Goal: Task Accomplishment & Management: Complete application form

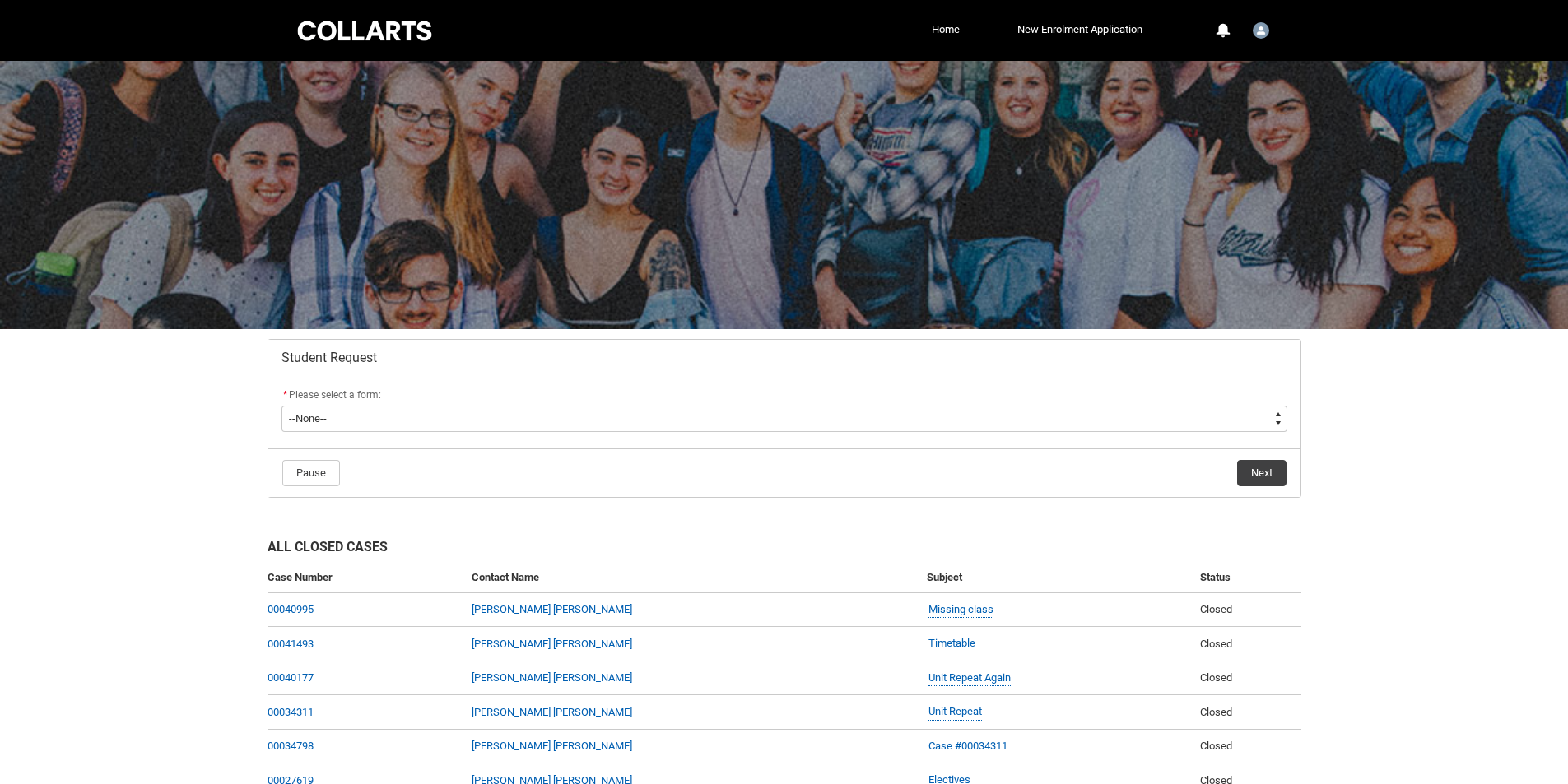
scroll to position [83, 0]
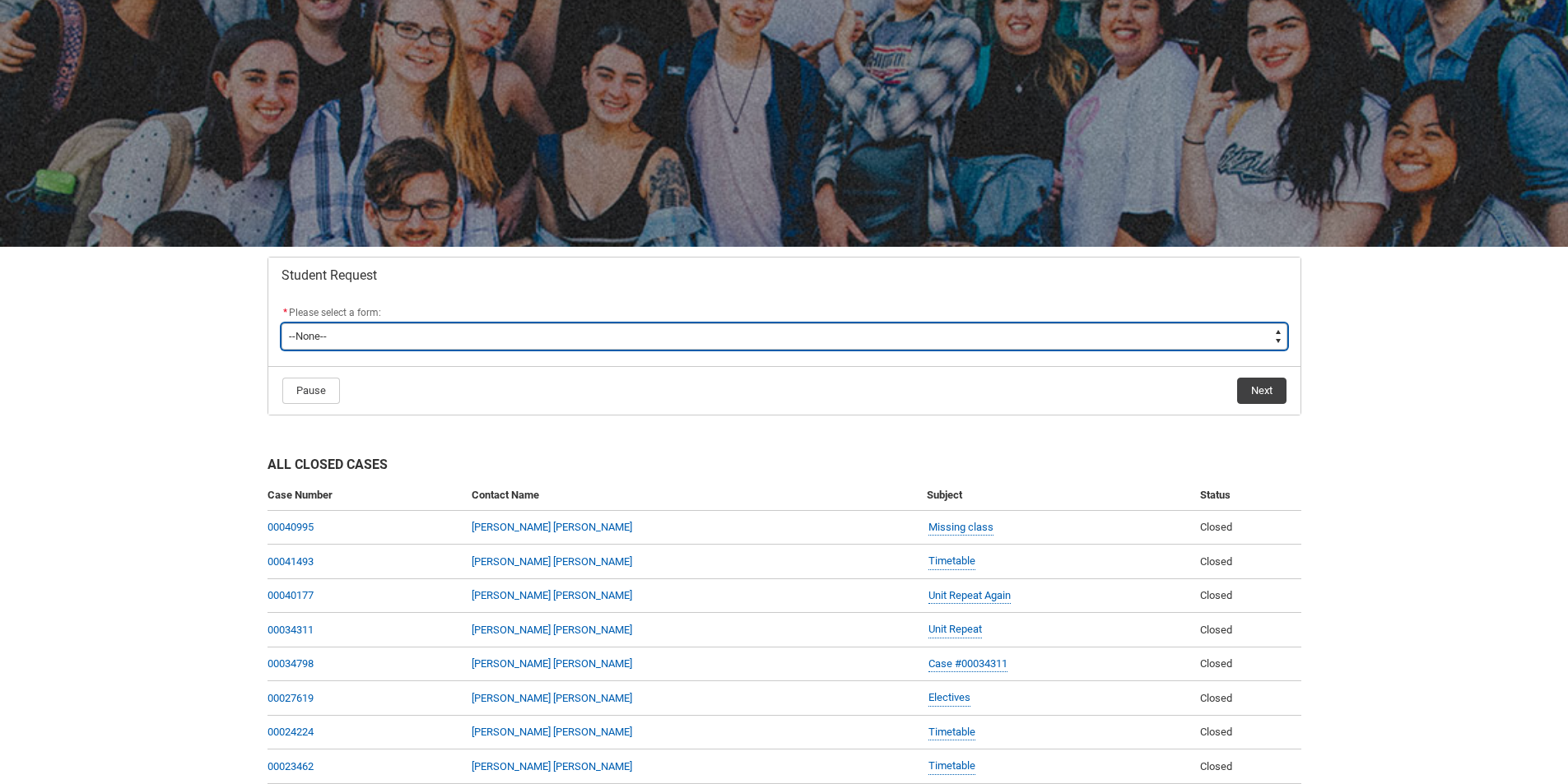
click at [392, 339] on select "--None-- Academic Transcript Application to Appeal Assignment Extension Change …" at bounding box center [784, 337] width 1006 height 26
type lightning-select "Assignment_Extension_Choice"
click at [282, 324] on select "--None-- Academic Transcript Application to Appeal Assignment Extension Change …" at bounding box center [784, 337] width 1006 height 26
select select "Assignment_Extension_Choice"
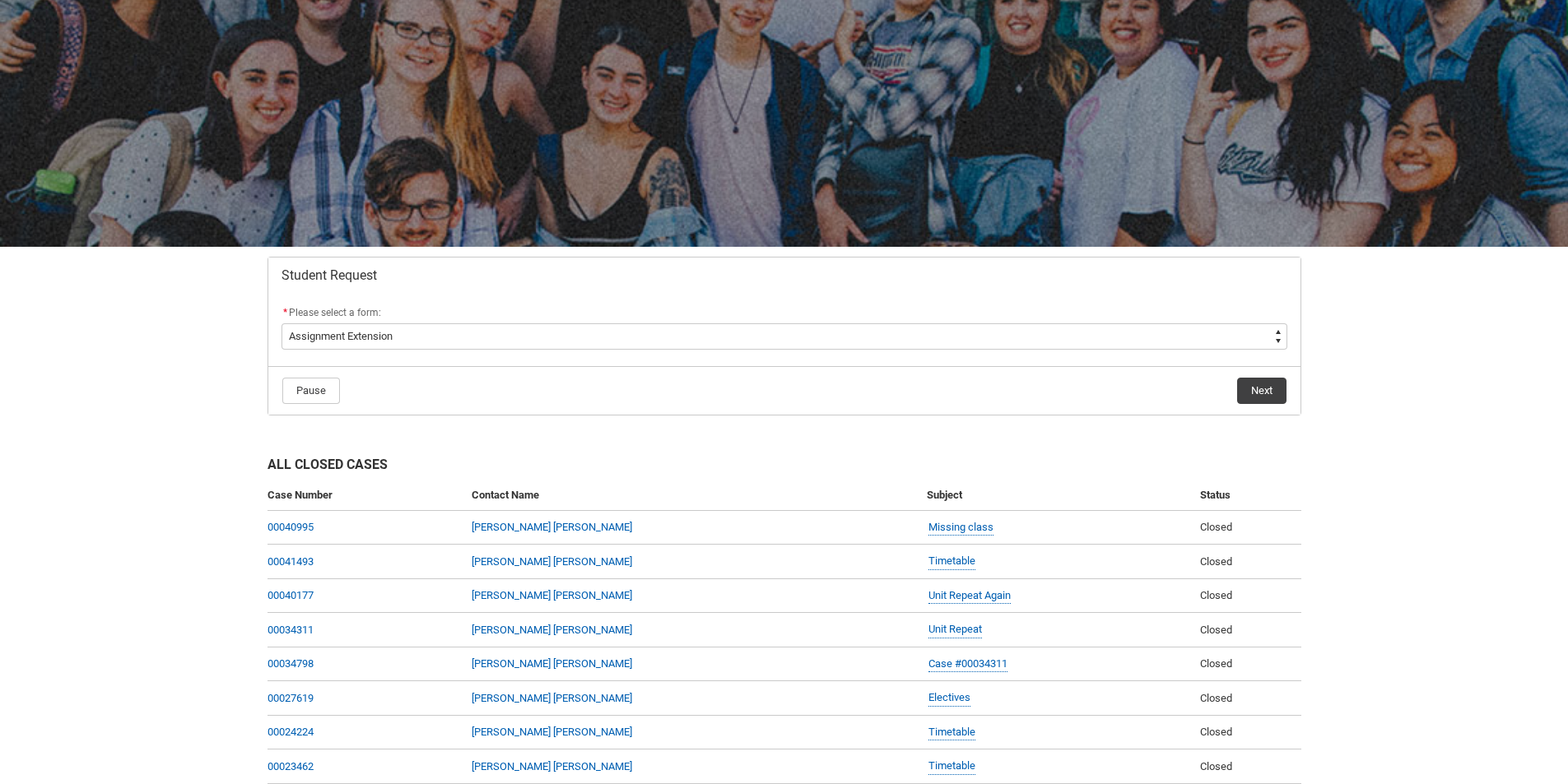
click at [1232, 399] on footer "Pause Next" at bounding box center [784, 391] width 1006 height 28
click at [1271, 400] on button "Next" at bounding box center [1262, 391] width 50 height 26
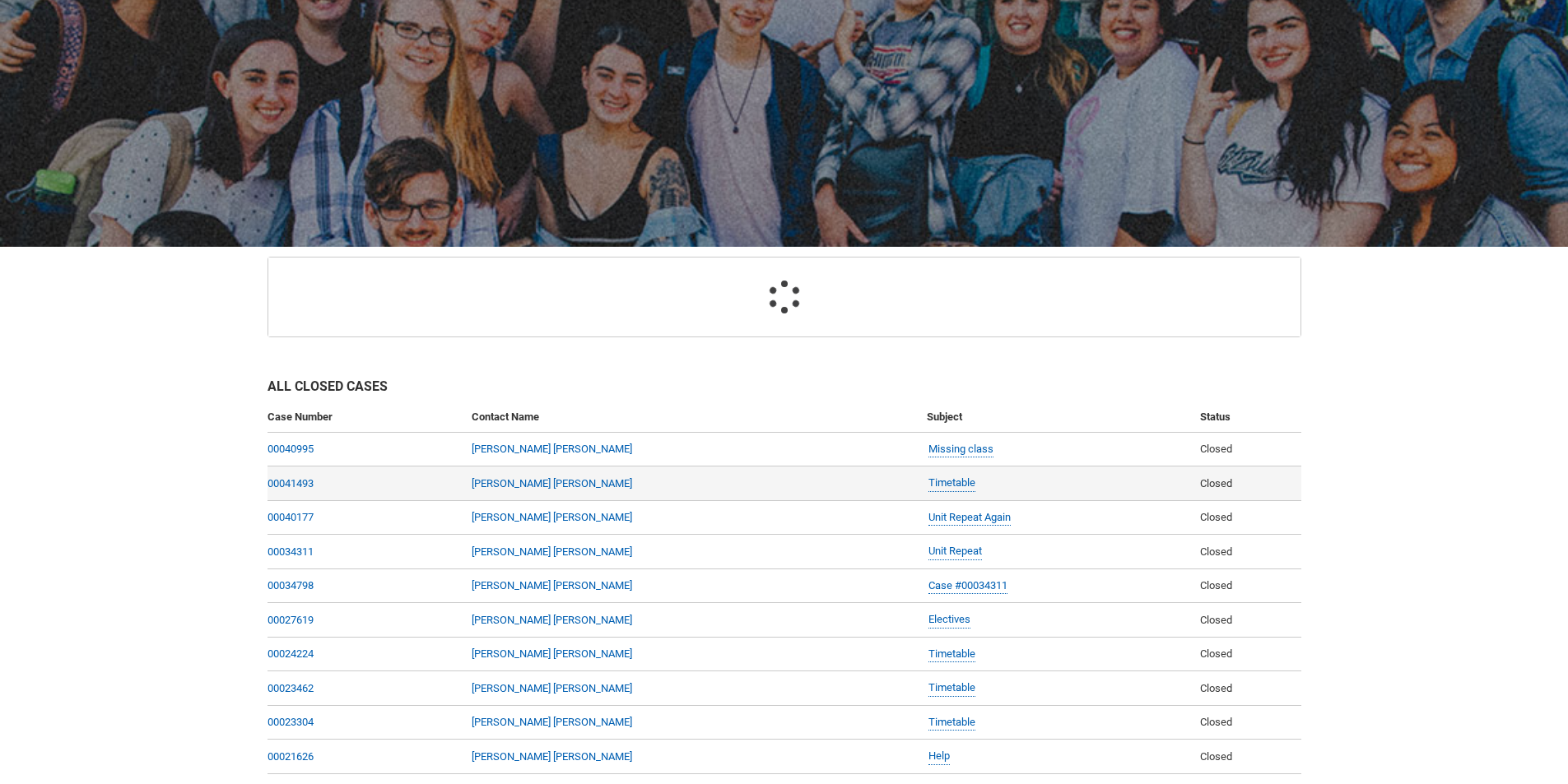
scroll to position [175, 0]
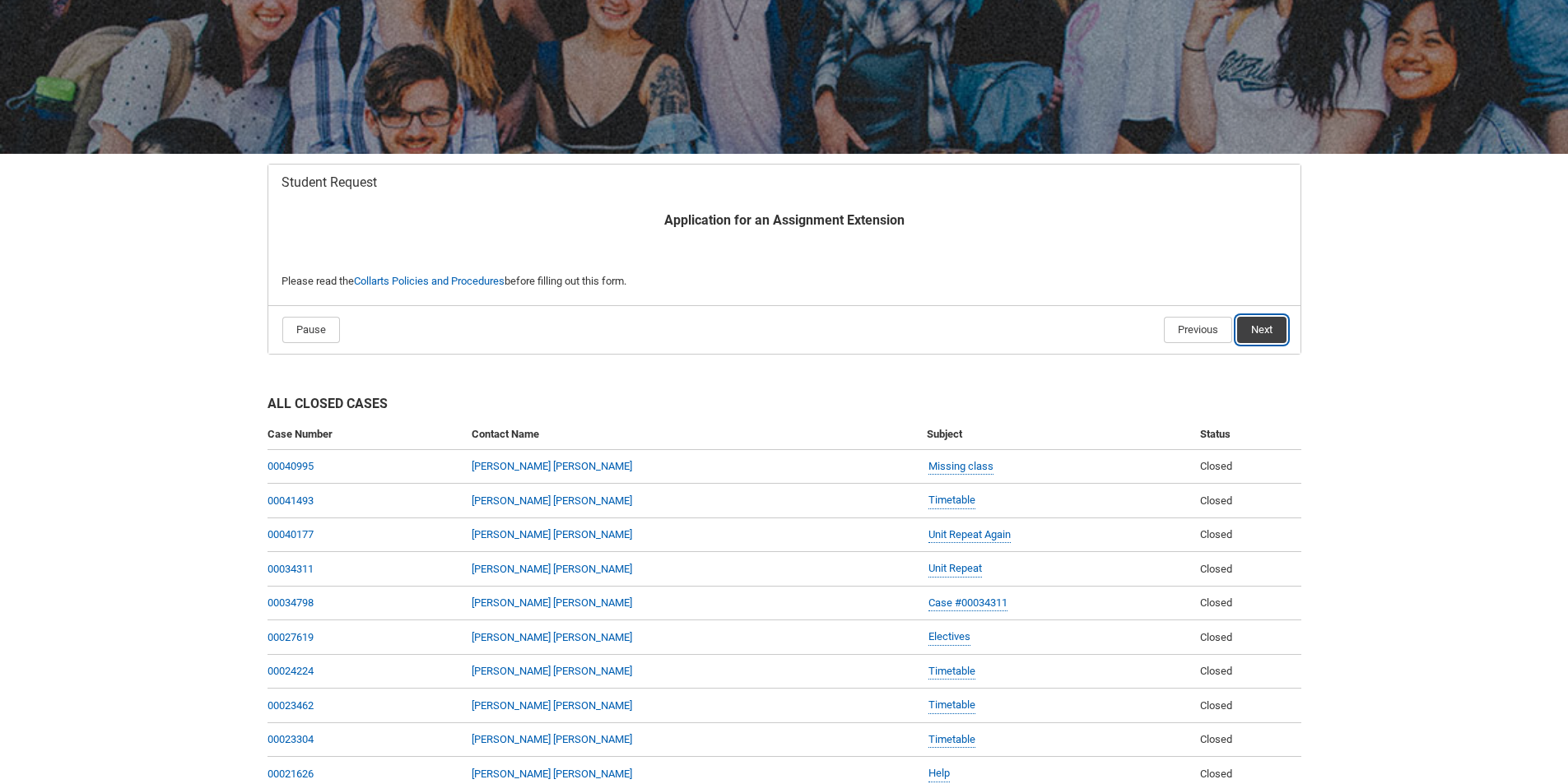
click at [1254, 335] on button "Next" at bounding box center [1262, 330] width 50 height 26
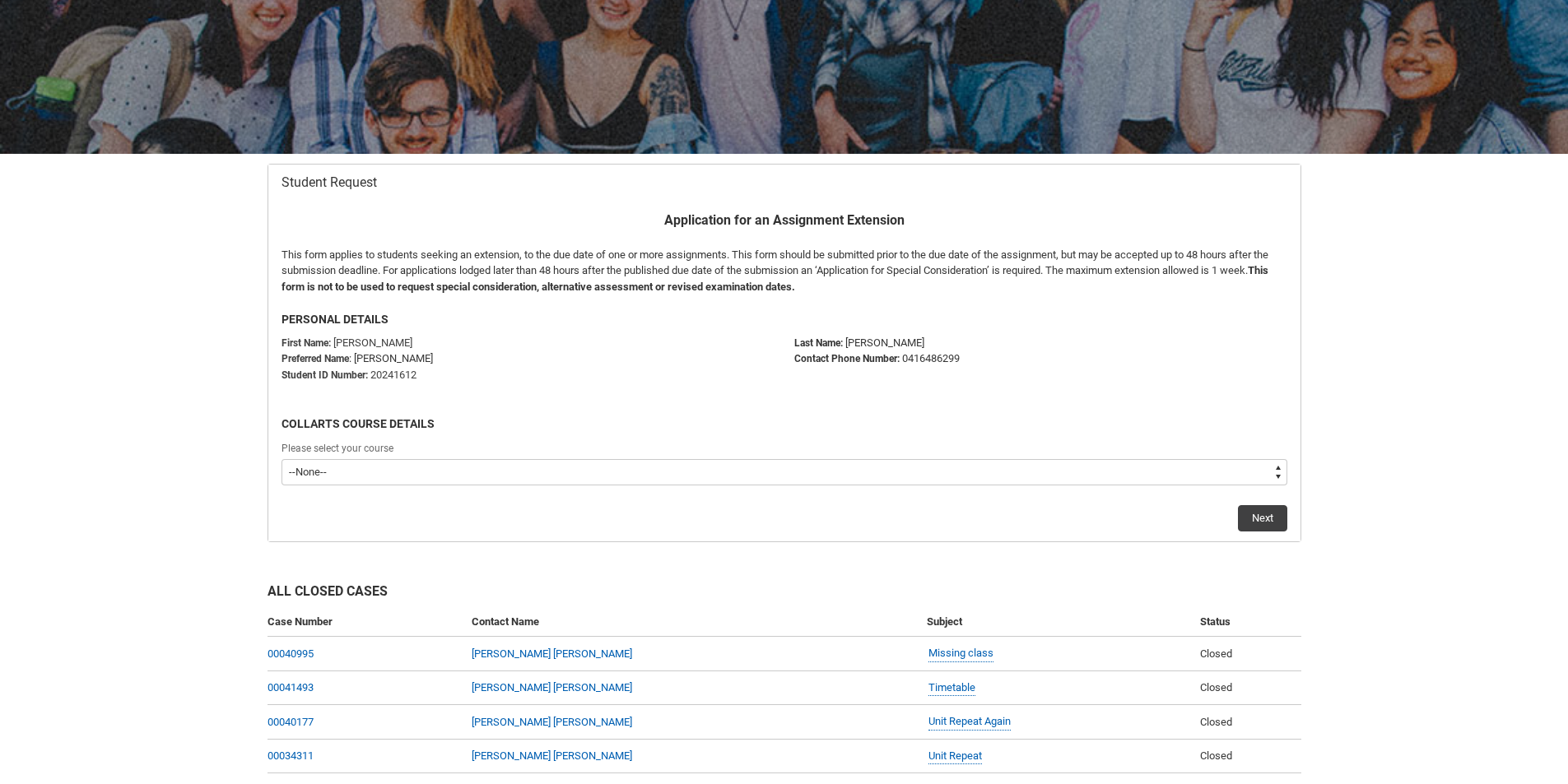
click at [533, 474] on select "--None-- Bachelor of Performing Arts (Acting)" at bounding box center [784, 472] width 1006 height 26
type lightning-select "recordPicklist_ProgramEnrollment.a0jOZ000003EcoTYAS"
click at [282, 459] on select "--None-- Bachelor of Performing Arts (Acting)" at bounding box center [784, 472] width 1006 height 26
select select "recordPicklist_ProgramEnrollment.a0jOZ000003EcoTYAS"
click at [1249, 517] on button "Next" at bounding box center [1262, 518] width 50 height 26
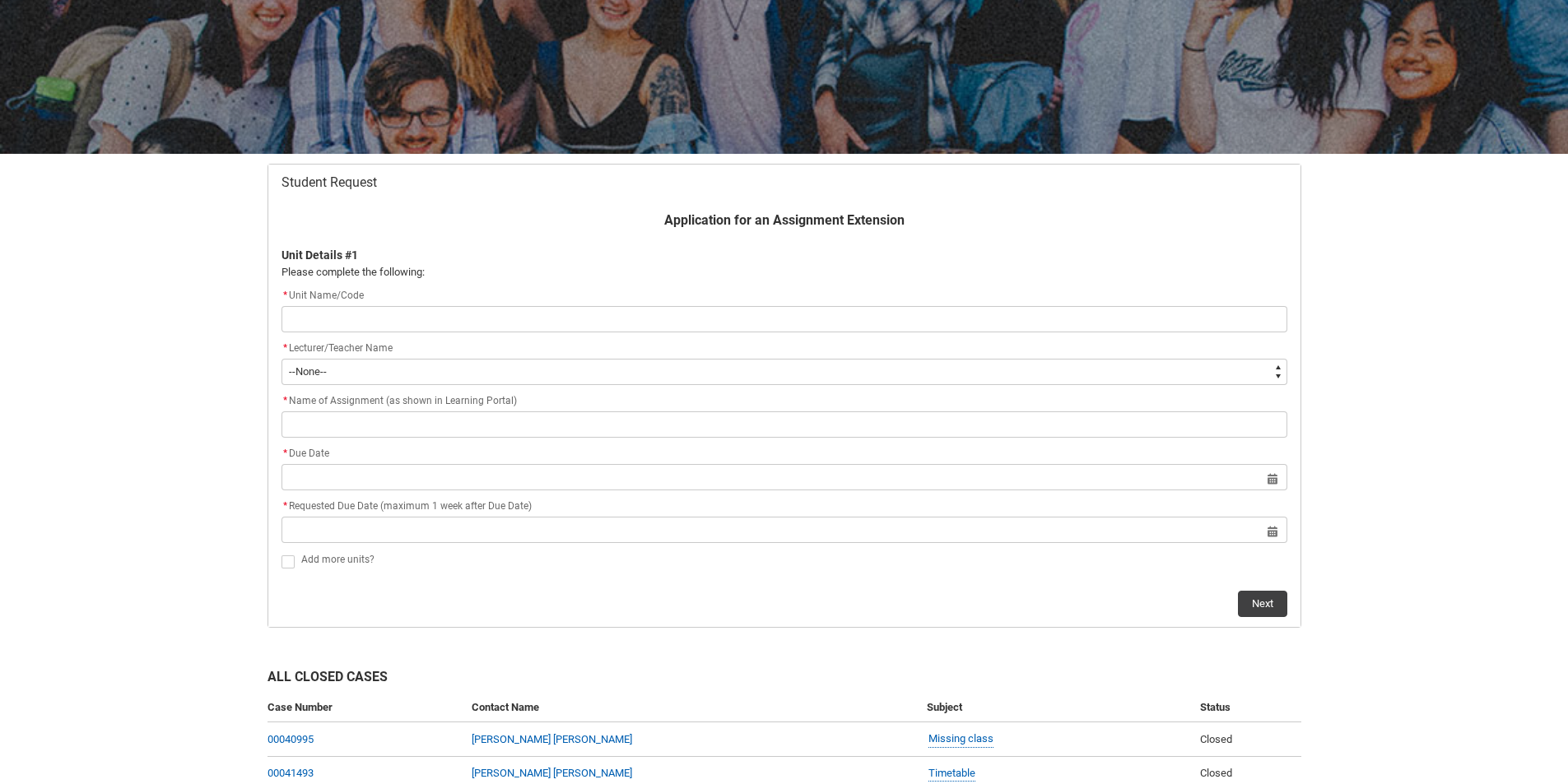
click at [450, 324] on input "Redu_Student_Request flow" at bounding box center [784, 319] width 1006 height 26
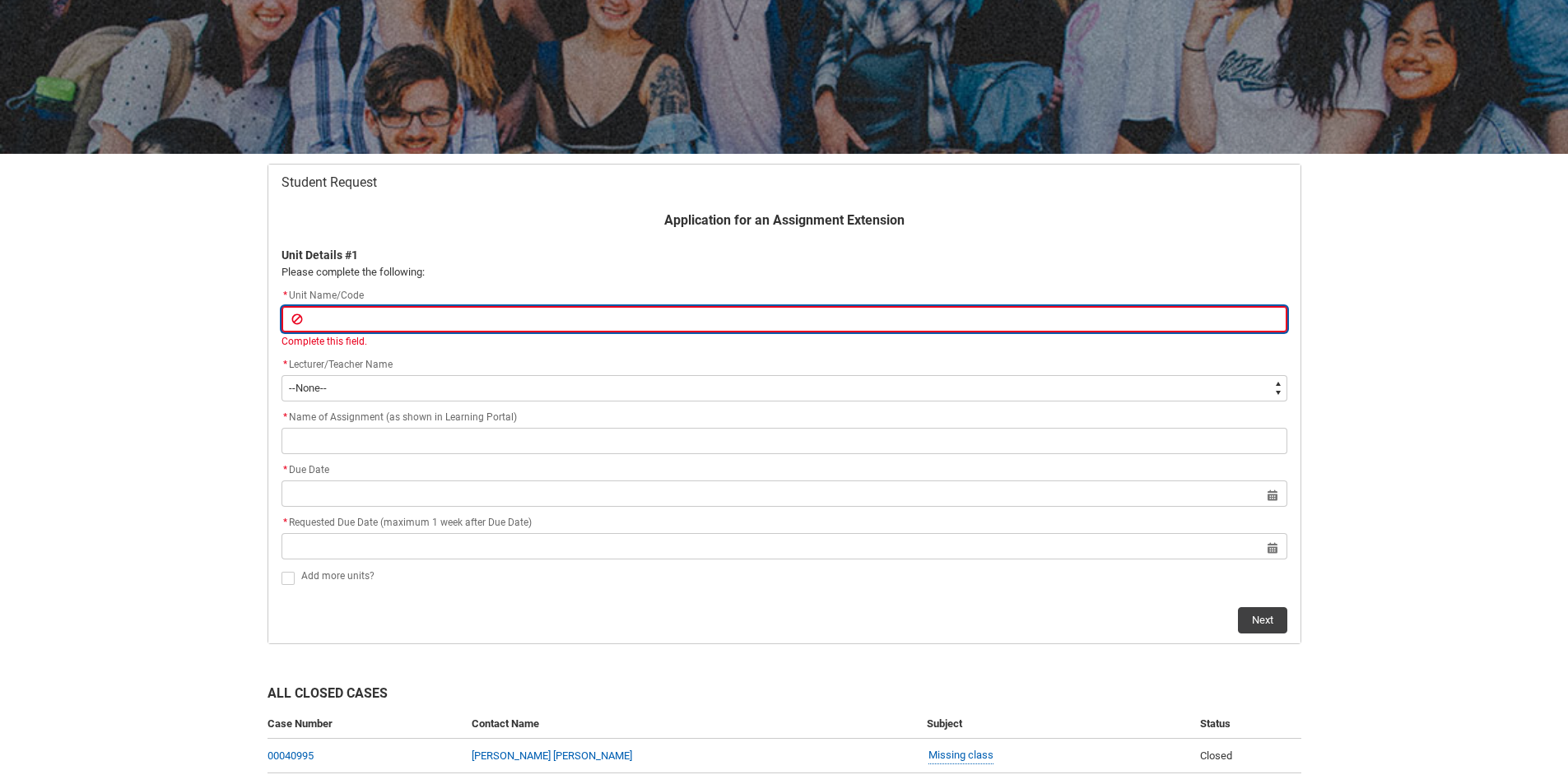
paste input "[PAAS3]"
type lightning-primitive-input-simple "[PAAS3]"
type input "[PAAS3]"
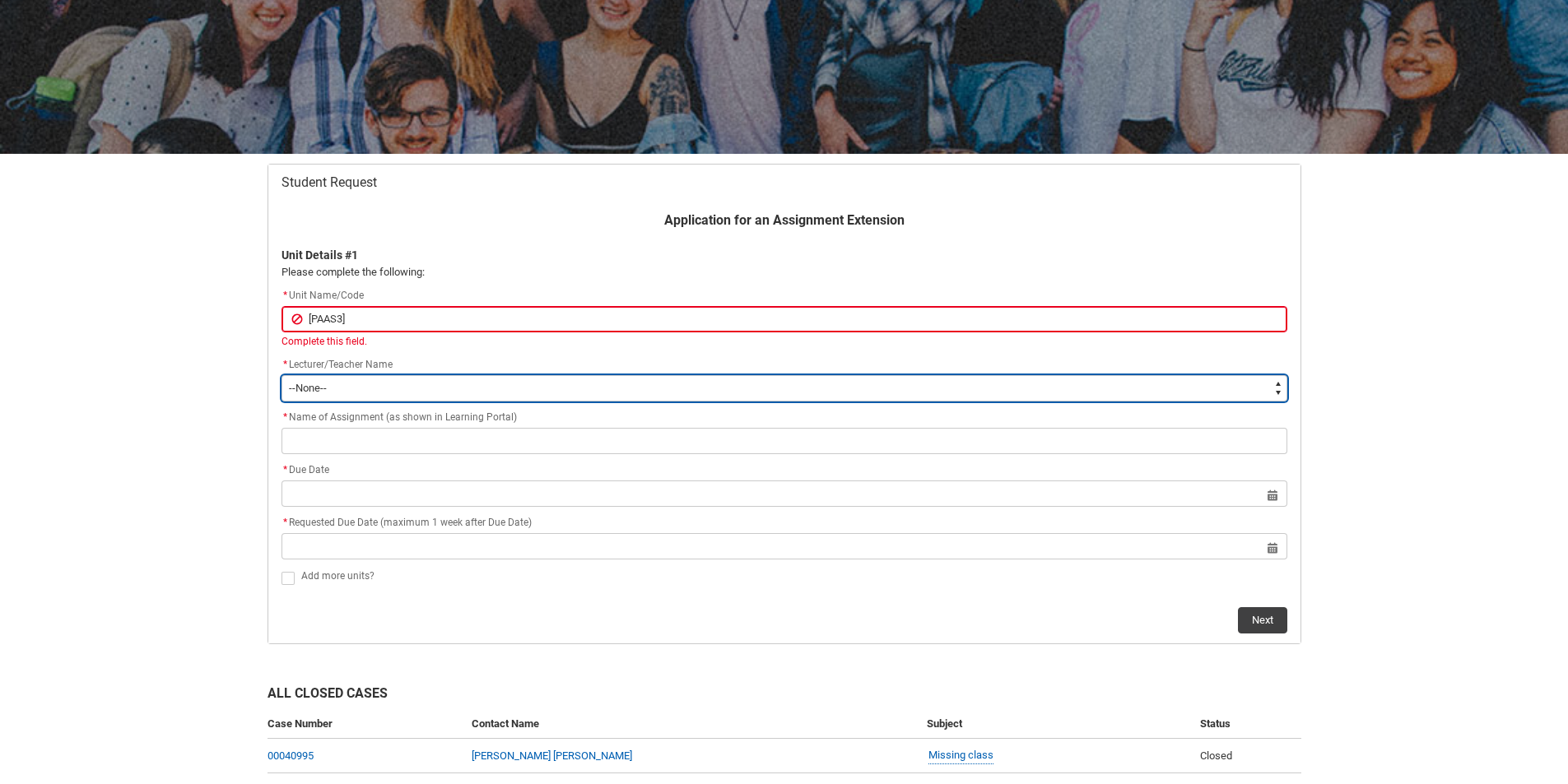
click at [474, 395] on div "Application for an Assignment Extension Unit Details #1 Please complete the fol…" at bounding box center [784, 422] width 1026 height 423
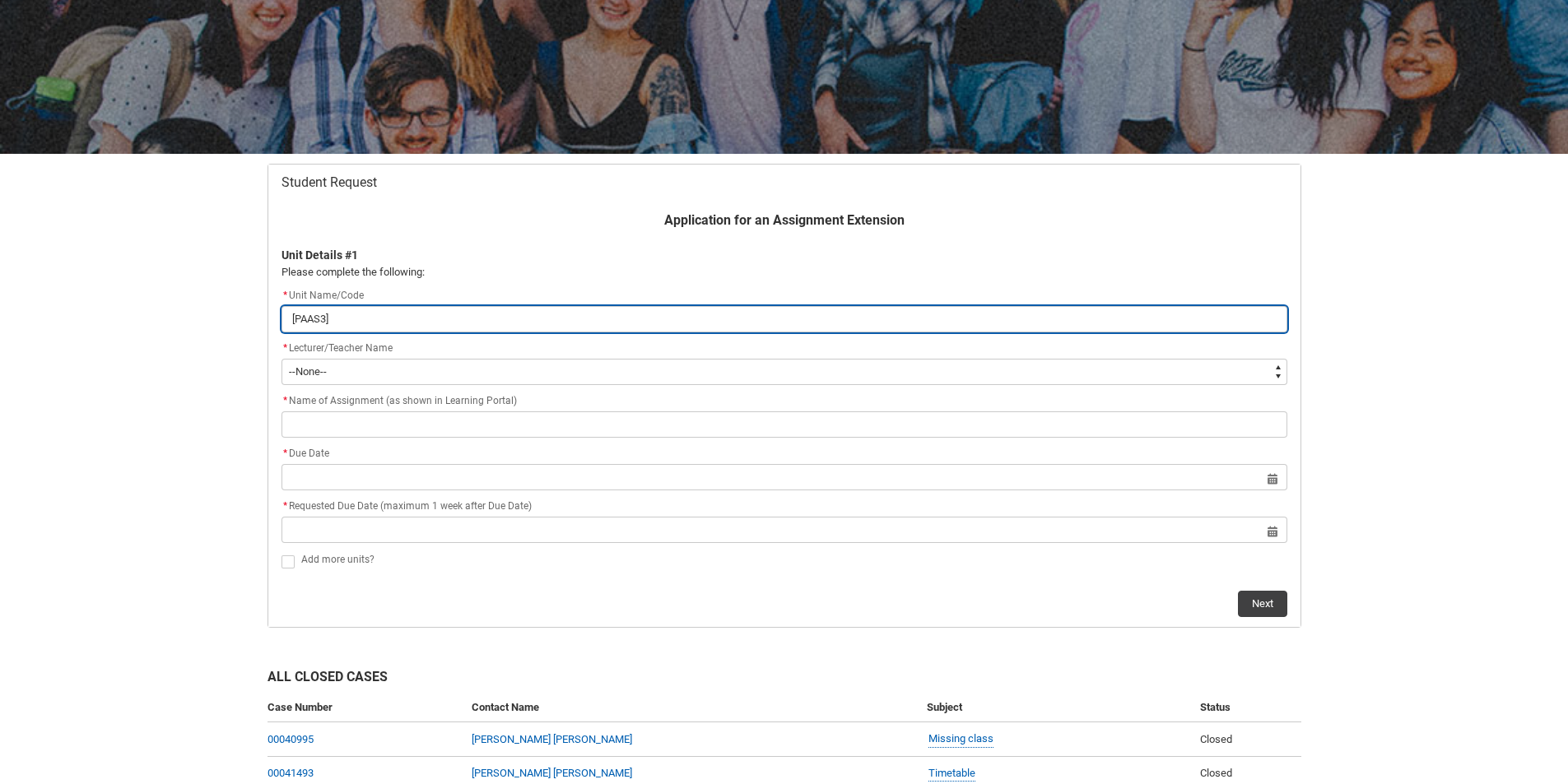
click at [413, 324] on input "[PAAS3]" at bounding box center [784, 319] width 1006 height 26
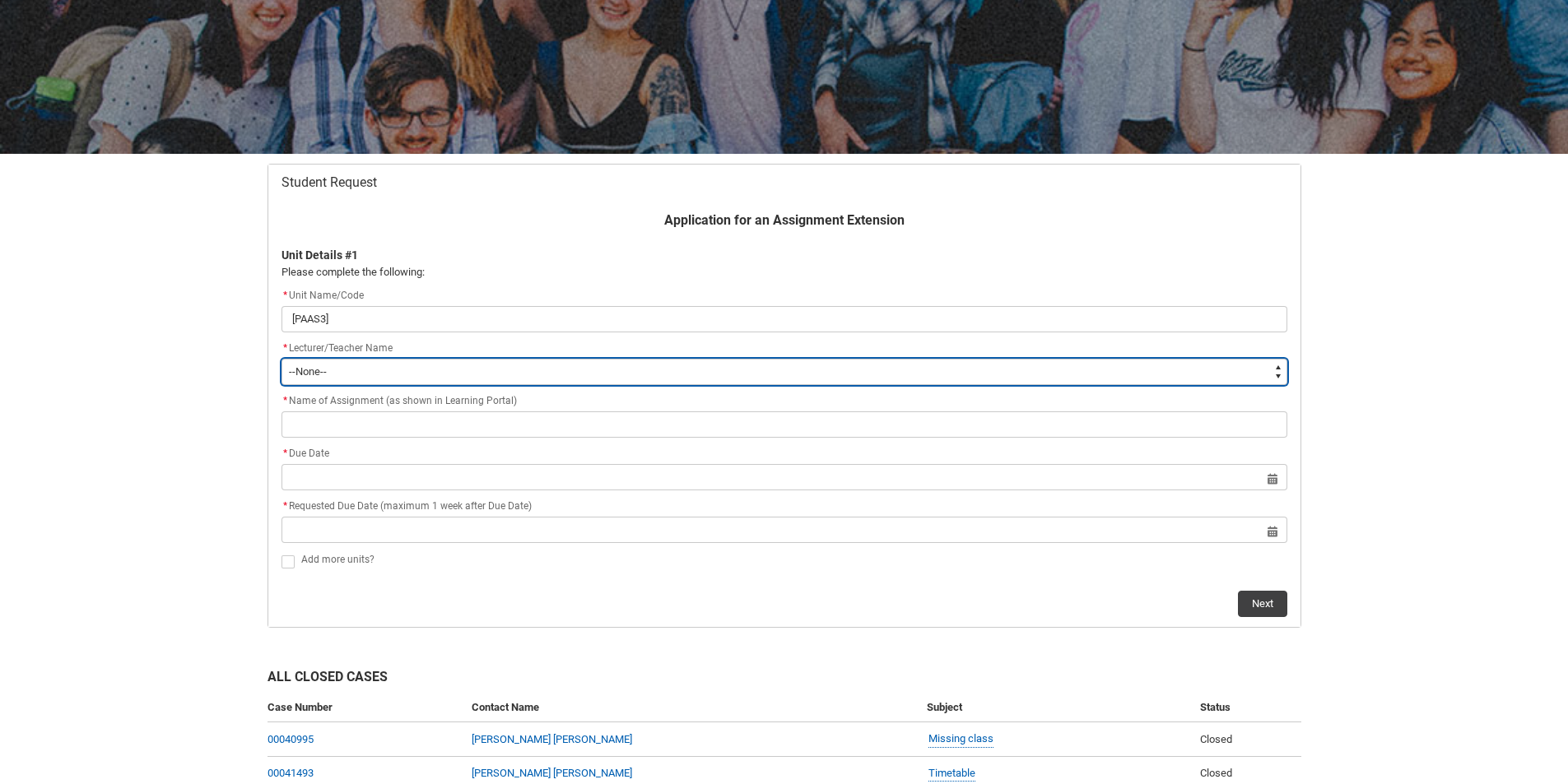
click at [374, 362] on select "--None-- [PERSON_NAME] [PERSON_NAME] [PERSON_NAME] [PERSON_NAME] [PERSON_NAME] …" at bounding box center [784, 372] width 1006 height 26
type lightning-select "Faculty_NamefromAtoM.003OZ00000LgXbQYAV"
click at [282, 359] on select "--None-- [PERSON_NAME] [PERSON_NAME] [PERSON_NAME] [PERSON_NAME] [PERSON_NAME] …" at bounding box center [784, 372] width 1006 height 26
select select "Faculty_NamefromAtoM.003OZ00000LgXbQYAV"
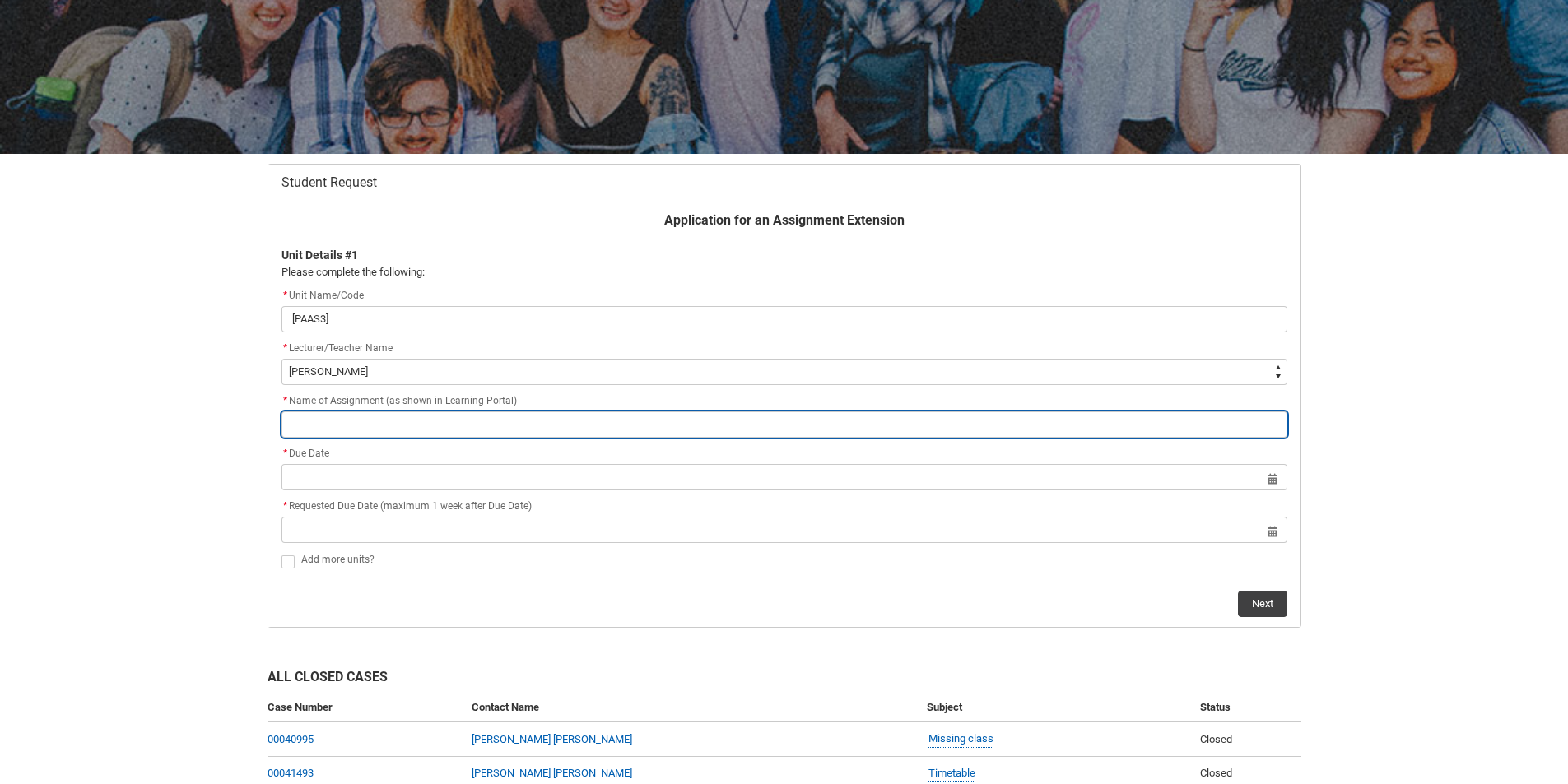
click at [360, 430] on input "Redu_Student_Request flow" at bounding box center [784, 424] width 1006 height 26
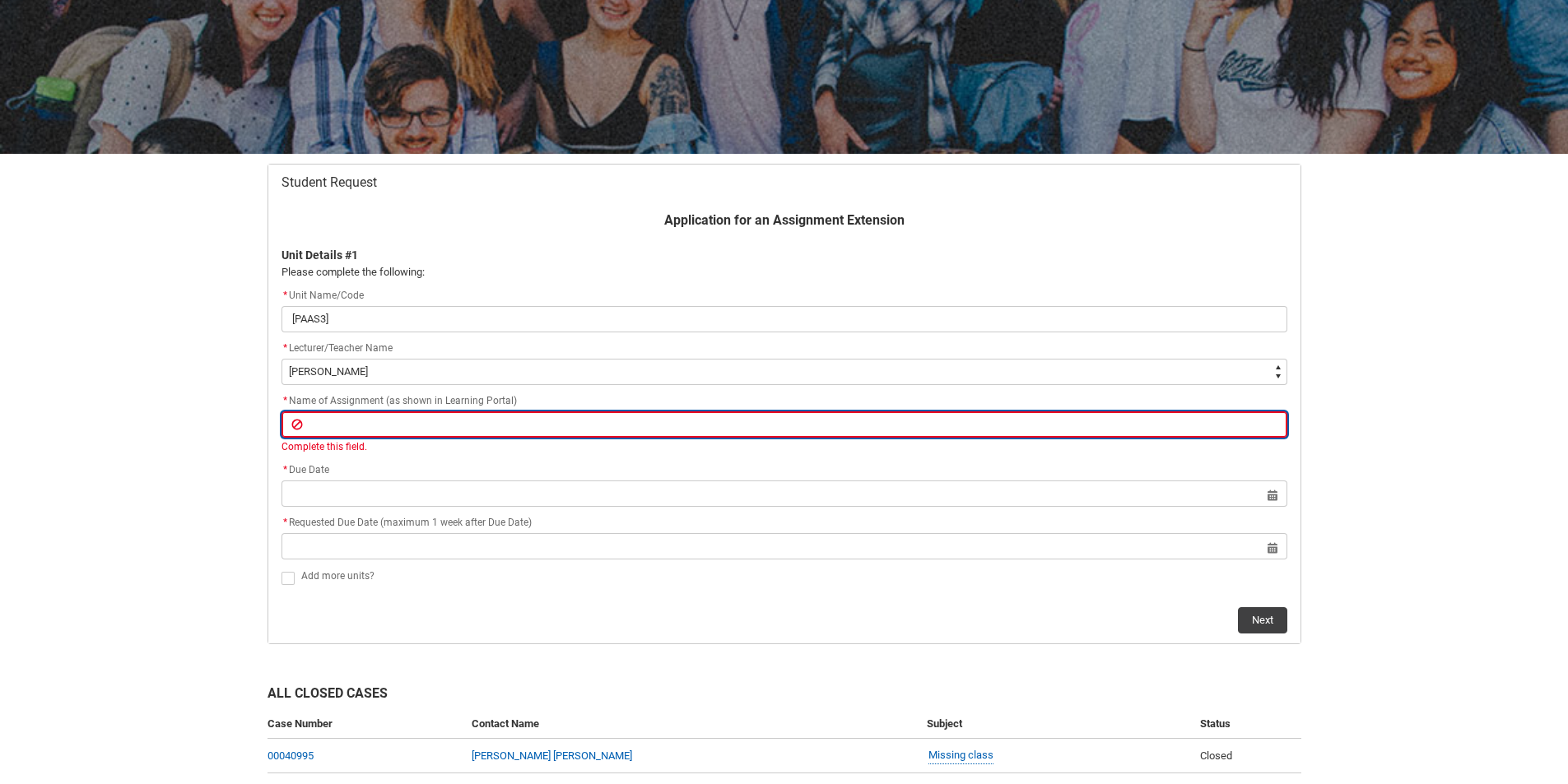
paste input "Video presentation"
type lightning-primitive-input-simple "Video presentation"
type input "Video presentation"
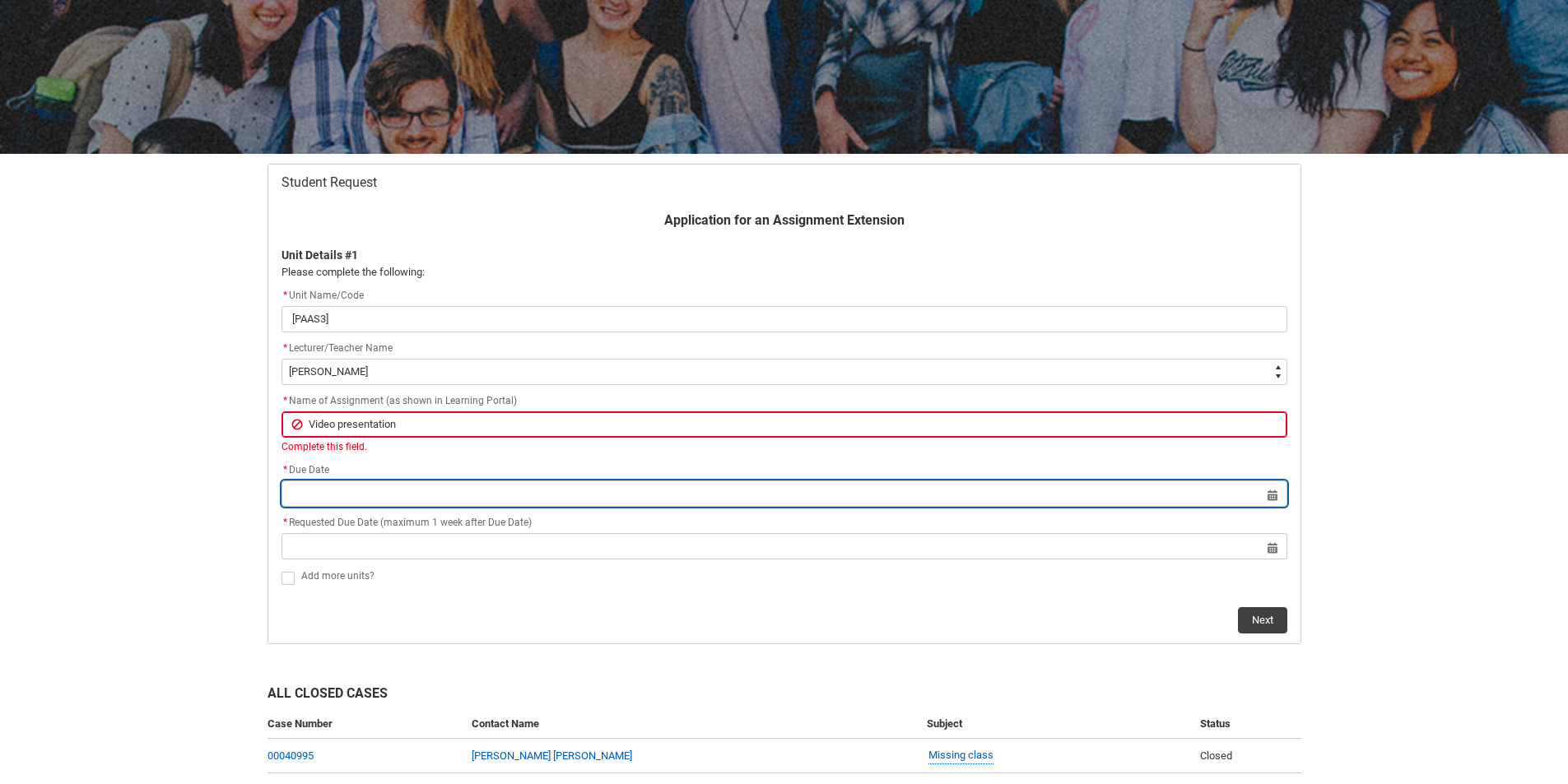
click at [467, 494] on lightning-datepicker "Select a date for Format: [DATE]" at bounding box center [784, 493] width 1006 height 12
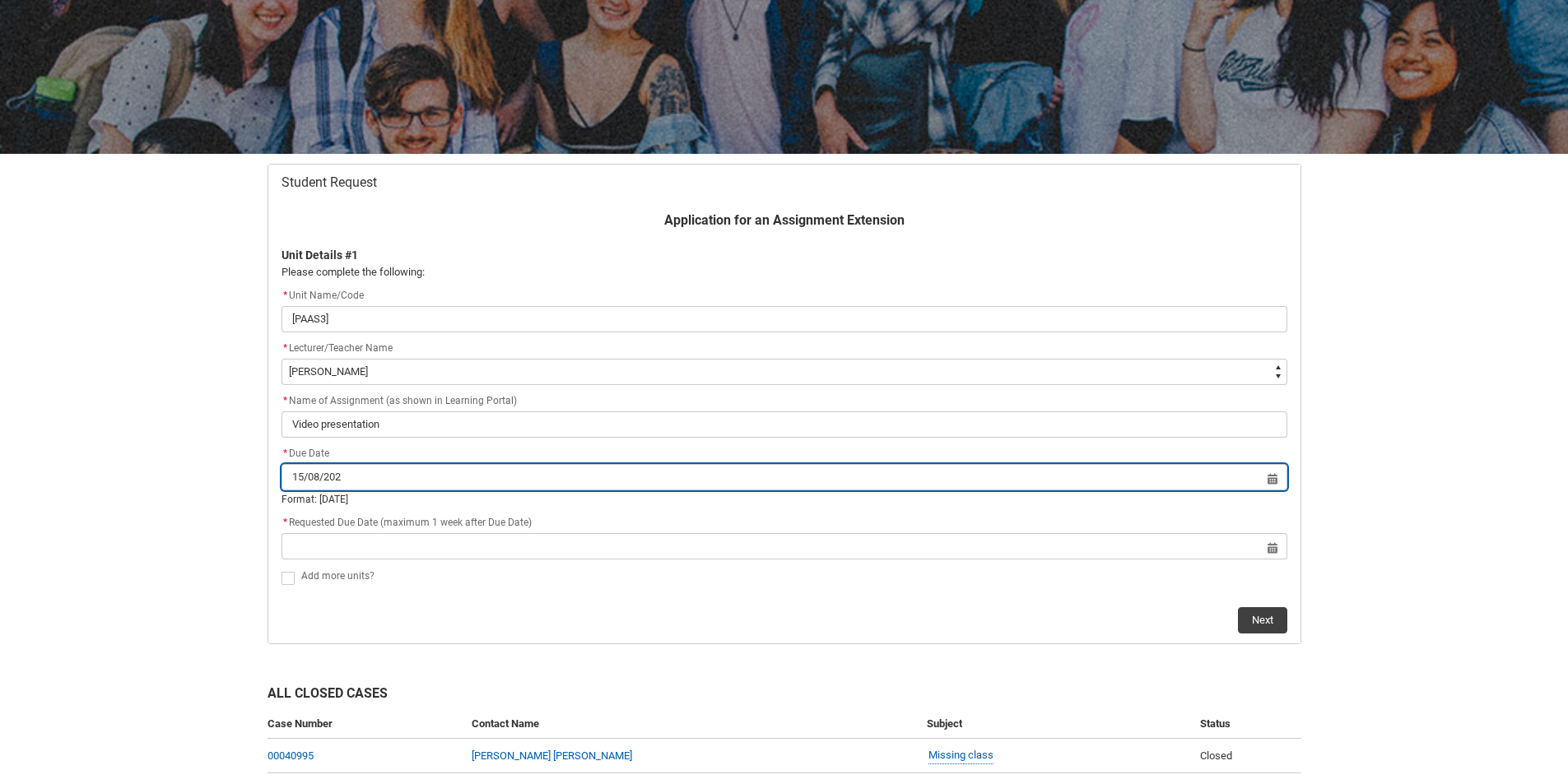
type input "[DATE]"
type lightning-datepicker "[DATE]"
type lightning-input "[DATE]"
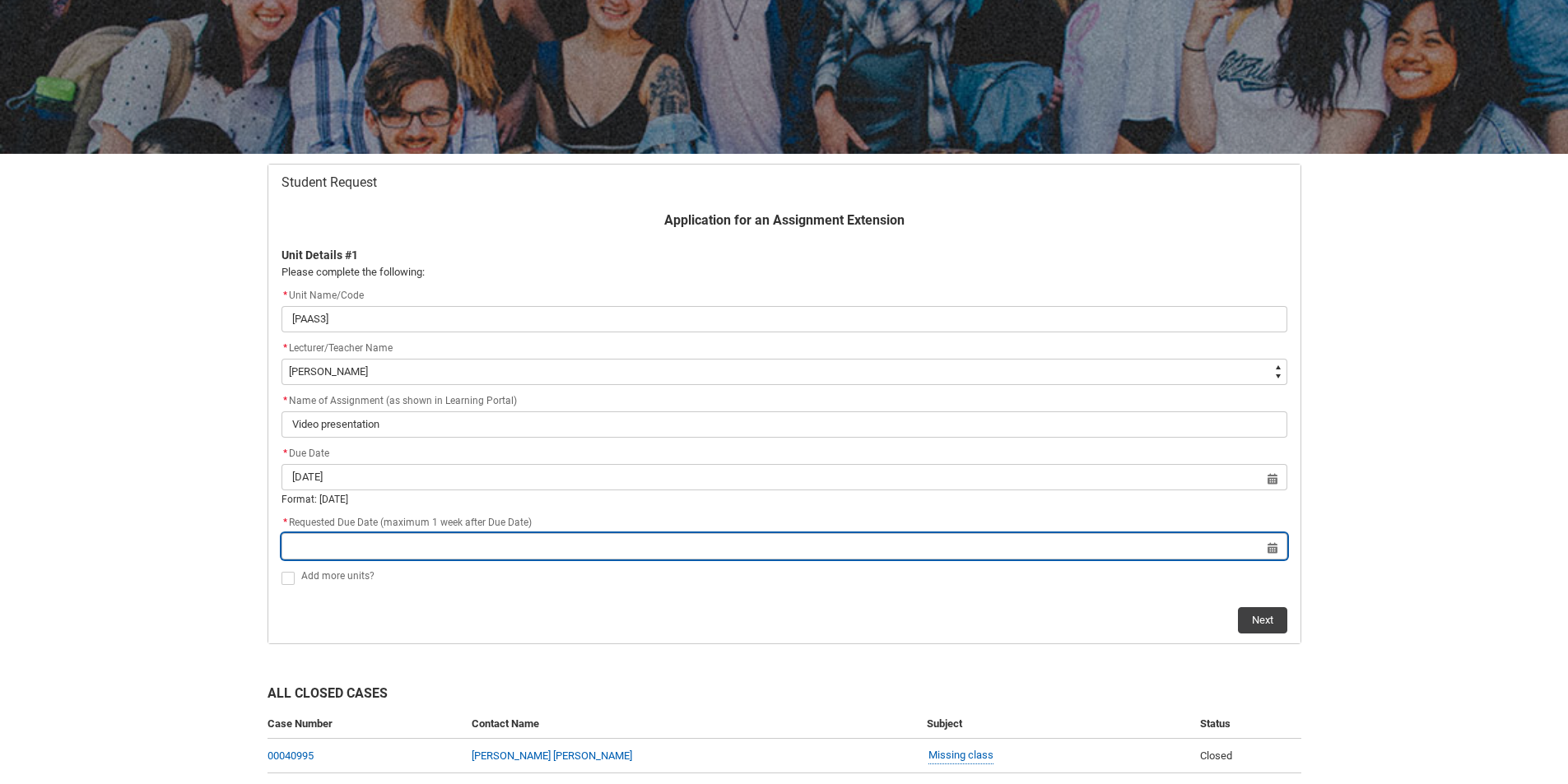
type input "[DATE]"
click at [479, 540] on input "Redu_Student_Request flow" at bounding box center [784, 546] width 1006 height 26
select select "2025"
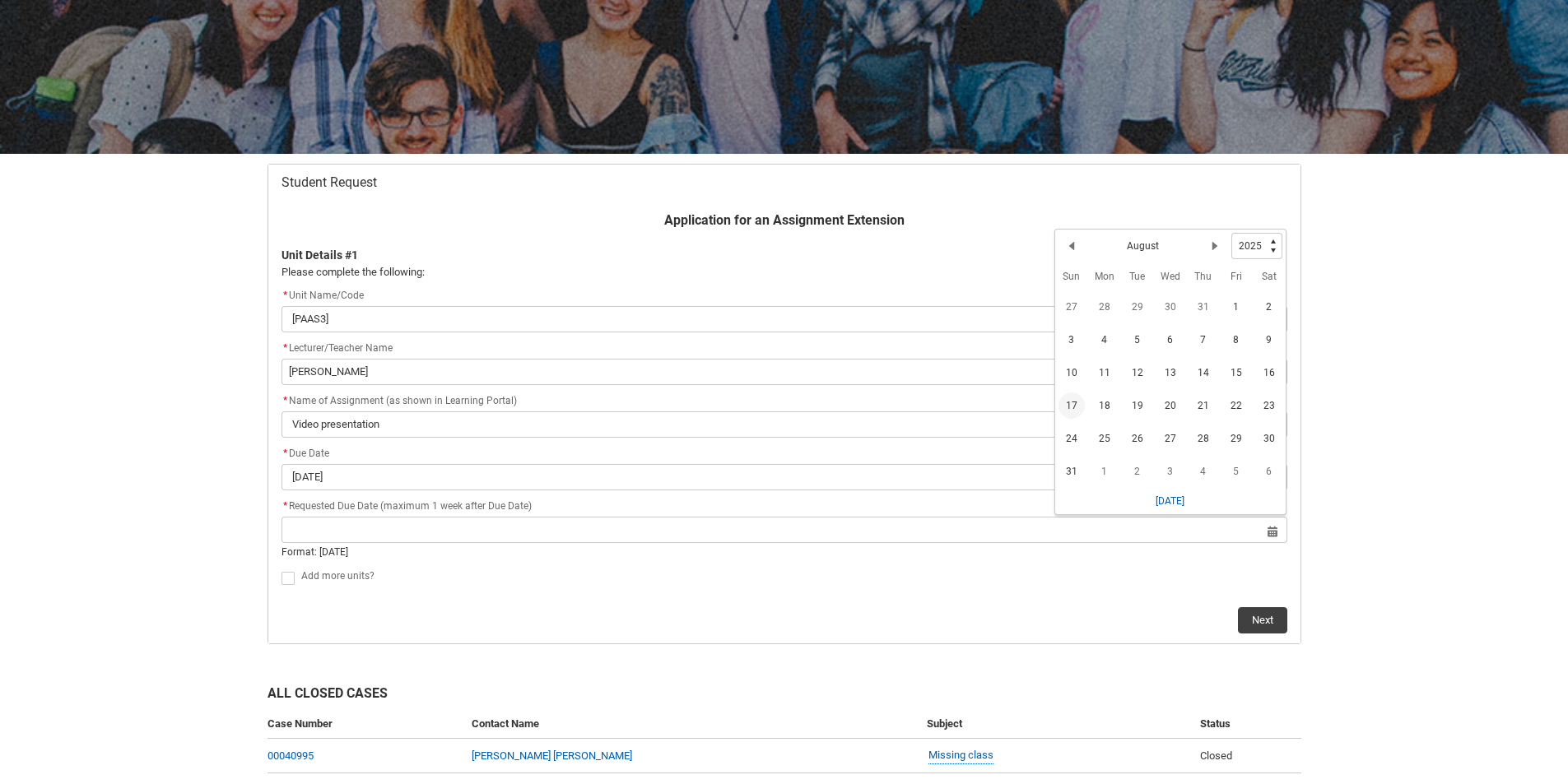
click at [1073, 407] on span "17" at bounding box center [1072, 406] width 26 height 26
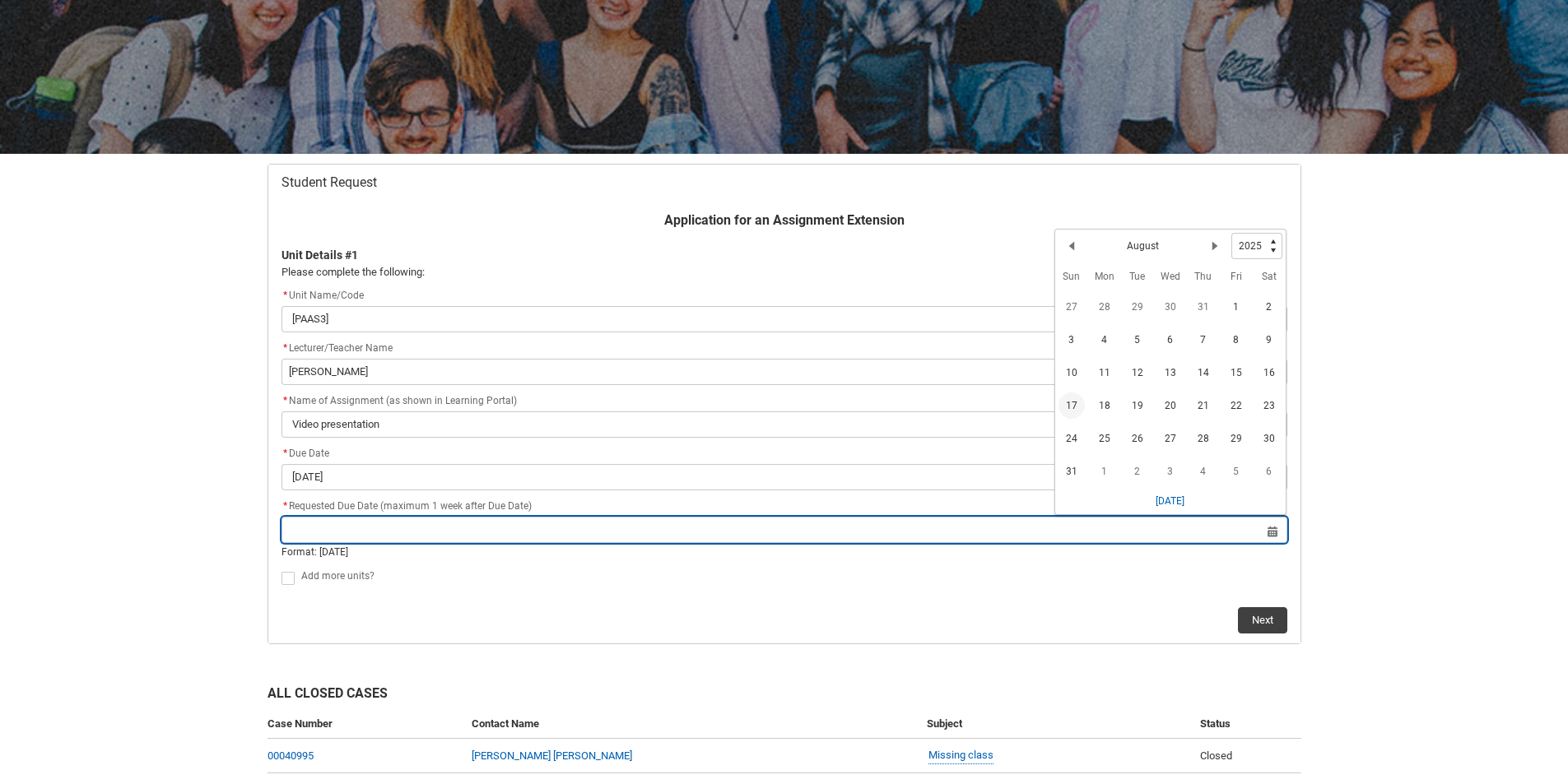
type lightning-datepicker "[DATE]"
type lightning-input "[DATE]"
type input "[DATE]"
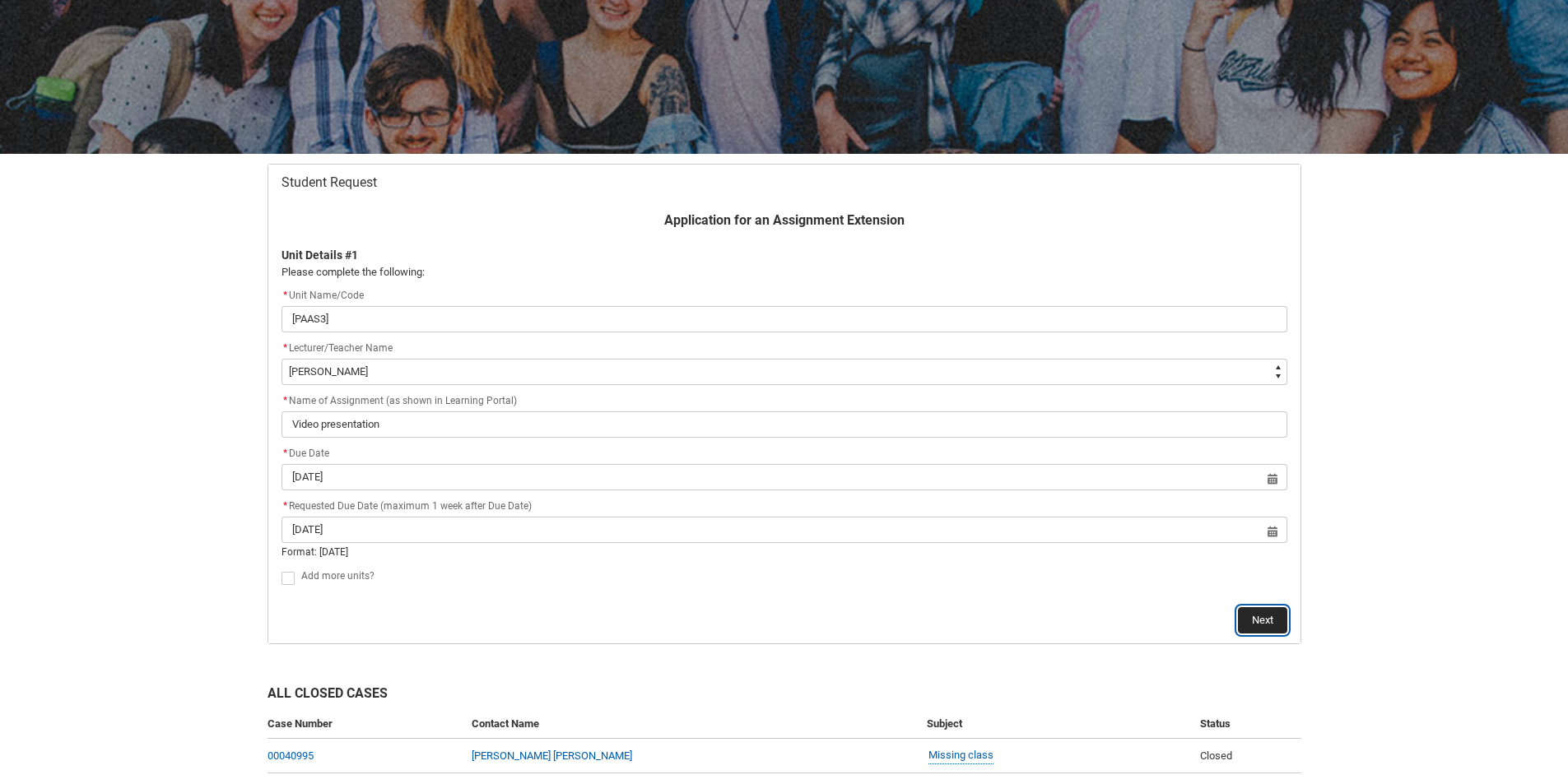
click at [1265, 614] on button "Next" at bounding box center [1262, 621] width 50 height 26
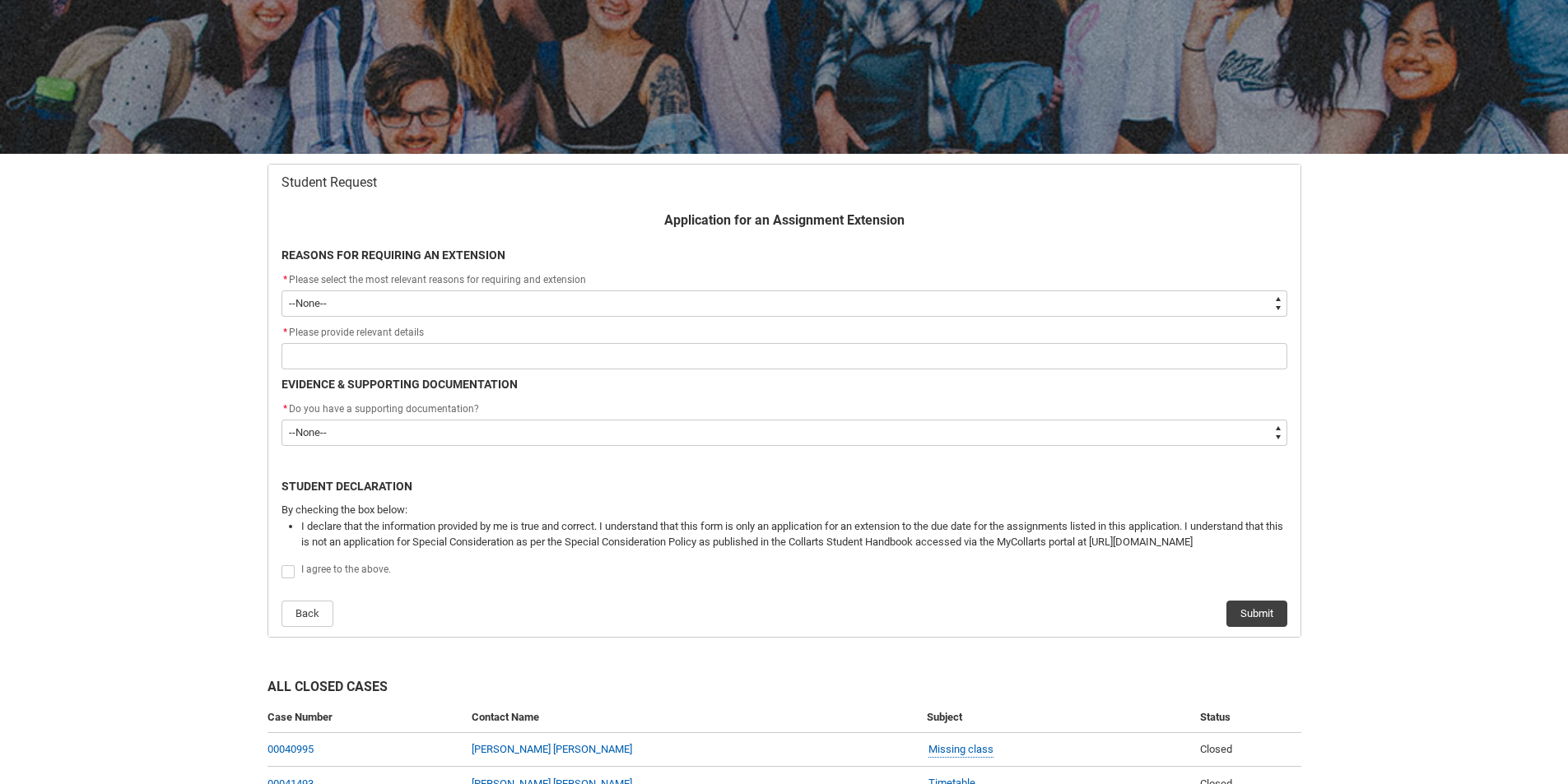
click at [516, 305] on select "--None-- Medical Reasons Work obligations Family obligations Academic Difficult…" at bounding box center [784, 304] width 1006 height 26
type lightning-select "Other"
click at [282, 290] on select "--None-- Medical Reasons Work obligations Family obligations Academic Difficult…" at bounding box center [784, 304] width 1006 height 26
select select "Other"
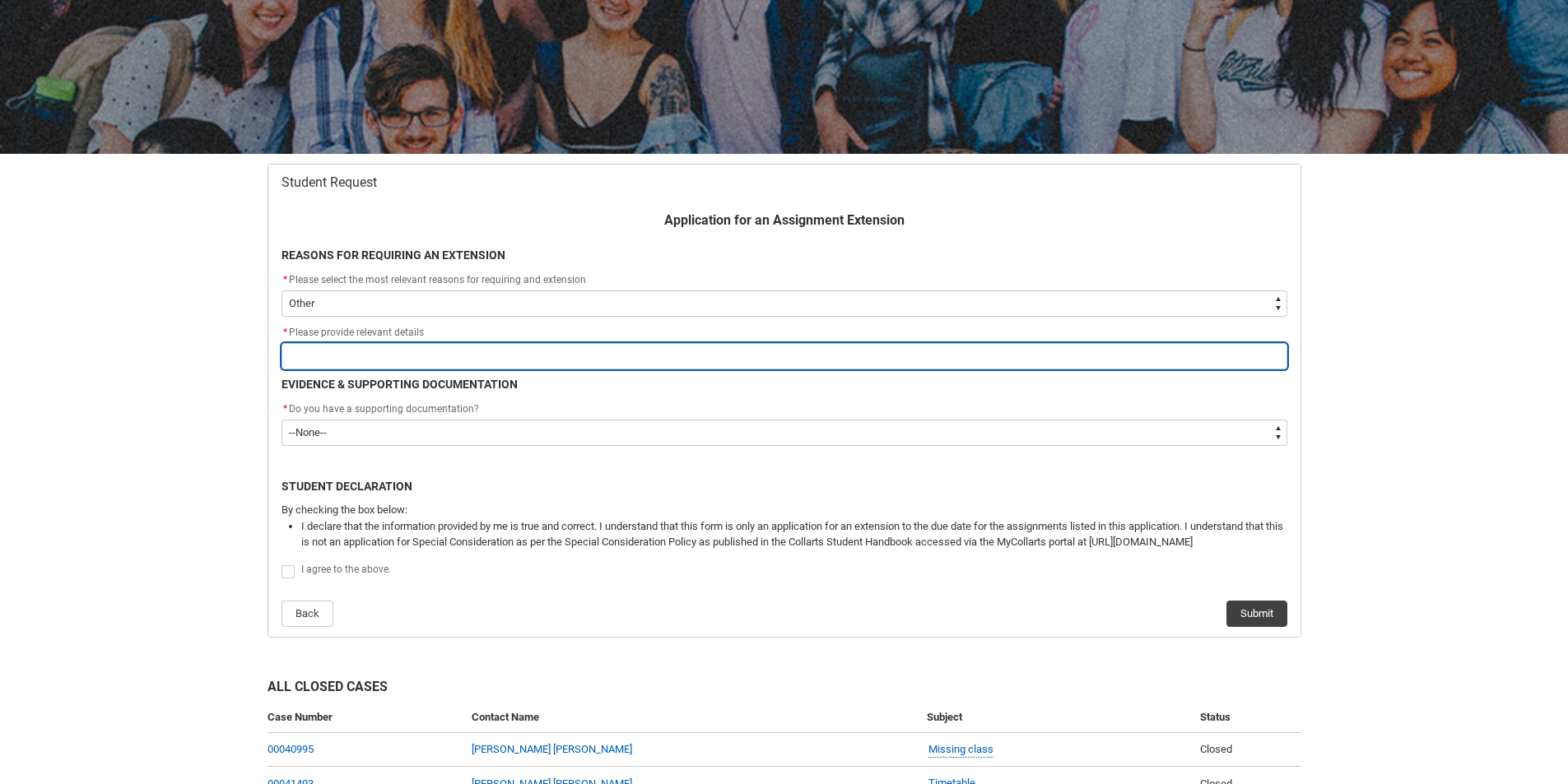
click at [402, 363] on input "Redu_Student_Request flow" at bounding box center [784, 357] width 1006 height 26
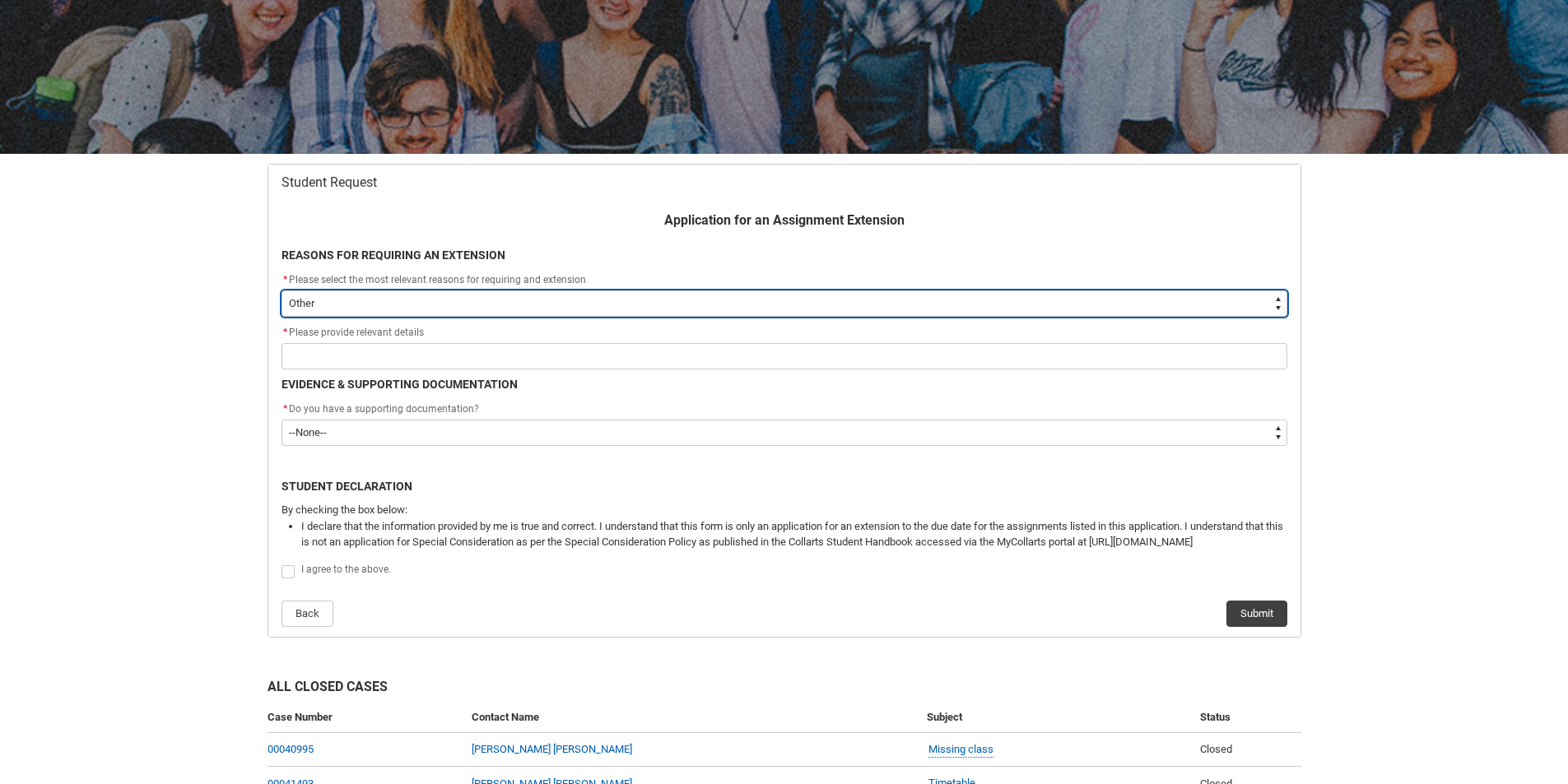
click at [676, 295] on select "--None-- Medical Reasons Work obligations Family obligations Academic Difficult…" at bounding box center [784, 304] width 1006 height 26
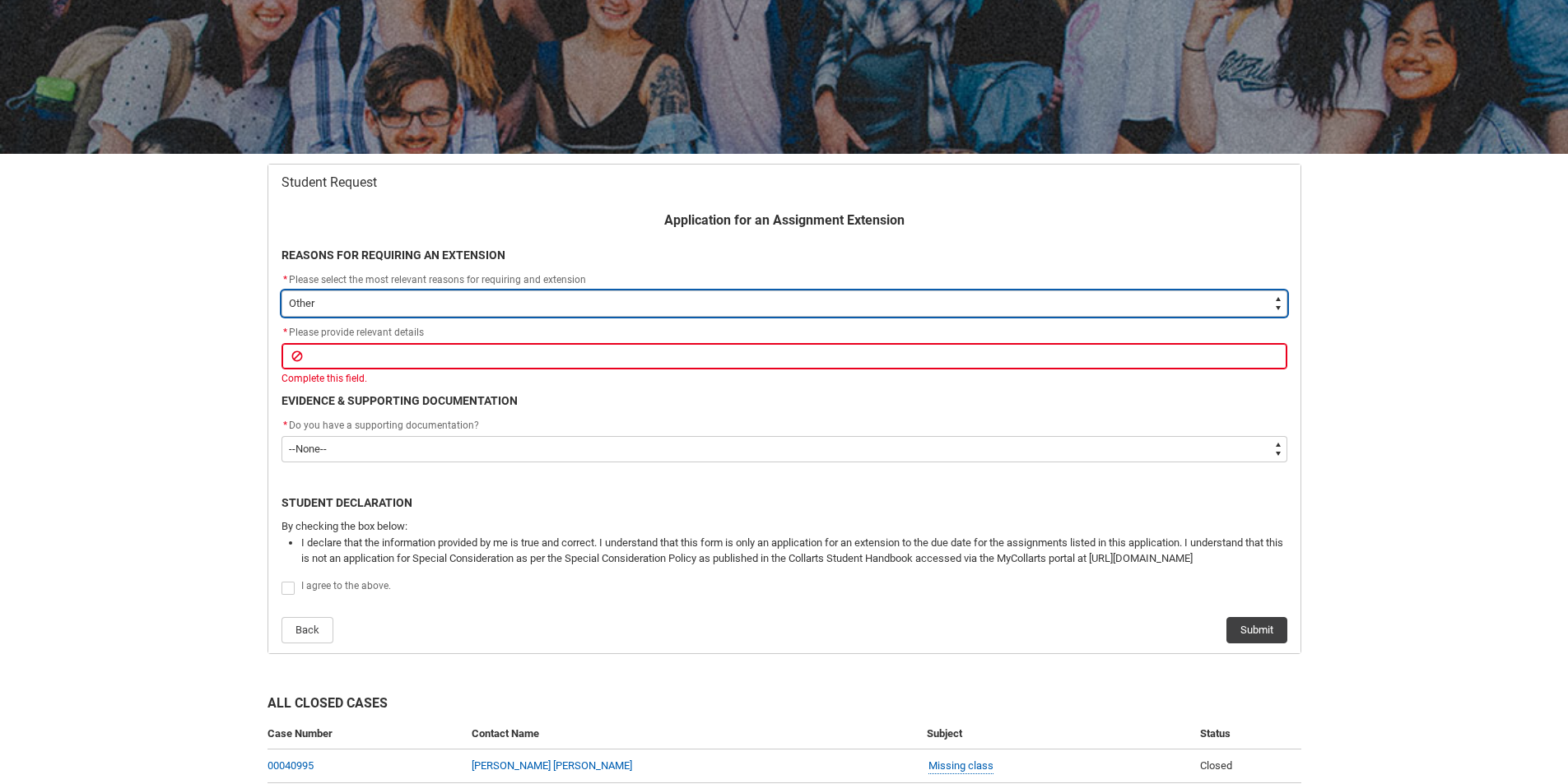
type lightning-select "choice_WithdrawEnrolment_Reason_Work"
click at [282, 290] on select "--None-- Medical Reasons Work obligations Family obligations Academic Difficult…" at bounding box center [784, 304] width 1006 height 26
select select "choice_WithdrawEnrolment_Reason_Work"
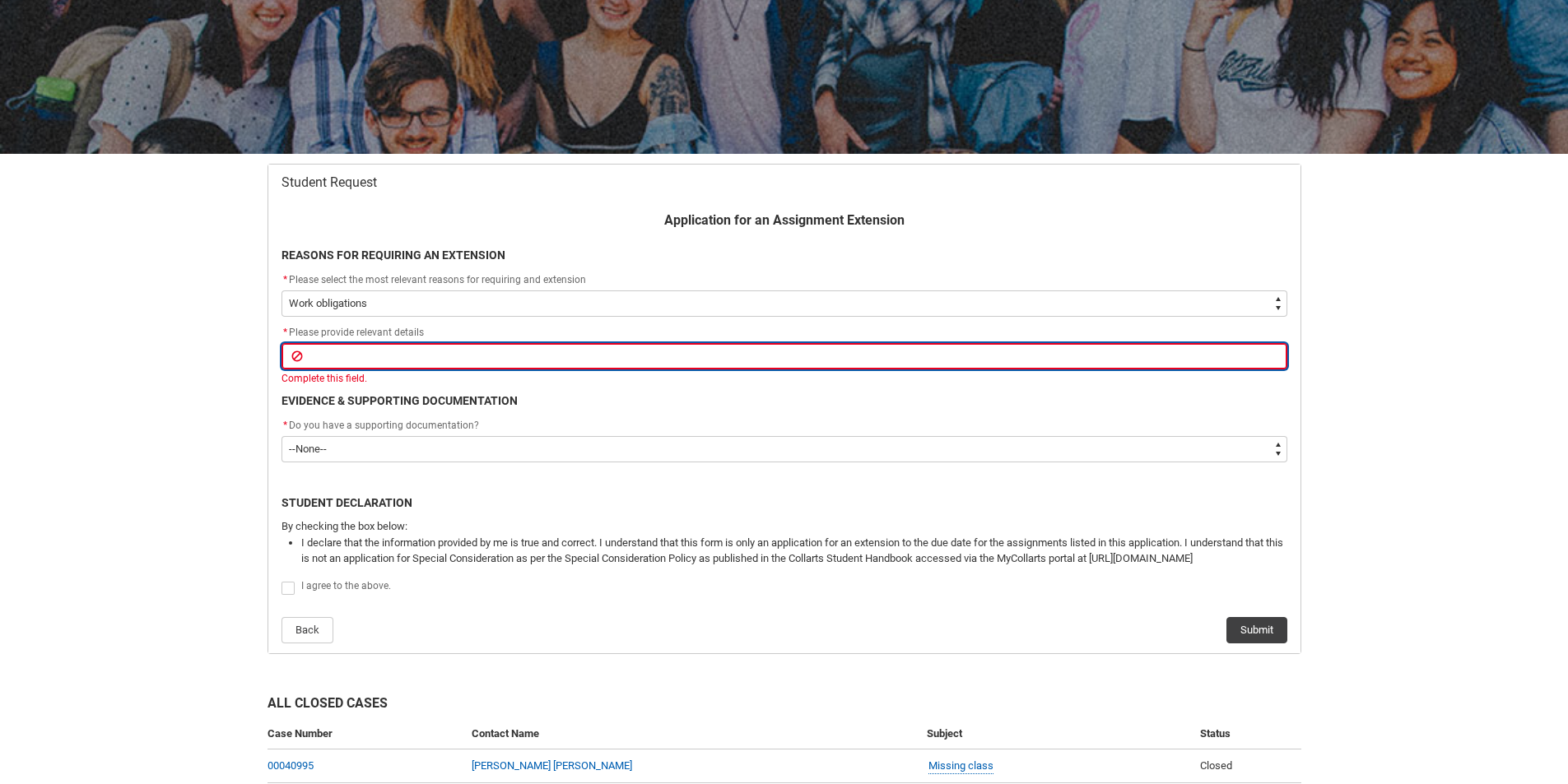
click at [631, 358] on input "Redu_Student_Request flow" at bounding box center [784, 357] width 1006 height 26
type lightning-primitive-input-simple "D"
type input "D"
type lightning-primitive-input-simple "Du"
type input "Du"
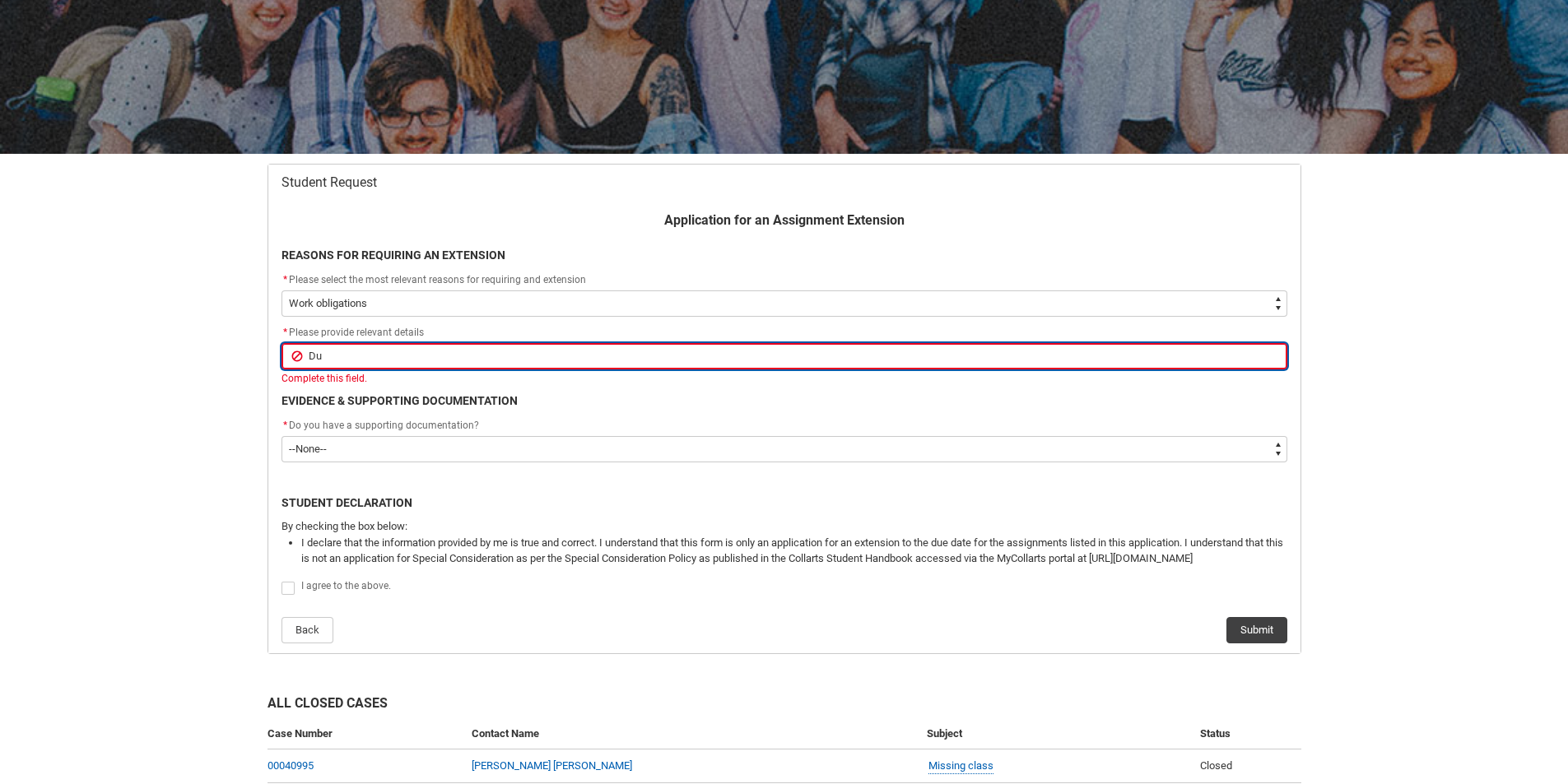
type lightning-primitive-input-simple "Due"
type input "Due"
type lightning-primitive-input-simple "Due"
type input "Due"
type lightning-primitive-input-simple "Due t"
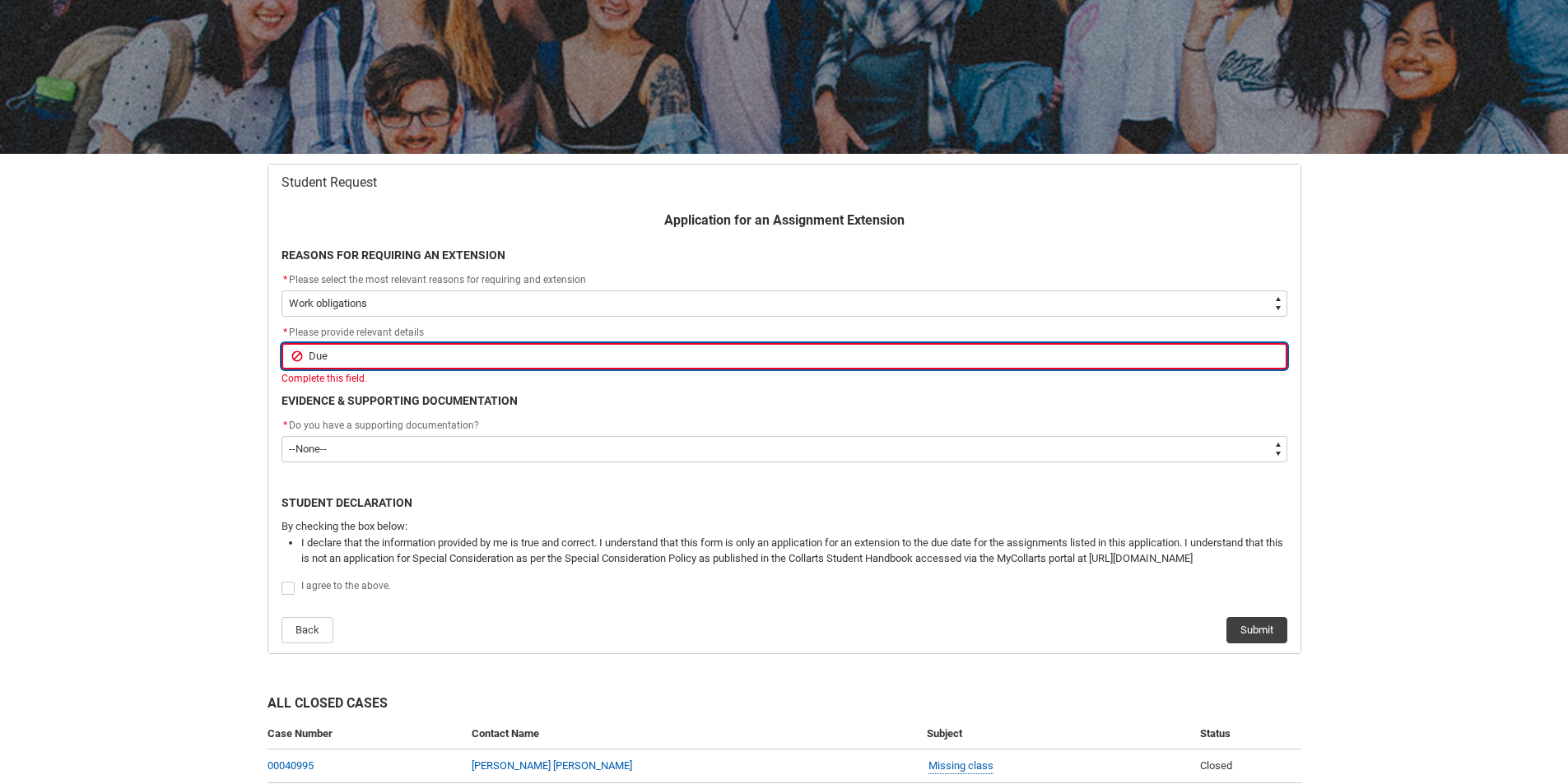
type input "Due t"
type lightning-primitive-input-simple "Due to"
type input "Due to"
type lightning-primitive-input-simple "Due to"
type input "Due to"
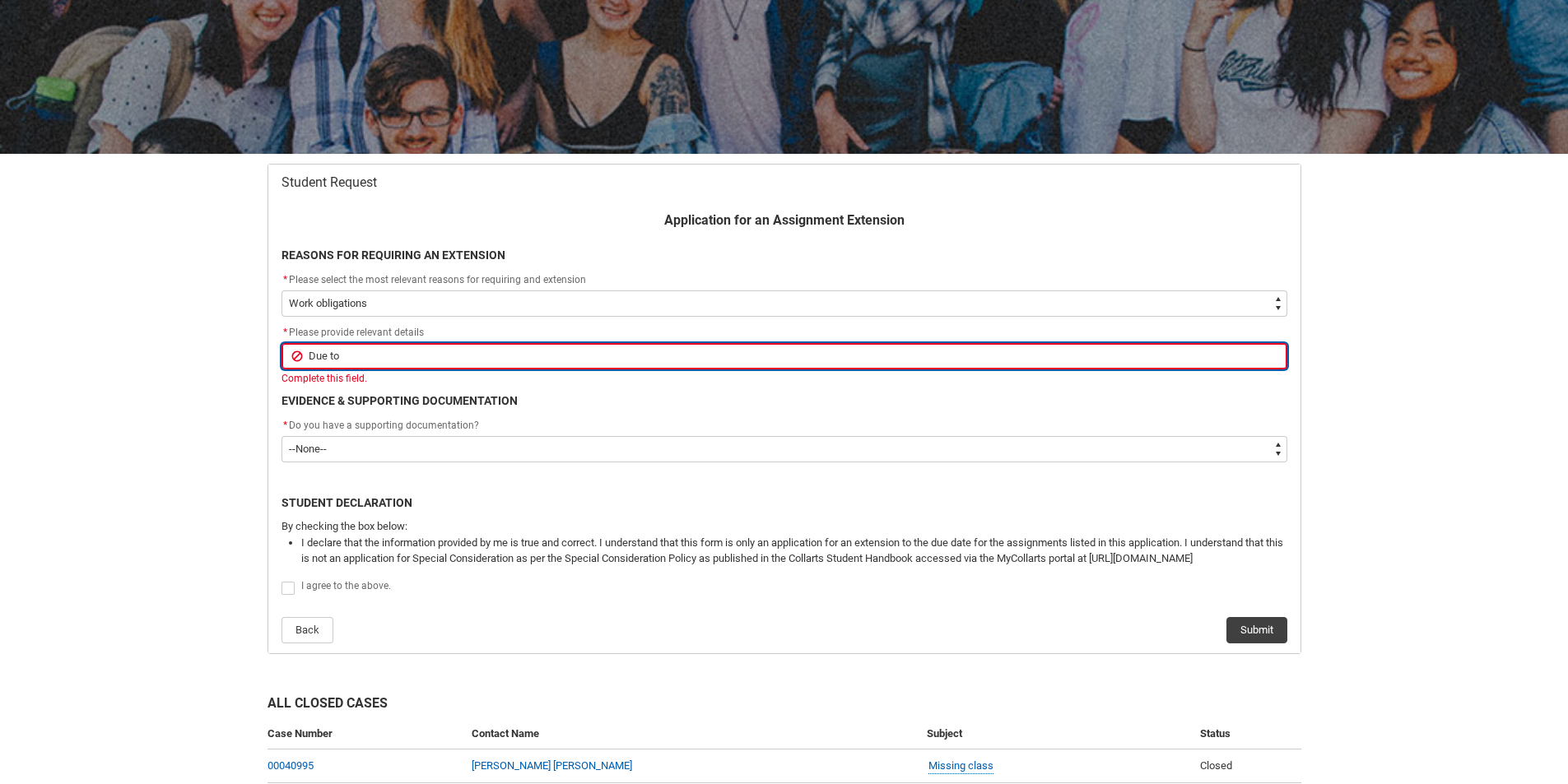
type lightning-primitive-input-simple "Due to w"
type input "Due to w"
type lightning-primitive-input-simple "Due to wo"
type input "Due to wo"
type lightning-primitive-input-simple "Due to wor"
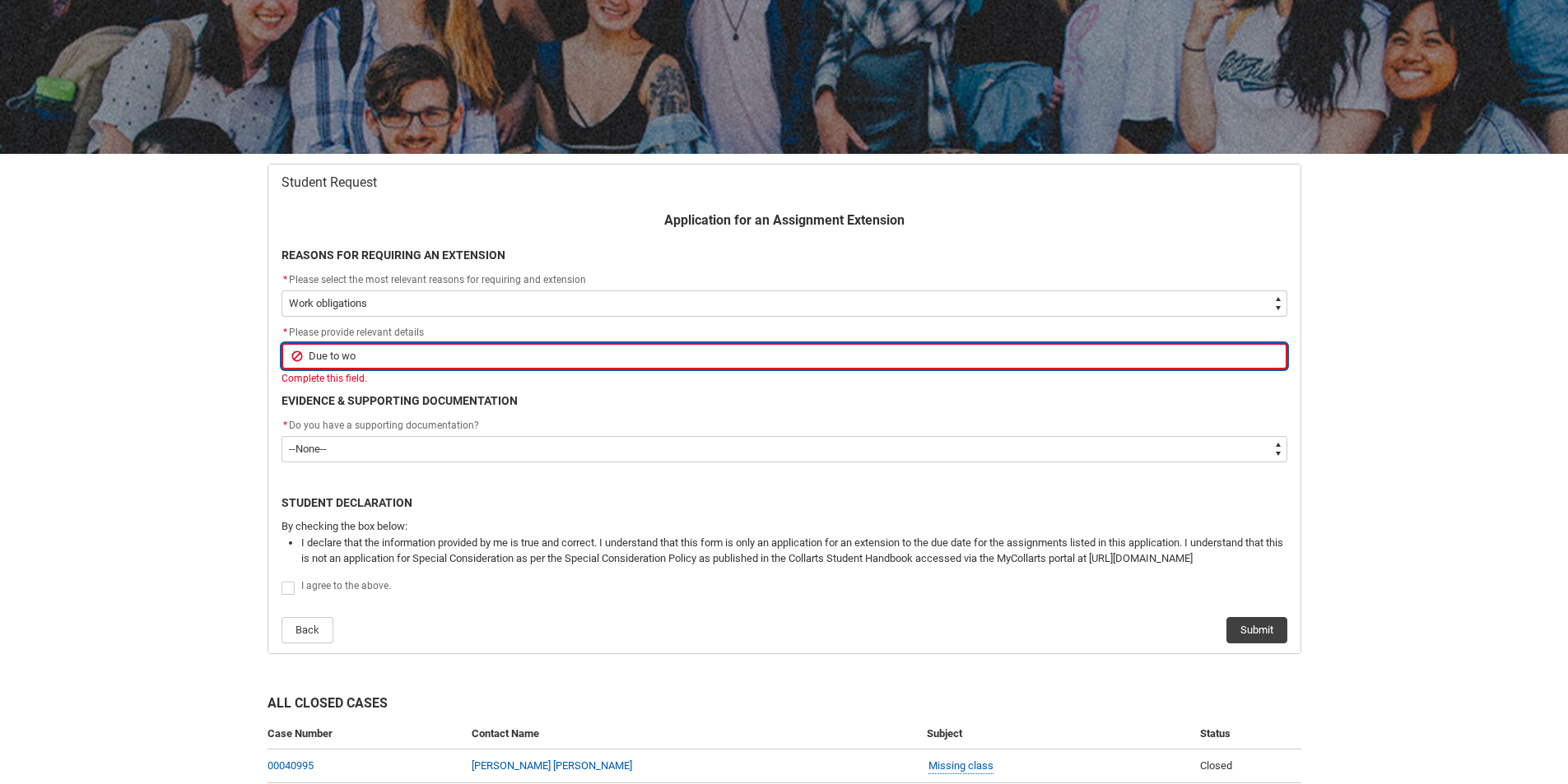
type input "Due to wor"
type lightning-primitive-input-simple "Due to work"
type input "Due to work"
type lightning-primitive-input-simple "Due to work"
type input "Due to work"
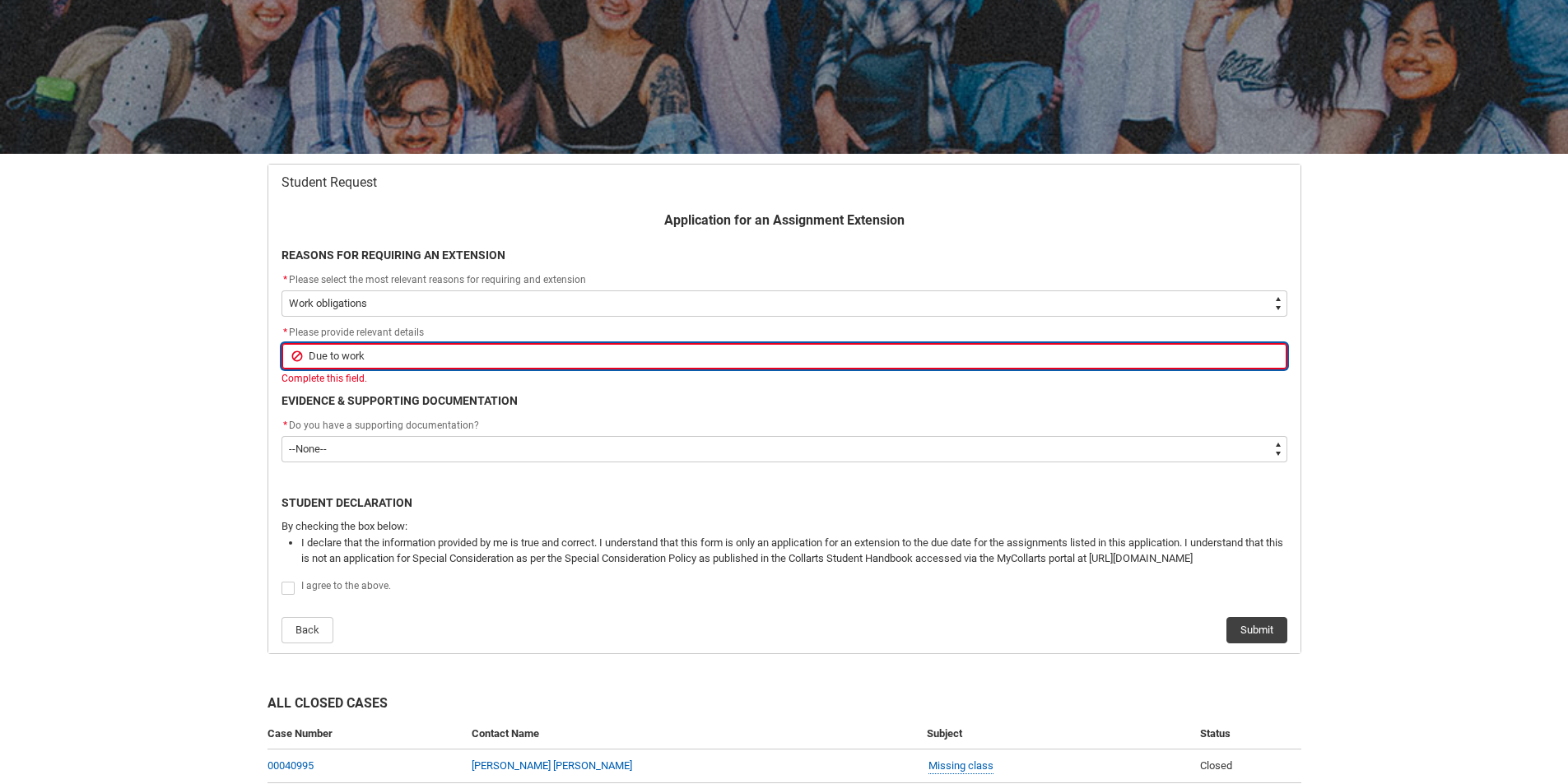
type lightning-primitive-input-simple "Due to work a"
type input "Due to work a"
type lightning-primitive-input-simple "Due to work an"
type input "Due to work an"
type lightning-primitive-input-simple "Due to work and"
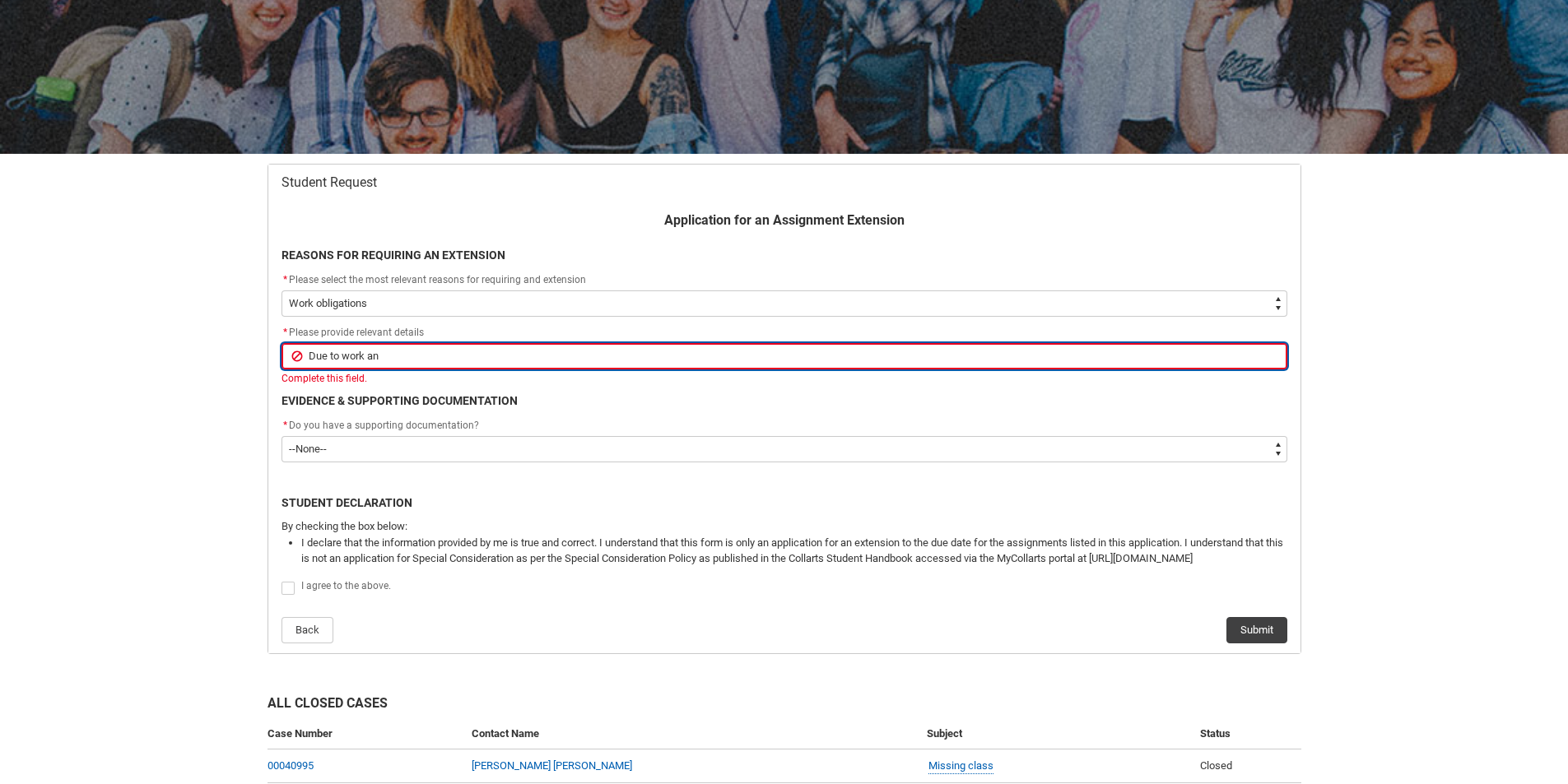
type input "Due to work and"
type lightning-primitive-input-simple "Due to work and"
type input "Due to work and"
type lightning-primitive-input-simple "Due to work and M"
type input "Due to work and M"
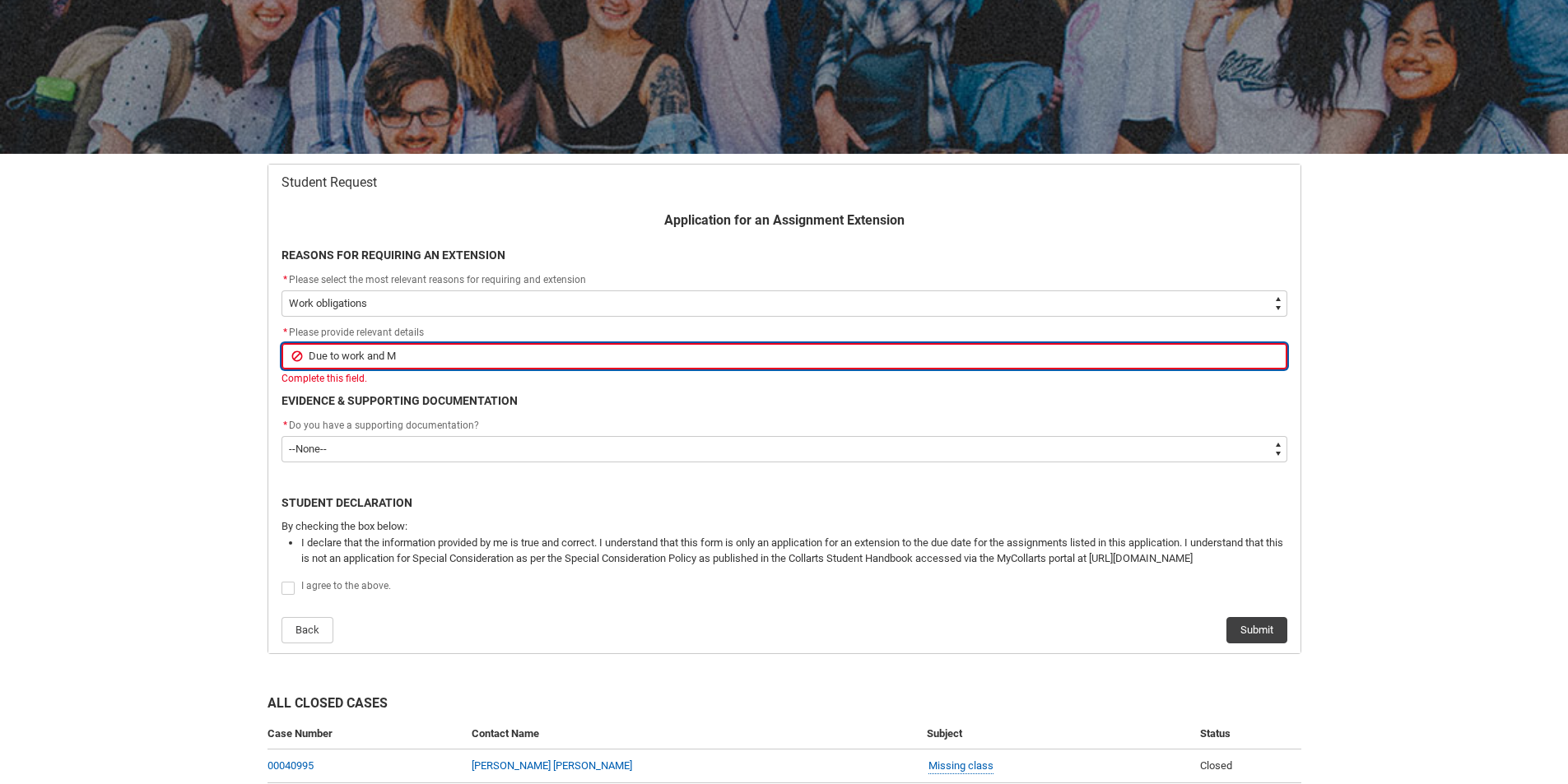
type lightning-primitive-input-simple "Due to work and Me"
type input "Due to work and Me"
type lightning-primitive-input-simple "Due to work and Med"
type input "Due to work and Med"
type lightning-primitive-input-simple "Due to work and Medi"
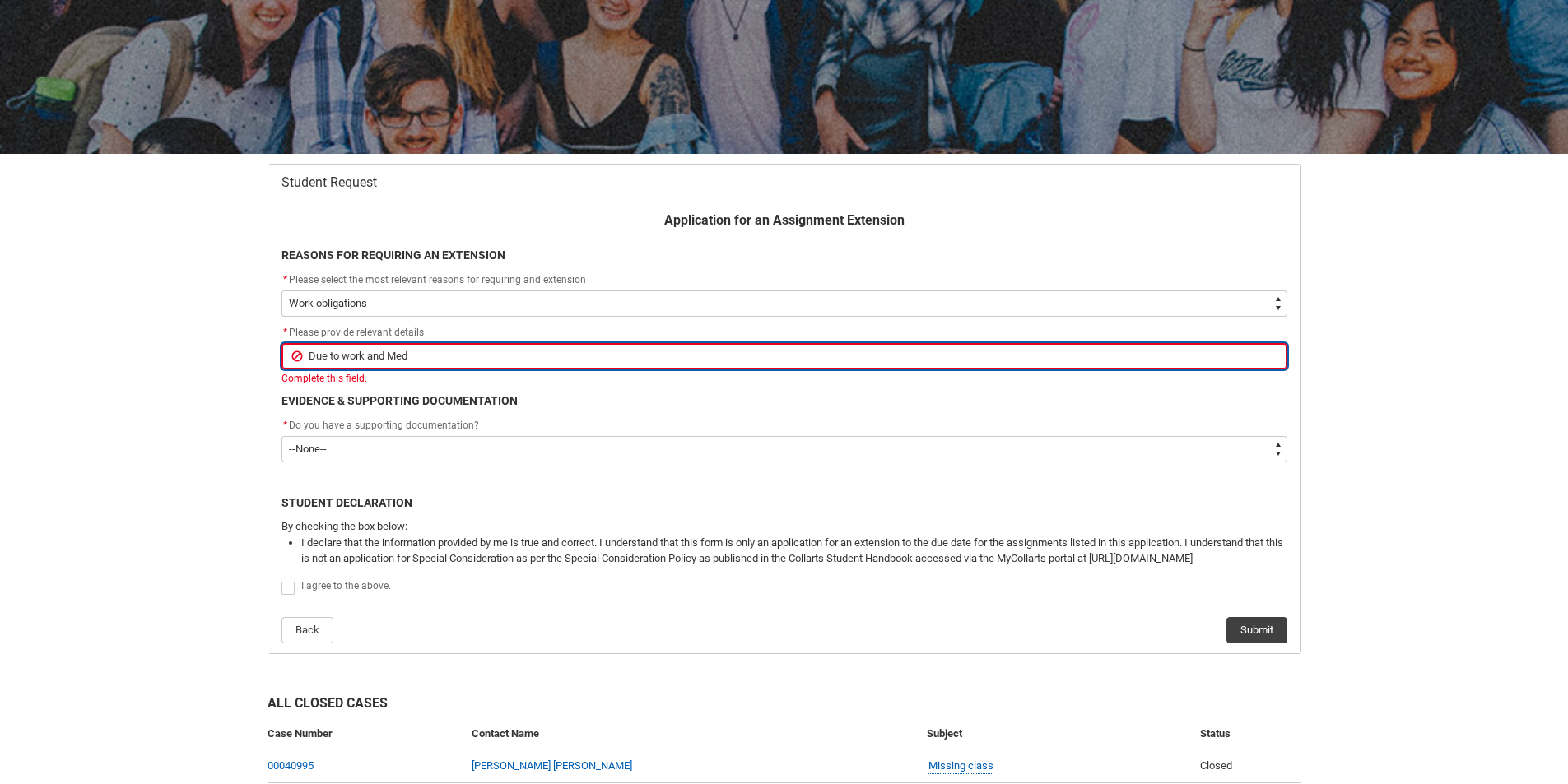
type input "Due to work and Medi"
type lightning-primitive-input-simple "Due to work and Medic"
type input "Due to work and Medic"
type lightning-primitive-input-simple "Due to work and Medica"
type input "Due to work and Medica"
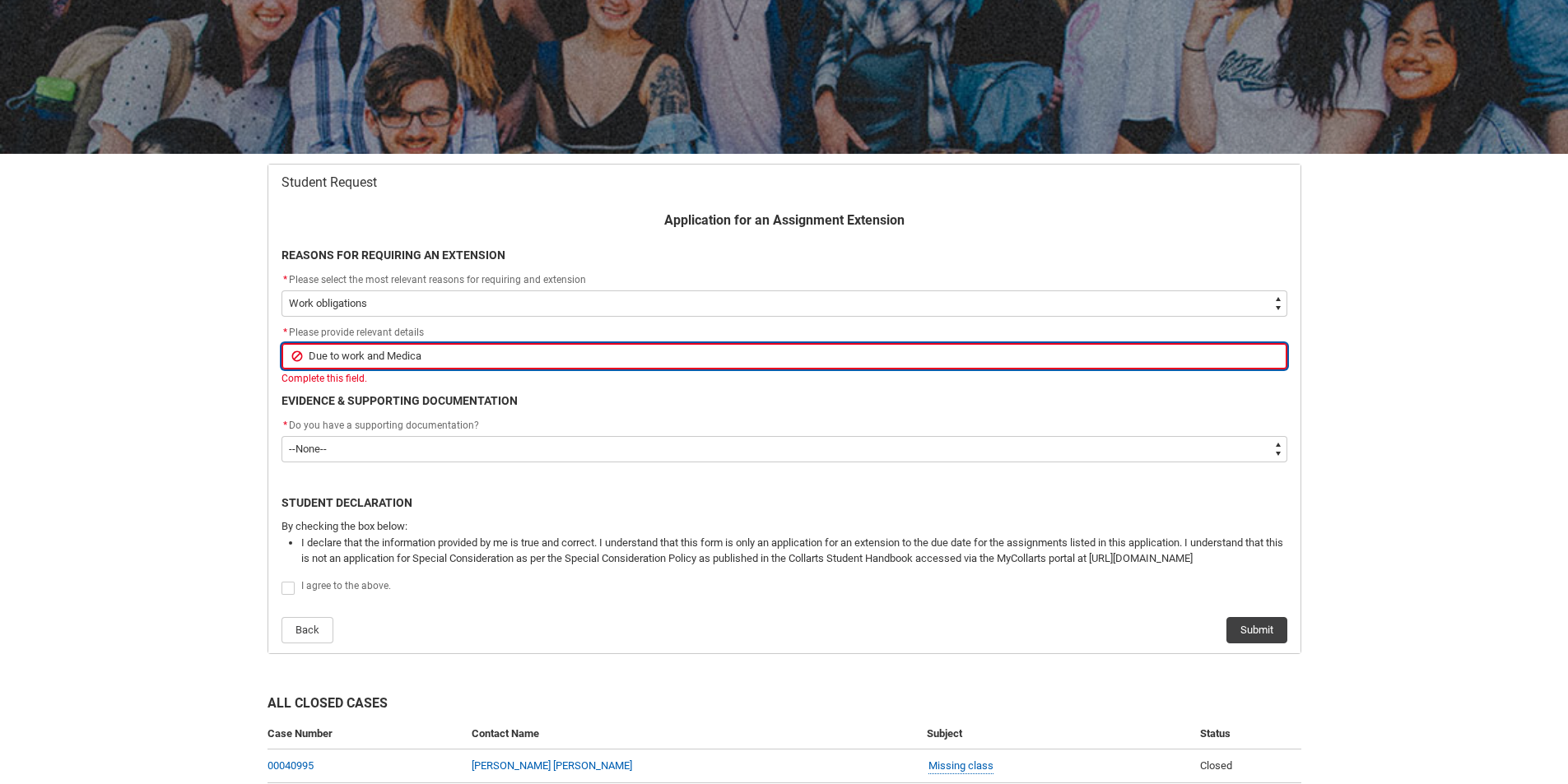
type lightning-primitive-input-simple "Due to work and Medical"
type input "Due to work and Medical"
type lightning-primitive-input-simple "Due to work and Medical"
type input "Due to work and Medical"
type lightning-primitive-input-simple "Due to work and Medical r"
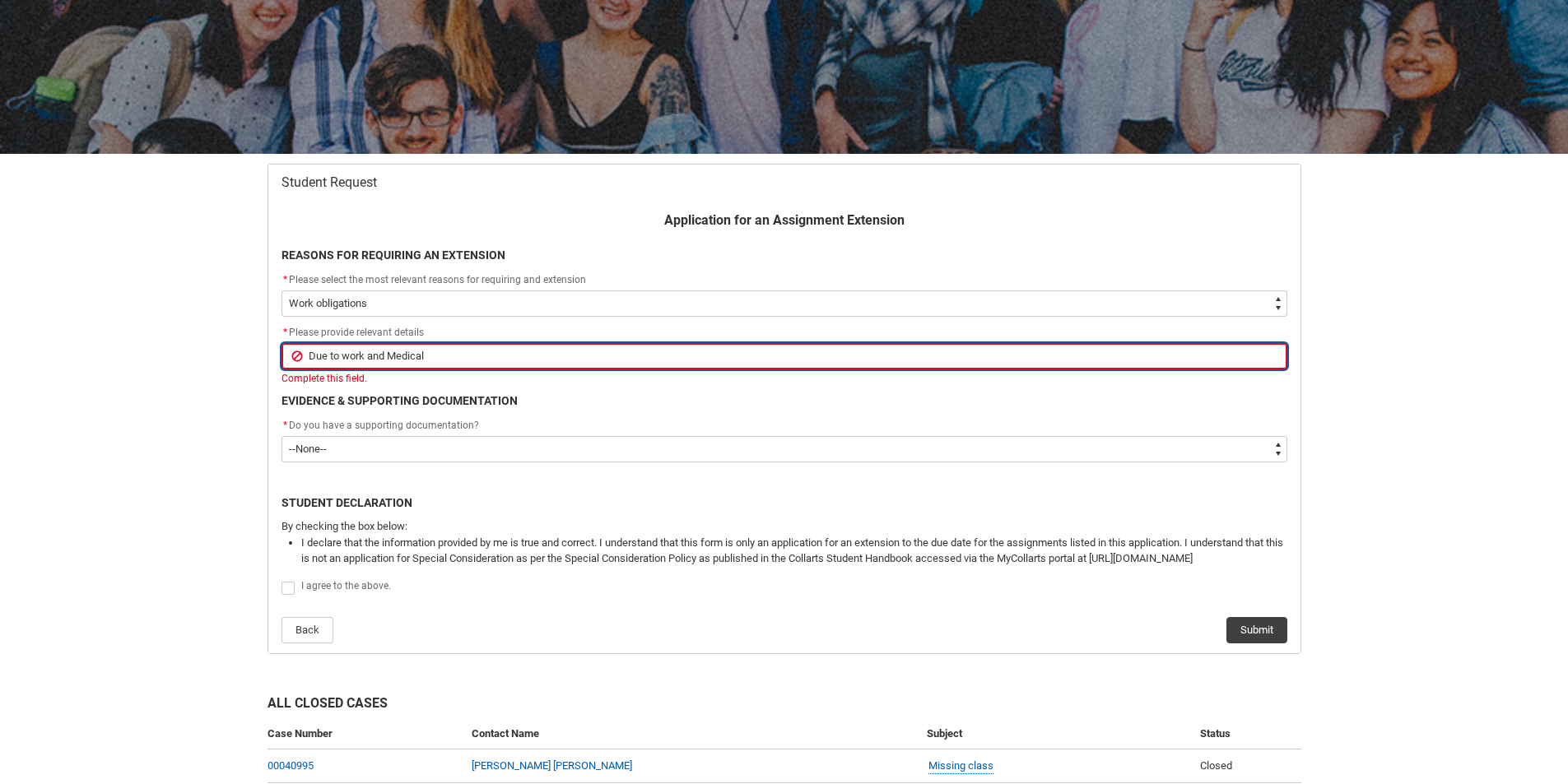
type input "Due to work and Medical r"
type lightning-primitive-input-simple "Due to work and Medical re"
type input "Due to work and Medical re"
type lightning-primitive-input-simple "Due to work and Medical rea"
type input "Due to work and Medical rea"
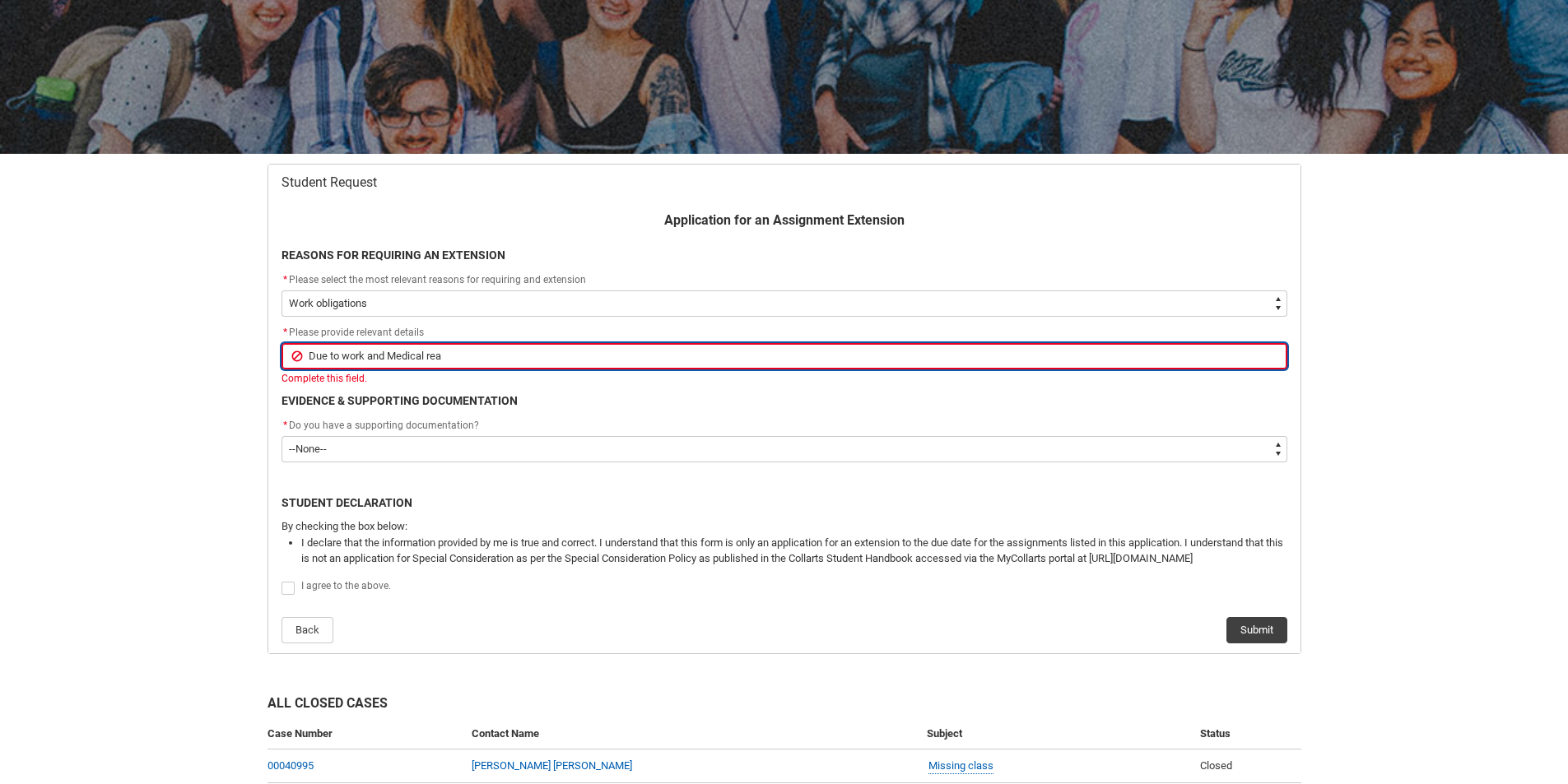
type lightning-primitive-input-simple "Due to work and Medical reas"
type input "Due to work and Medical reas"
type lightning-primitive-input-simple "Due to work and Medical reaso"
type input "Due to work and Medical reaso"
type lightning-primitive-input-simple "Due to work and Medical reason"
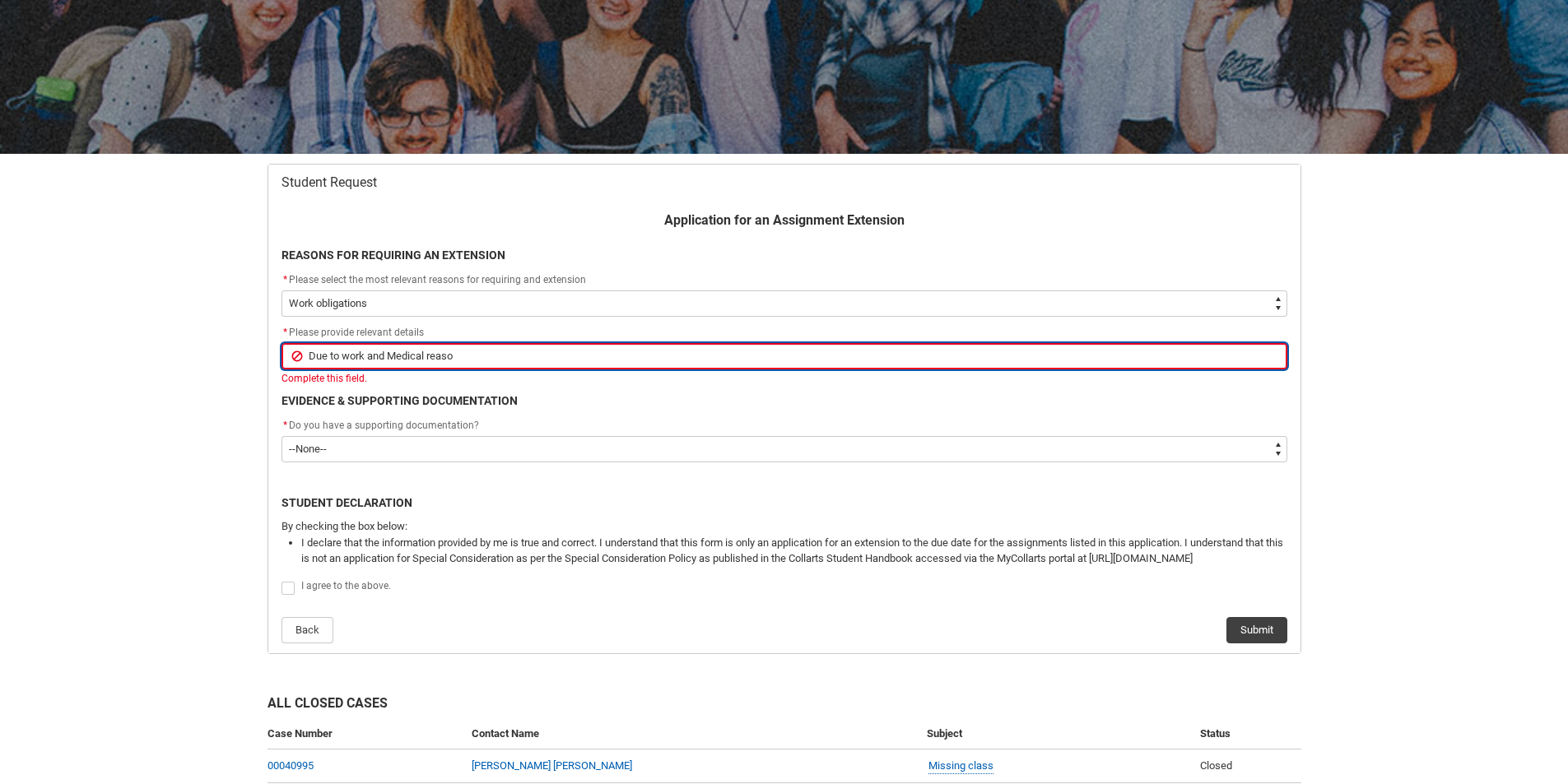
type input "Due to work and Medical reason"
type lightning-primitive-input-simple "Due to work and Medical reasons"
type input "Due to work and Medical reasons"
type lightning-primitive-input-simple "Due to work and Medical reasons,"
type input "Due to work and Medical reasons,"
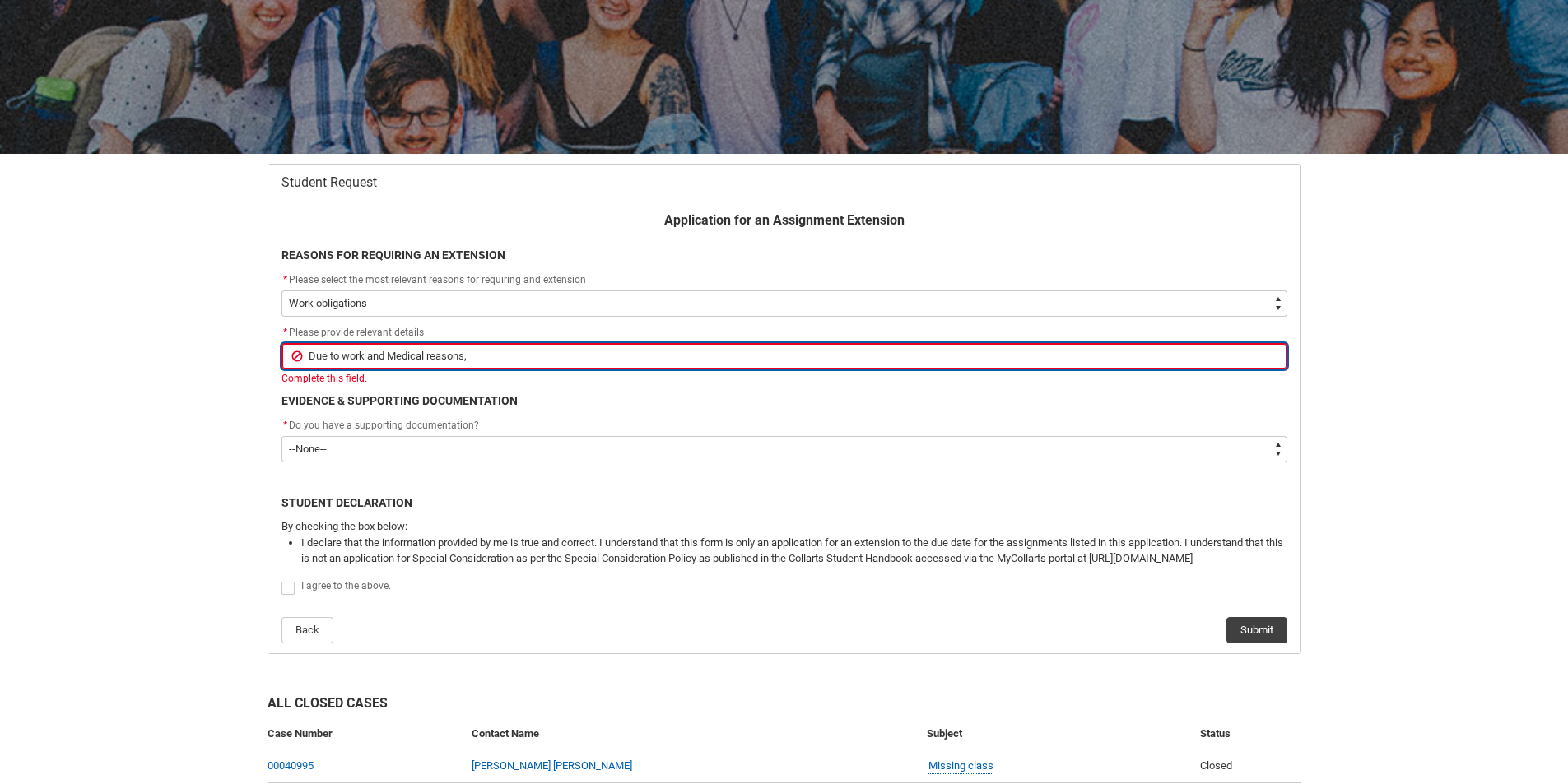
type lightning-primitive-input-simple "Due to work and Medical reasons,"
type input "Due to work and Medical reasons,"
type lightning-primitive-input-simple "Due to work and Medical reasons, I"
type input "Due to work and Medical reasons, I"
type lightning-primitive-input-simple "Due to work and Medical reasons, I"
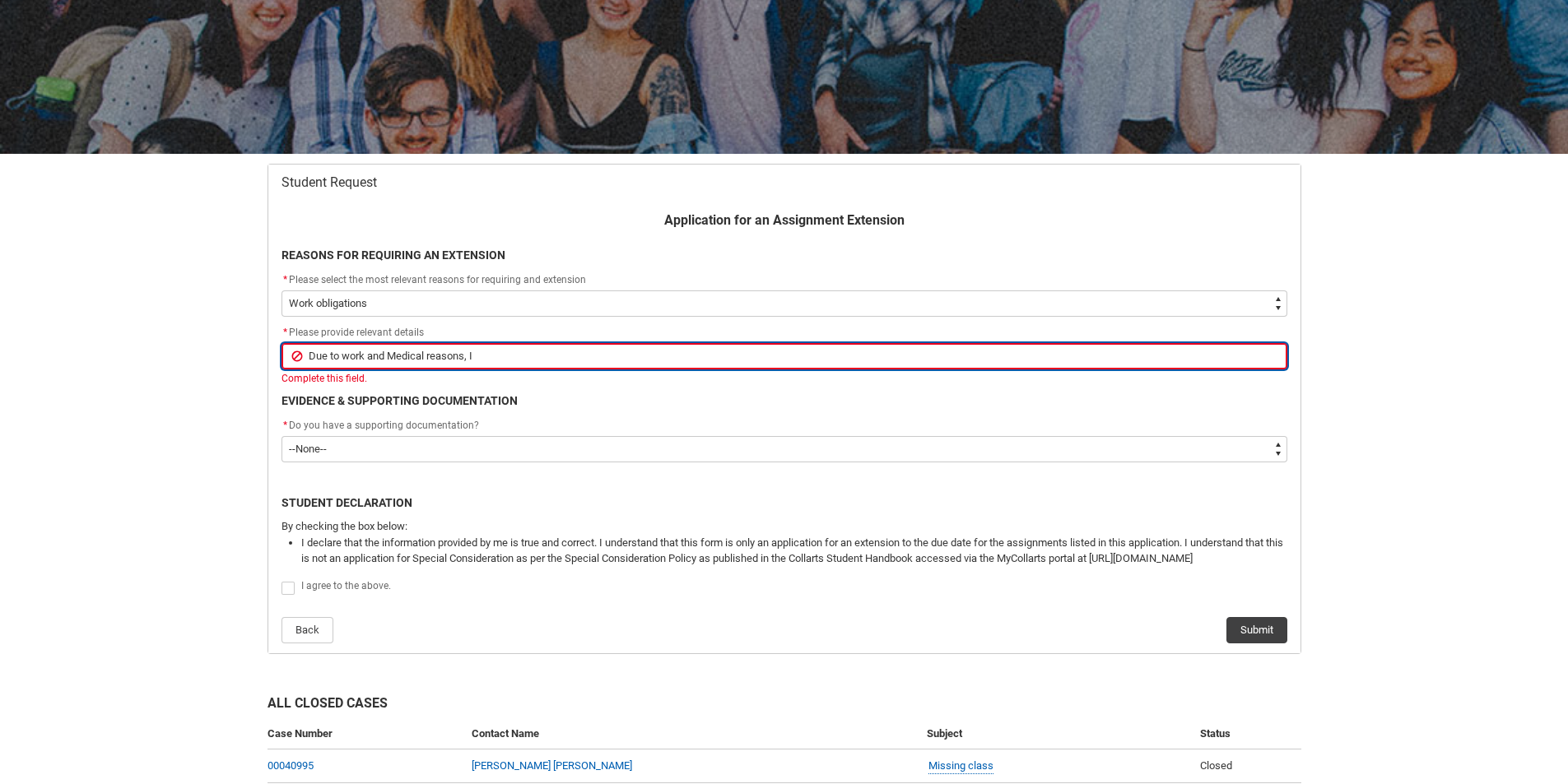
type input "Due to work and Medical reasons, I"
type lightning-primitive-input-simple "Due to work and Medical reasons, I h"
type input "Due to work and Medical reasons, I h"
type lightning-primitive-input-simple "Due to work and Medical reasons, I ha"
type input "Due to work and Medical reasons, I ha"
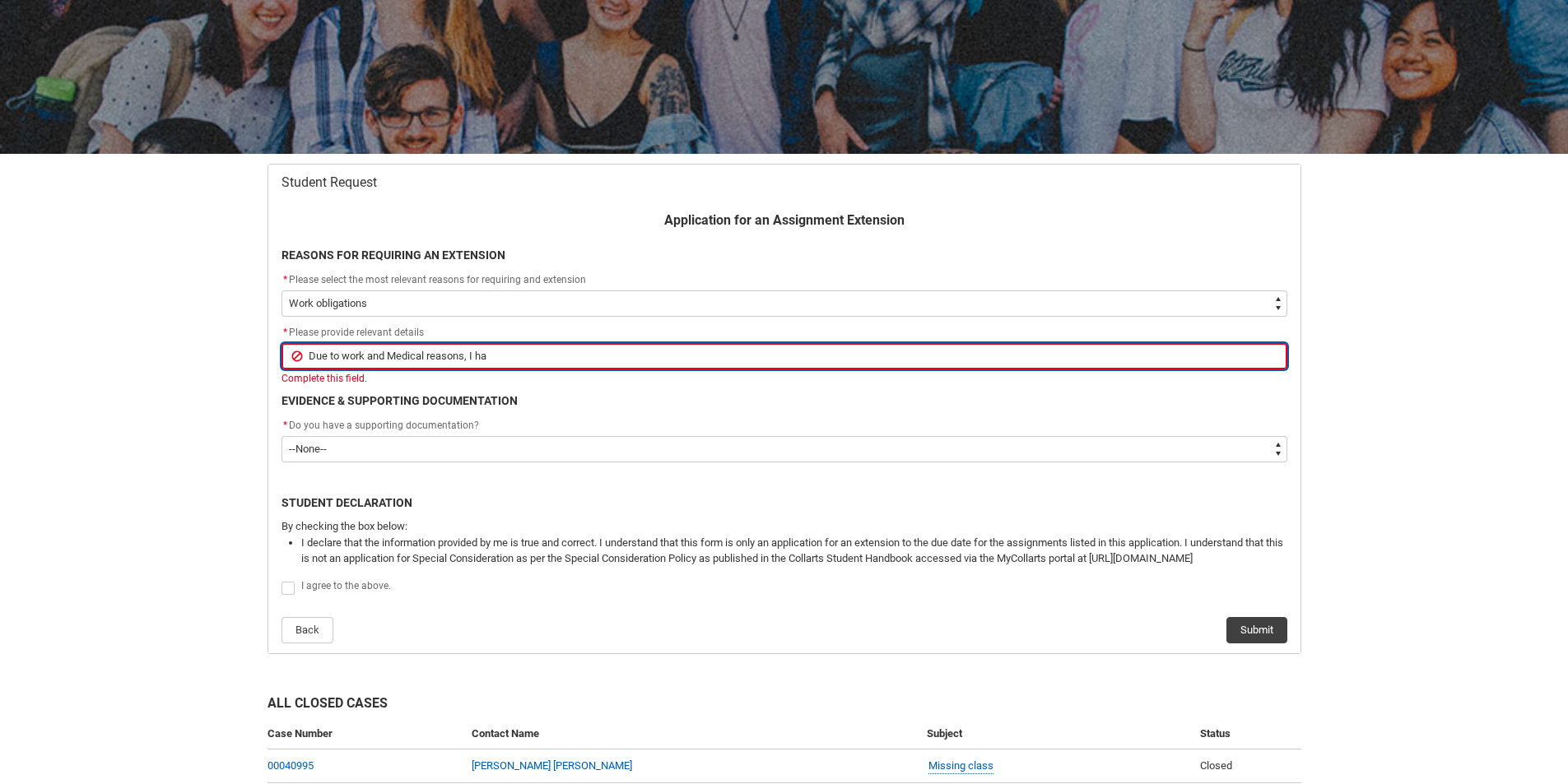
type lightning-primitive-input-simple "Due to work and Medical reasons, I hav"
type input "Due to work and Medical reasons, I hav"
type lightning-primitive-input-simple "Due to work and Medical reasons, I have"
type input "Due to work and Medical reasons, I have"
type lightning-primitive-input-simple "Due to work and Medical reasons, I have"
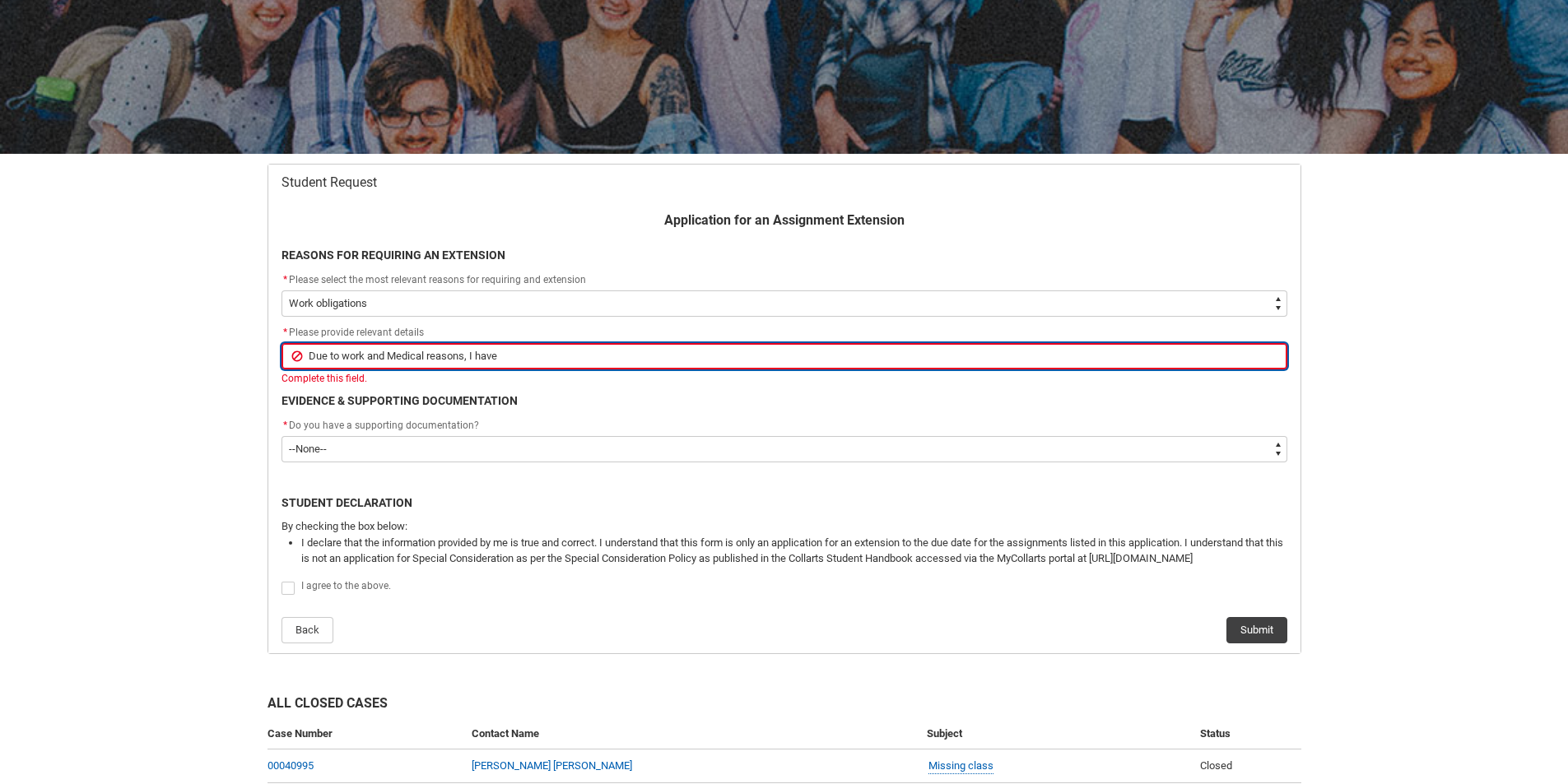
type input "Due to work and Medical reasons, I have"
type lightning-primitive-input-simple "Due to work and Medical reasons, I have n"
type input "Due to work and Medical reasons, I have n"
type lightning-primitive-input-simple "Due to work and Medical reasons, I have no"
type input "Due to work and Medical reasons, I have no"
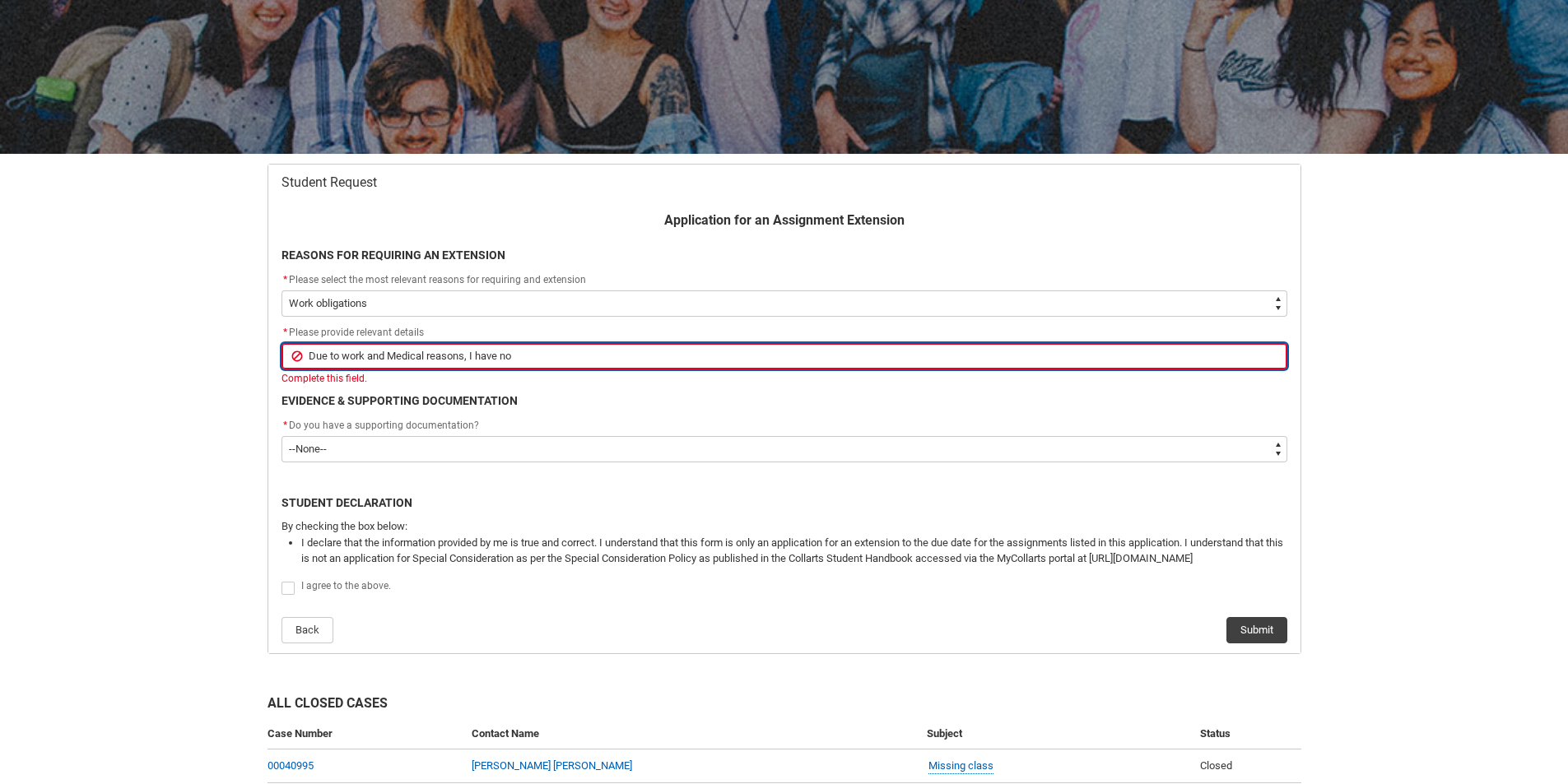
type lightning-primitive-input-simple "Due to work and Medical reasons, I have not"
type input "Due to work and Medical reasons, I have not"
type lightning-primitive-input-simple "Due to work and Medical reasons, I have not"
type input "Due to work and Medical reasons, I have not"
type lightning-primitive-input-simple "Due to work and Medical reasons, I have not h"
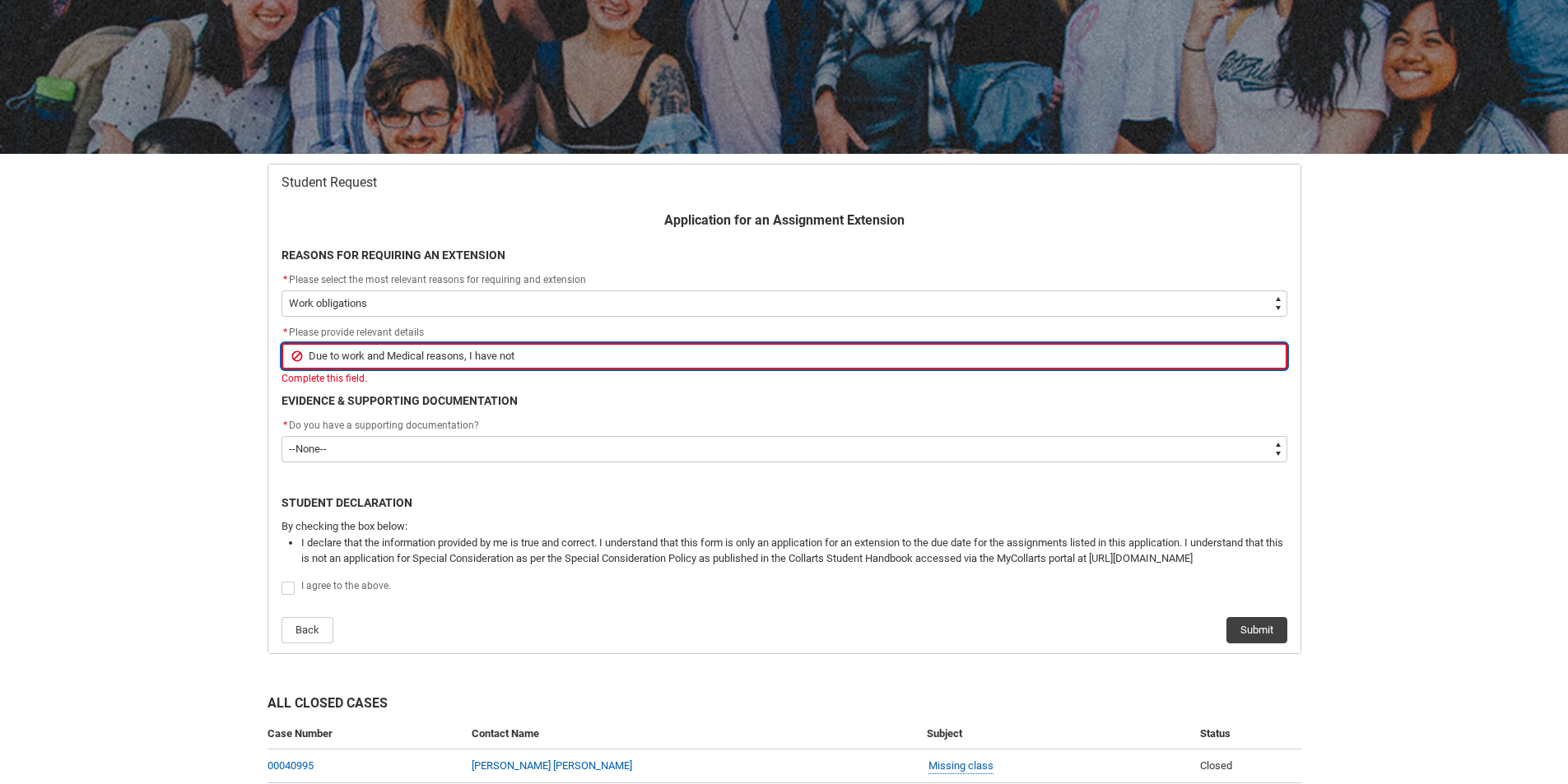
type input "Due to work and Medical reasons, I have not h"
type lightning-primitive-input-simple "Due to work and Medical reasons, I have not ha"
type input "Due to work and Medical reasons, I have not ha"
type lightning-primitive-input-simple "Due to work and Medical reasons, I have not had"
type input "Due to work and Medical reasons, I have not had"
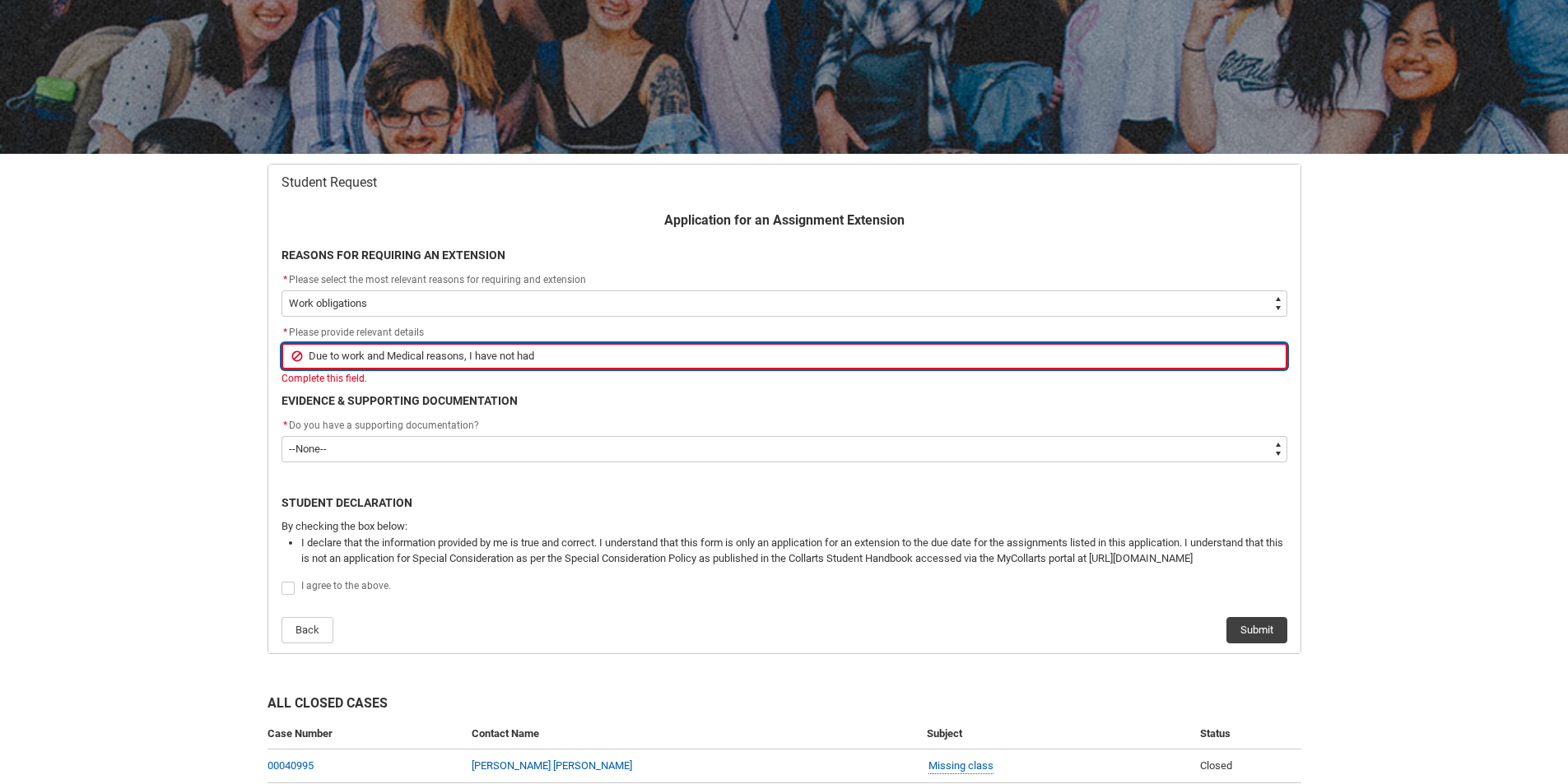
type lightning-primitive-input-simple "Due to work and Medical reasons, I have not had"
type input "Due to work and Medical reasons, I have not had"
type lightning-primitive-input-simple "Due to work and Medical reasons, I have not had t"
type input "Due to work and Medical reasons, I have not had t"
type lightning-primitive-input-simple "Due to work and Medical reasons, I have not had th"
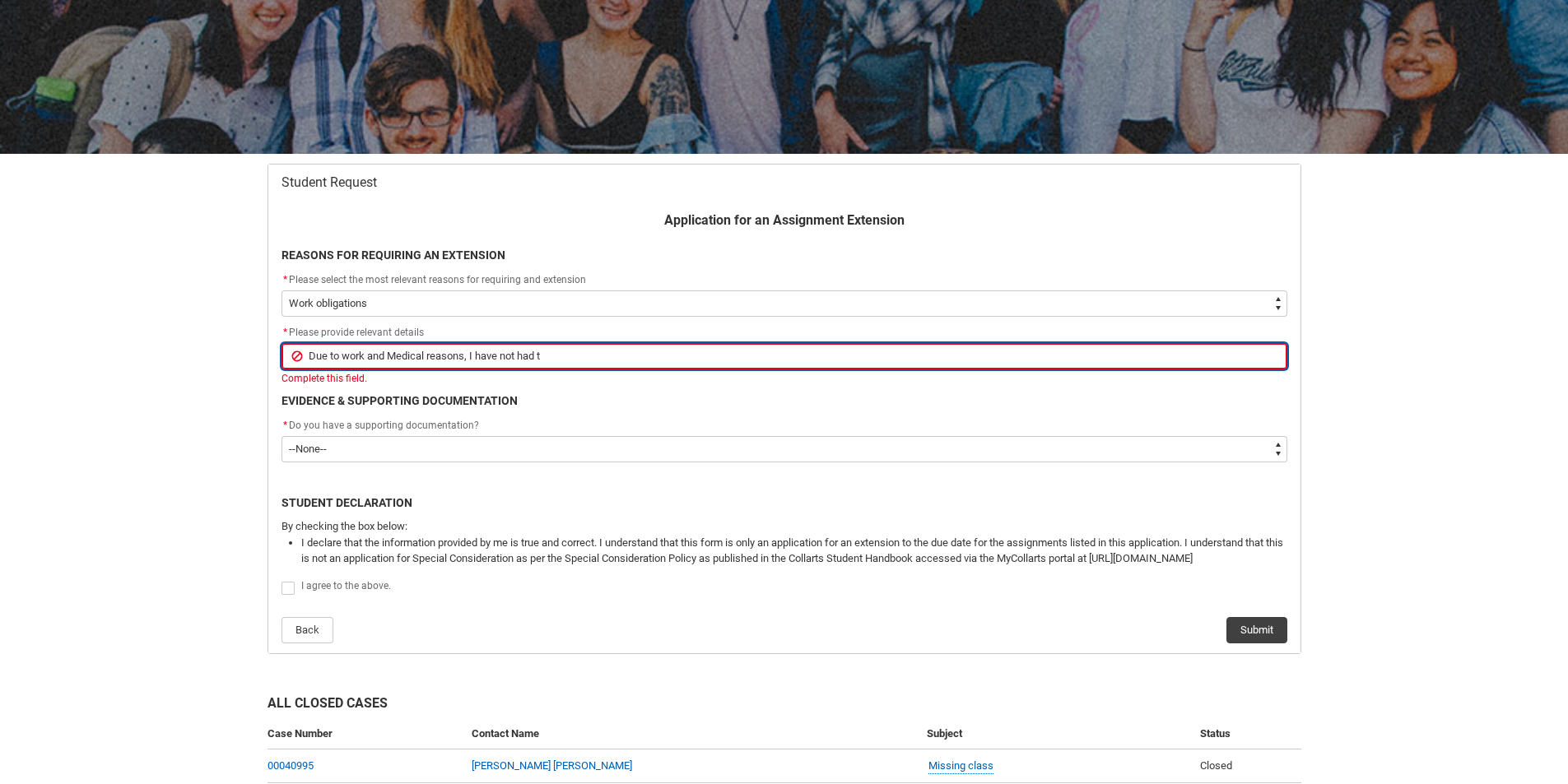
type input "Due to work and Medical reasons, I have not had th"
type lightning-primitive-input-simple "Due to work and Medical reasons, I have not had the"
type input "Due to work and Medical reasons, I have not had the"
type lightning-primitive-input-simple "Due to work and Medical reasons, I have not had the"
type input "Due to work and Medical reasons, I have not had the"
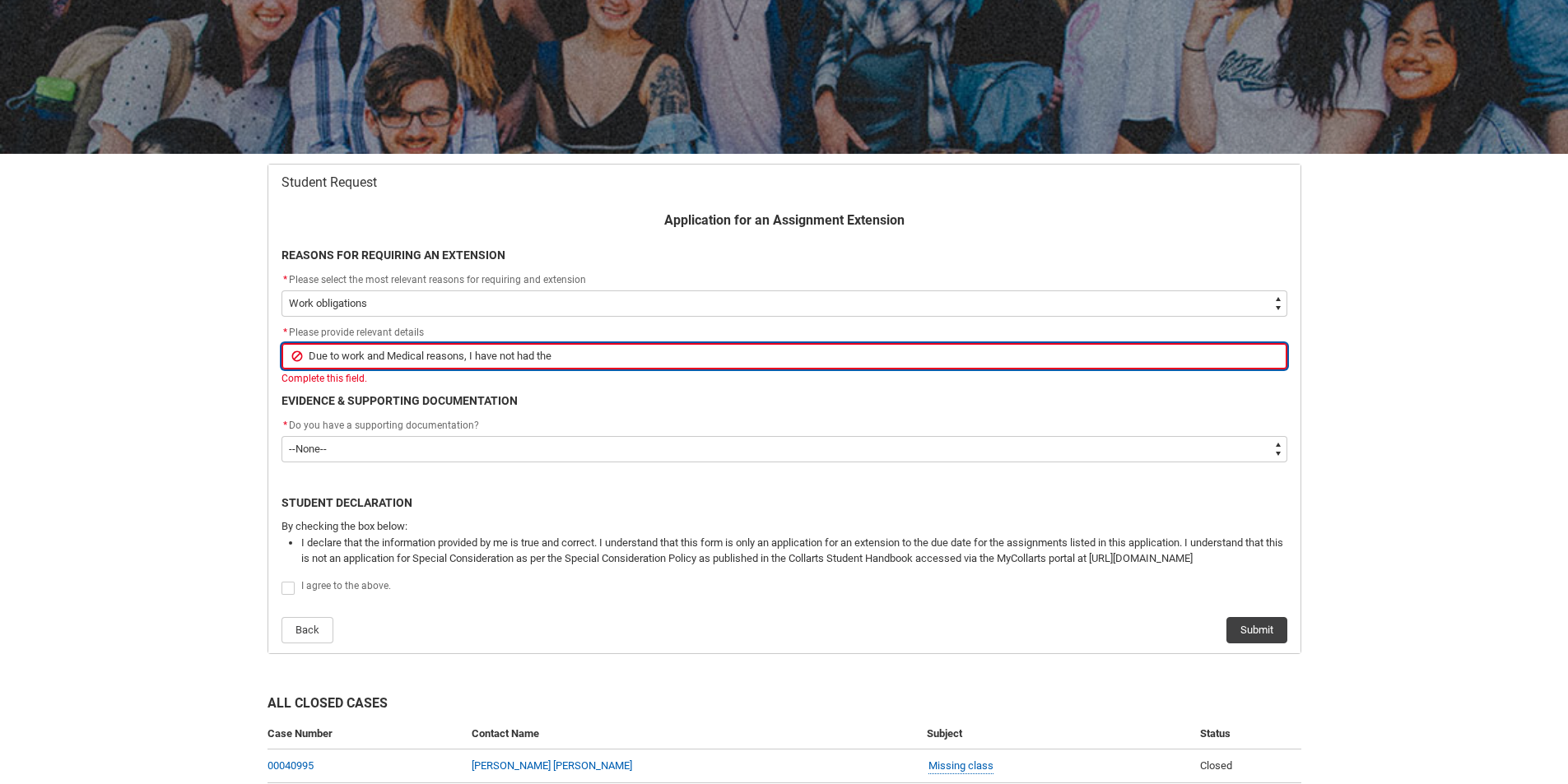
type lightning-primitive-input-simple "Due to work and Medical reasons, I have not had the t"
type input "Due to work and Medical reasons, I have not had the t"
type lightning-primitive-input-simple "Due to work and Medical reasons, I have not had the ti"
type input "Due to work and Medical reasons, I have not had the ti"
type lightning-primitive-input-simple "Due to work and Medical reasons, I have not had the [PERSON_NAME]"
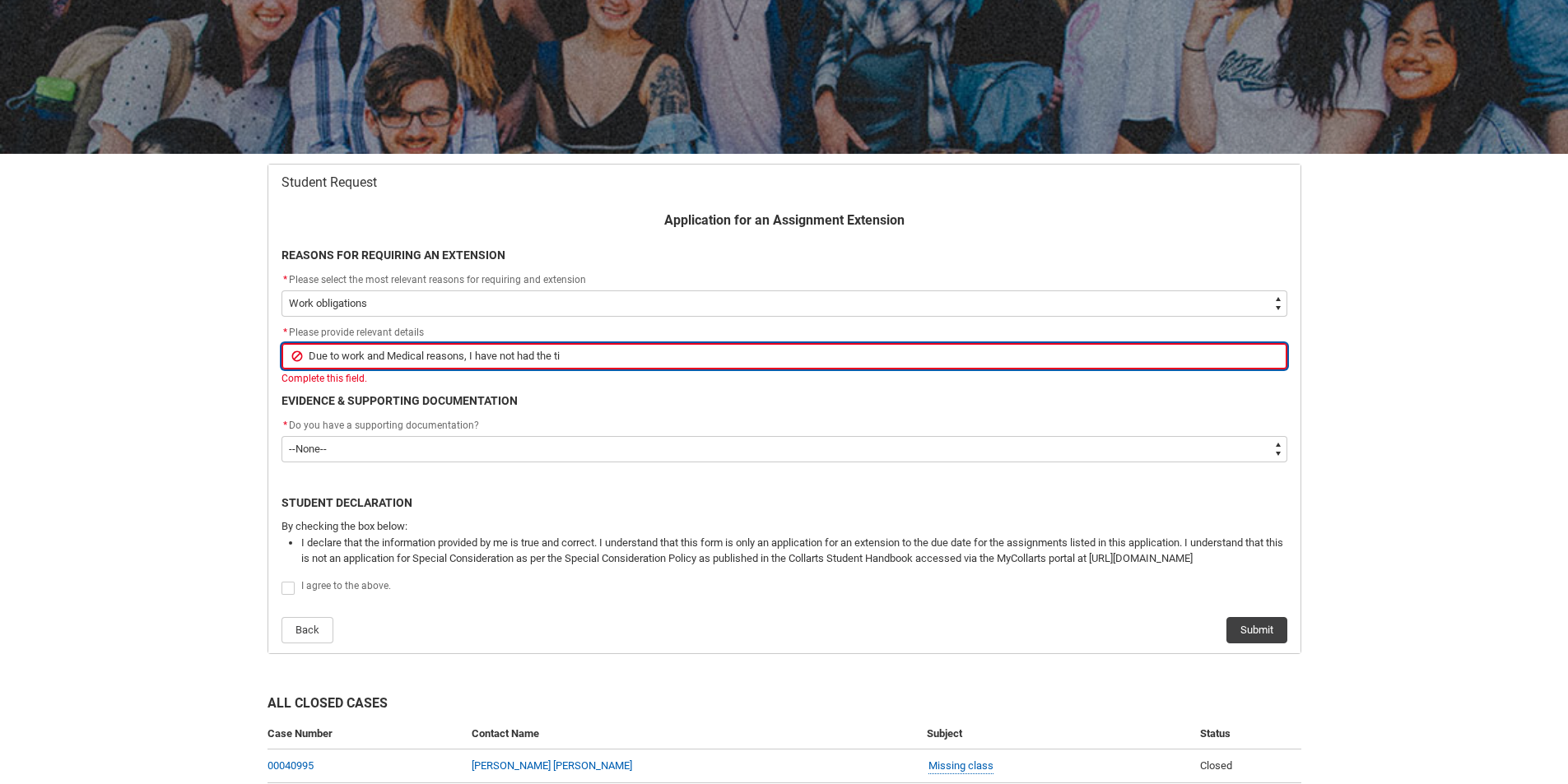
type input "Due to work and Medical reasons, I have not had the [PERSON_NAME]"
type lightning-primitive-input-simple "Due to work and Medical reasons, I have not had the time"
type input "Due to work and Medical reasons, I have not had the time"
type lightning-primitive-input-simple "Due to work and Medical reasons, I have not had the time"
type input "Due to work and Medical reasons, I have not had the time"
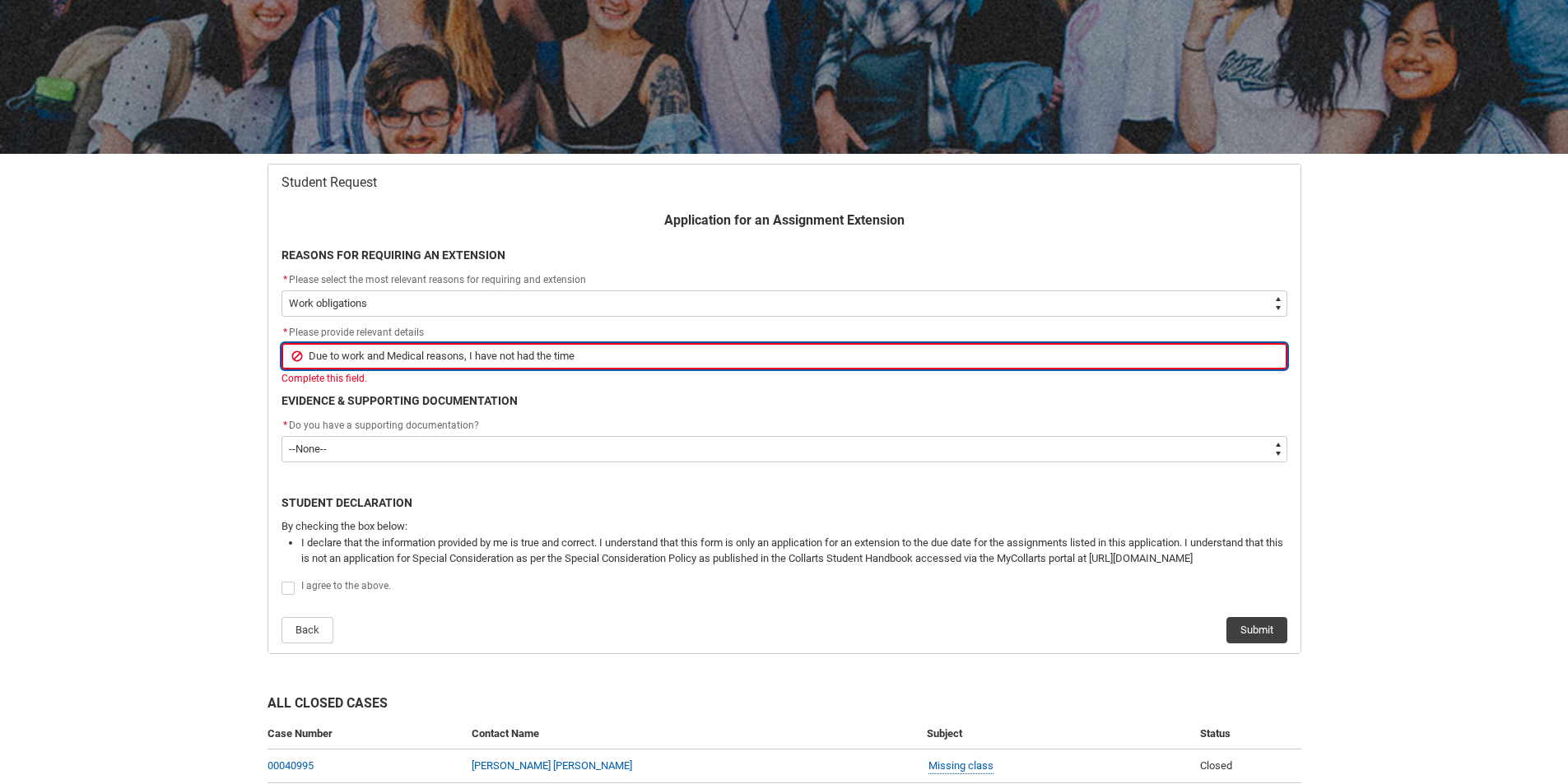
type lightning-primitive-input-simple "Due to work and Medical reasons, I have not had the time t"
type input "Due to work and Medical reasons, I have not had the time t"
type lightning-primitive-input-simple "Due to work and Medical reasons, I have not had the time to"
type input "Due to work and Medical reasons, I have not had the time to"
type lightning-primitive-input-simple "Due to work and Medical reasons, I have not had the time to"
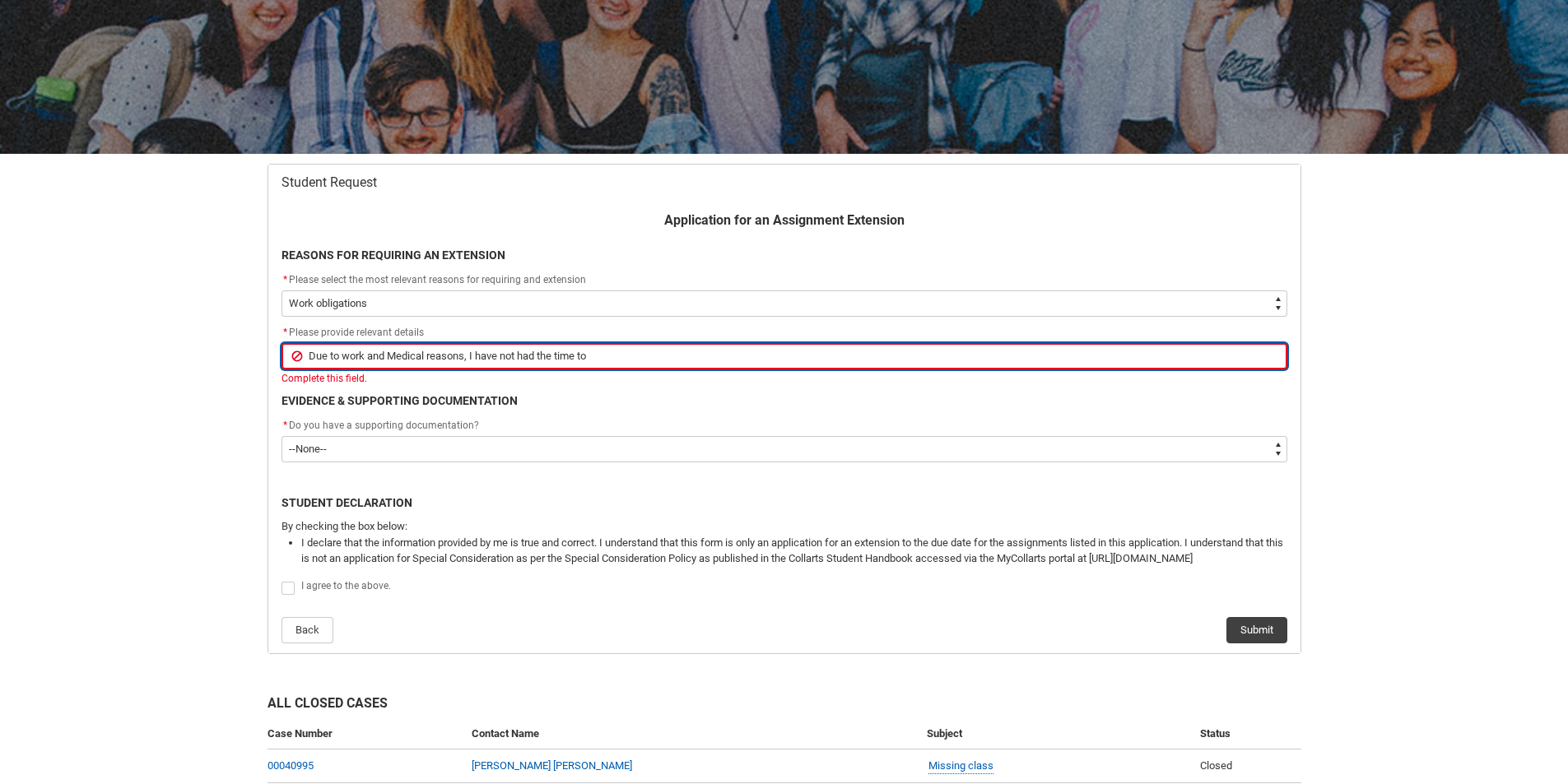
type input "Due to work and Medical reasons, I have not had the time to"
type lightning-primitive-input-simple "Due to work and Medical reasons, I have not had the time to f"
type input "Due to work and Medical reasons, I have not had the time to f"
type lightning-primitive-input-simple "Due to work and Medical reasons, I have not had the time to fi"
type input "Due to work and Medical reasons, I have not had the time to fi"
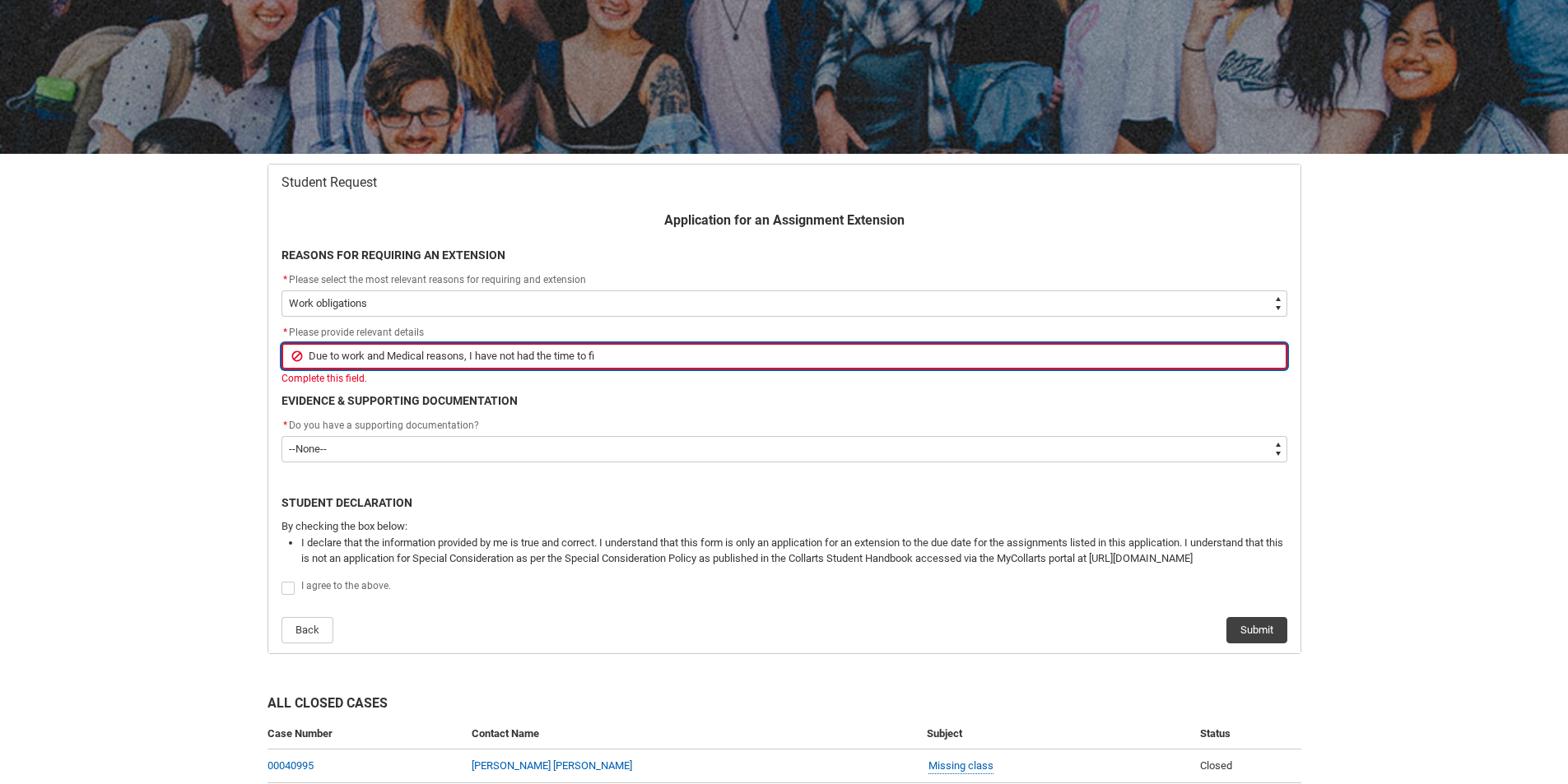
type lightning-primitive-input-simple "Due to work and Medical reasons, I have not had the time to fil"
type input "Due to work and Medical reasons, I have not had the time to fil"
type lightning-primitive-input-simple "Due to work and Medical reasons, I have not had the time to film"
type input "Due to work and Medical reasons, I have not had the time to film"
type lightning-primitive-input-simple "Due to work and Medical reasons, I have not had the time to film."
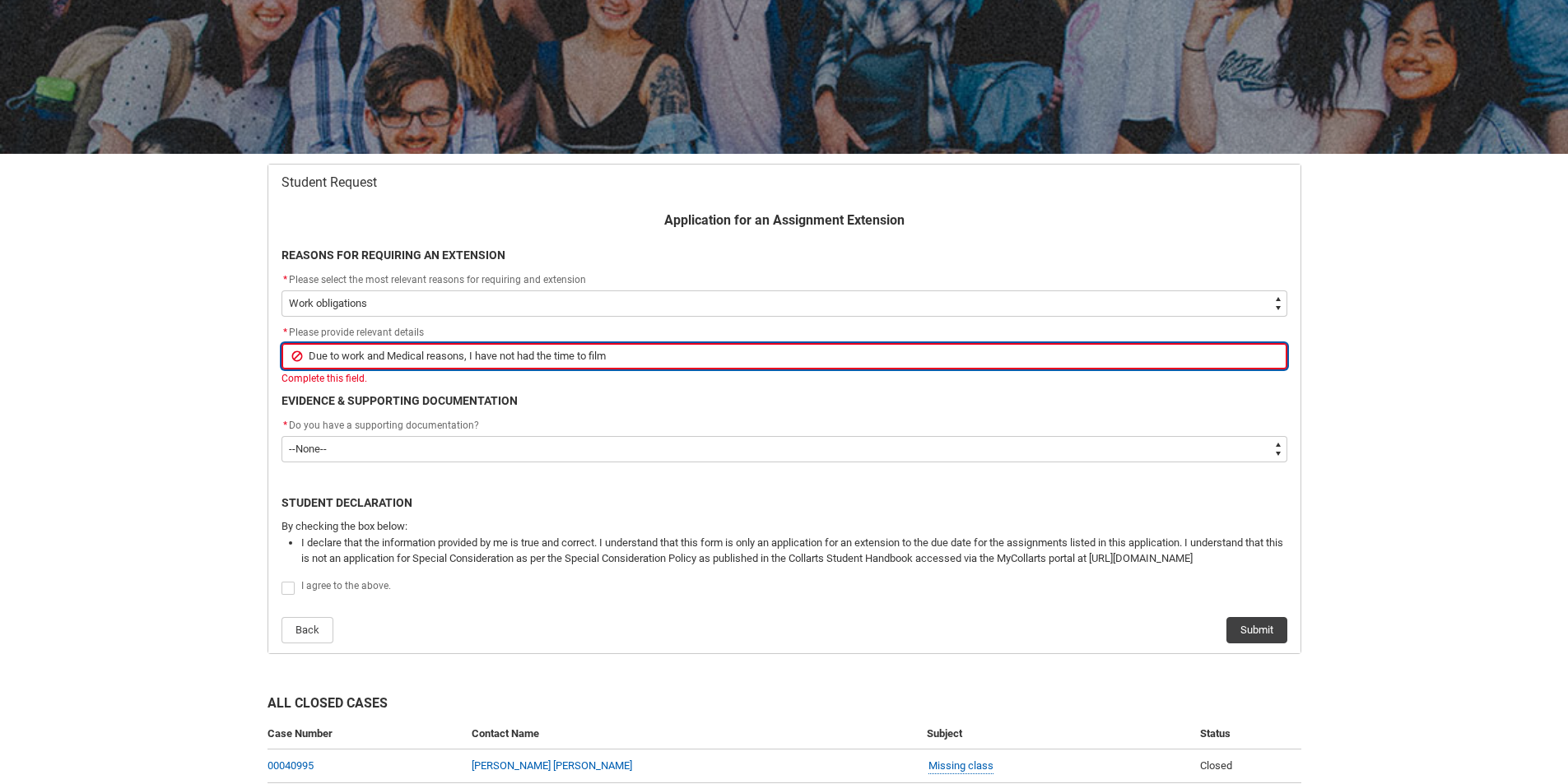
type input "Due to work and Medical reasons, I have not had the time to film."
type lightning-primitive-input-simple "Due to work and Medical reasons, I have not had the time to film."
type input "Due to work and Medical reasons, I have not had the time to film."
type lightning-primitive-input-simple "Due to work and Medical reasons, I have not had the time to film. E"
type input "Due to work and Medical reasons, I have not had the time to film. E"
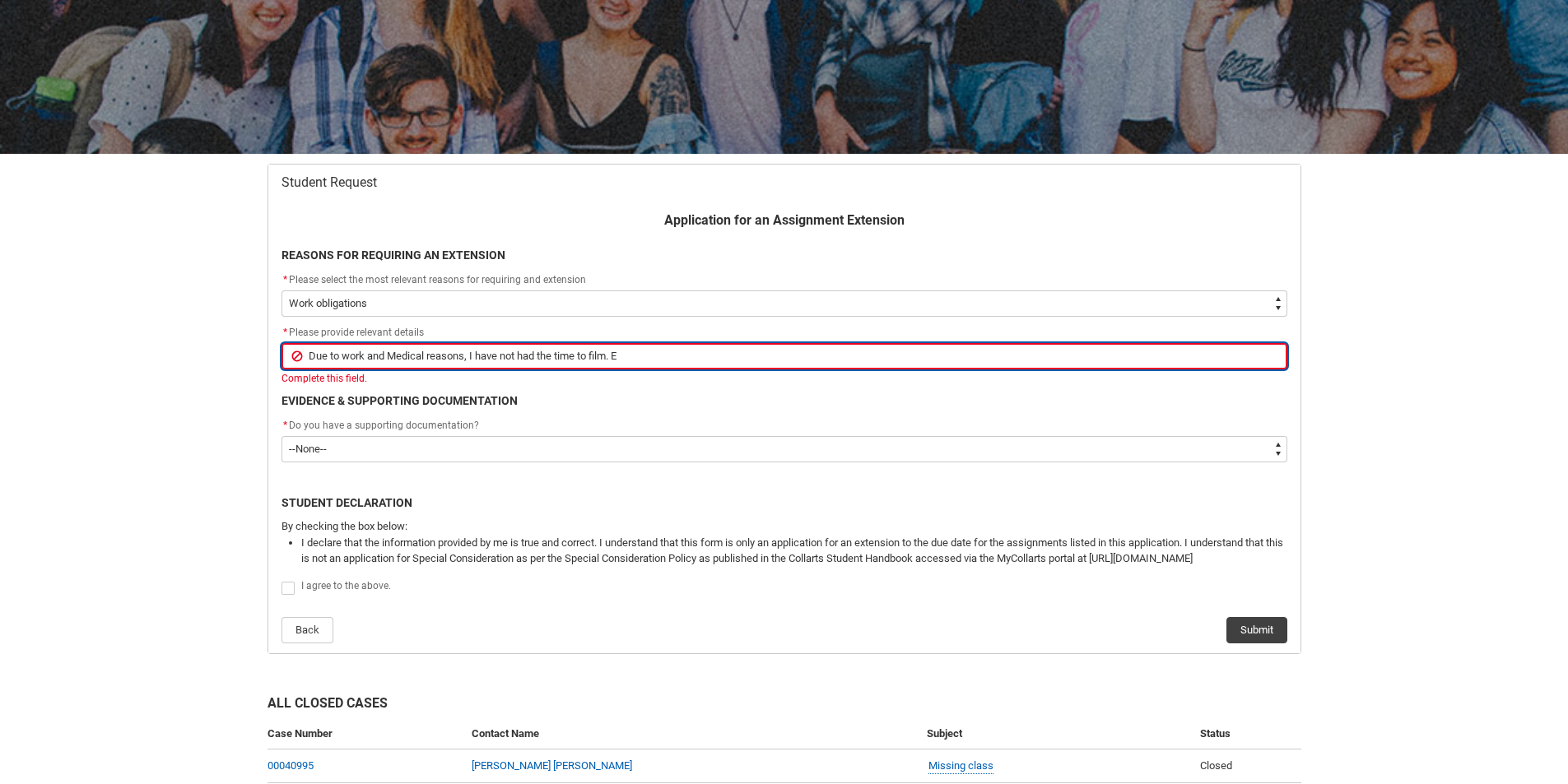
type lightning-primitive-input-simple "Due to work and Medical reasons, I have not had the time to film. Ev"
type input "Due to work and Medical reasons, I have not had the time to film. Ev"
type lightning-primitive-input-simple "Due to work and Medical reasons, I have not had the time to film. Eve"
type input "Due to work and Medical reasons, I have not had the time to film. Eve"
type lightning-primitive-input-simple "Due to work and Medical reasons, I have not had the time to film. Eve"
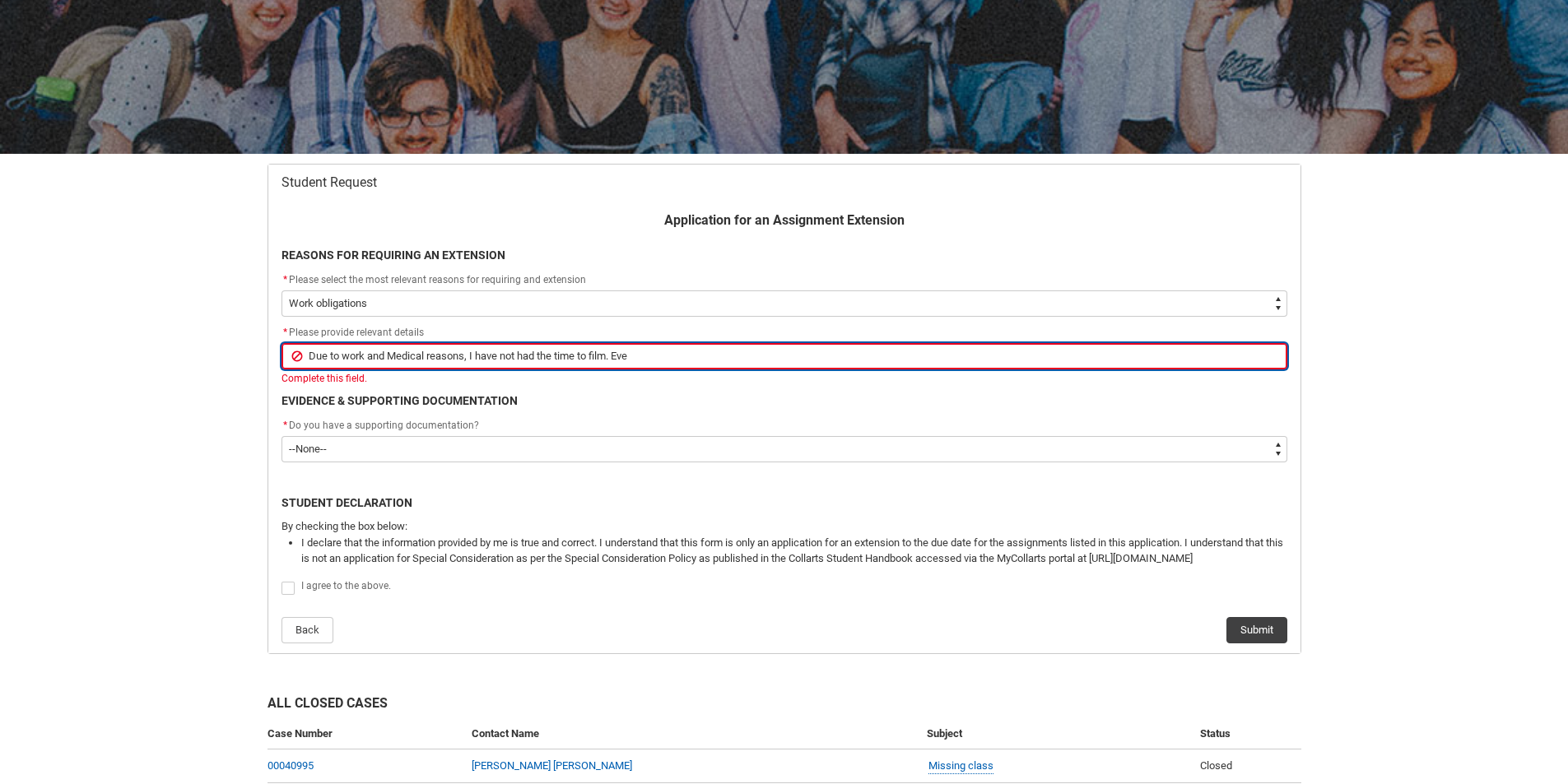
type input "Due to work and Medical reasons, I have not had the time to film. Eve"
type lightning-primitive-input-simple "Due to work and Medical reasons, I have not had the time to film. [PERSON_NAME]"
type input "Due to work and Medical reasons, I have not had the time to film. [PERSON_NAME]"
type lightning-primitive-input-simple "Due to work and Medical reasons, I have not had the time to film. Eve ha"
type input "Due to work and Medical reasons, I have not had the time to film. Eve ha"
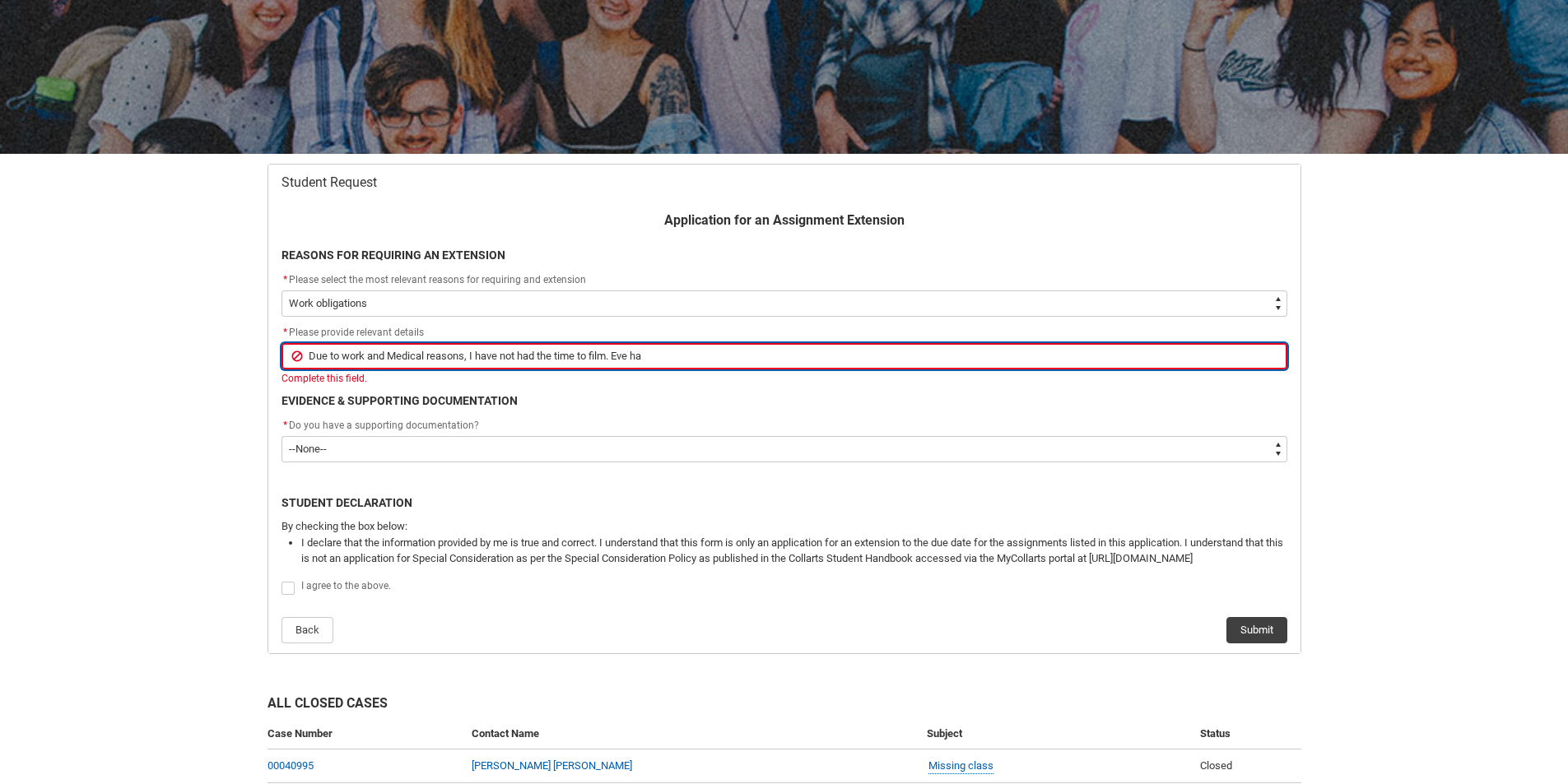
type lightning-primitive-input-simple "Due to work and Medical reasons, I have not had the time to film. Eve has"
type input "Due to work and Medical reasons, I have not had the time to film. Eve has"
type lightning-primitive-input-simple "Due to work and Medical reasons, I have not had the time to film. Eve has"
type input "Due to work and Medical reasons, I have not had the time to film. Eve has"
type lightning-primitive-input-simple "Due to work and Medical reasons, I have not had the time to film. Eve has o"
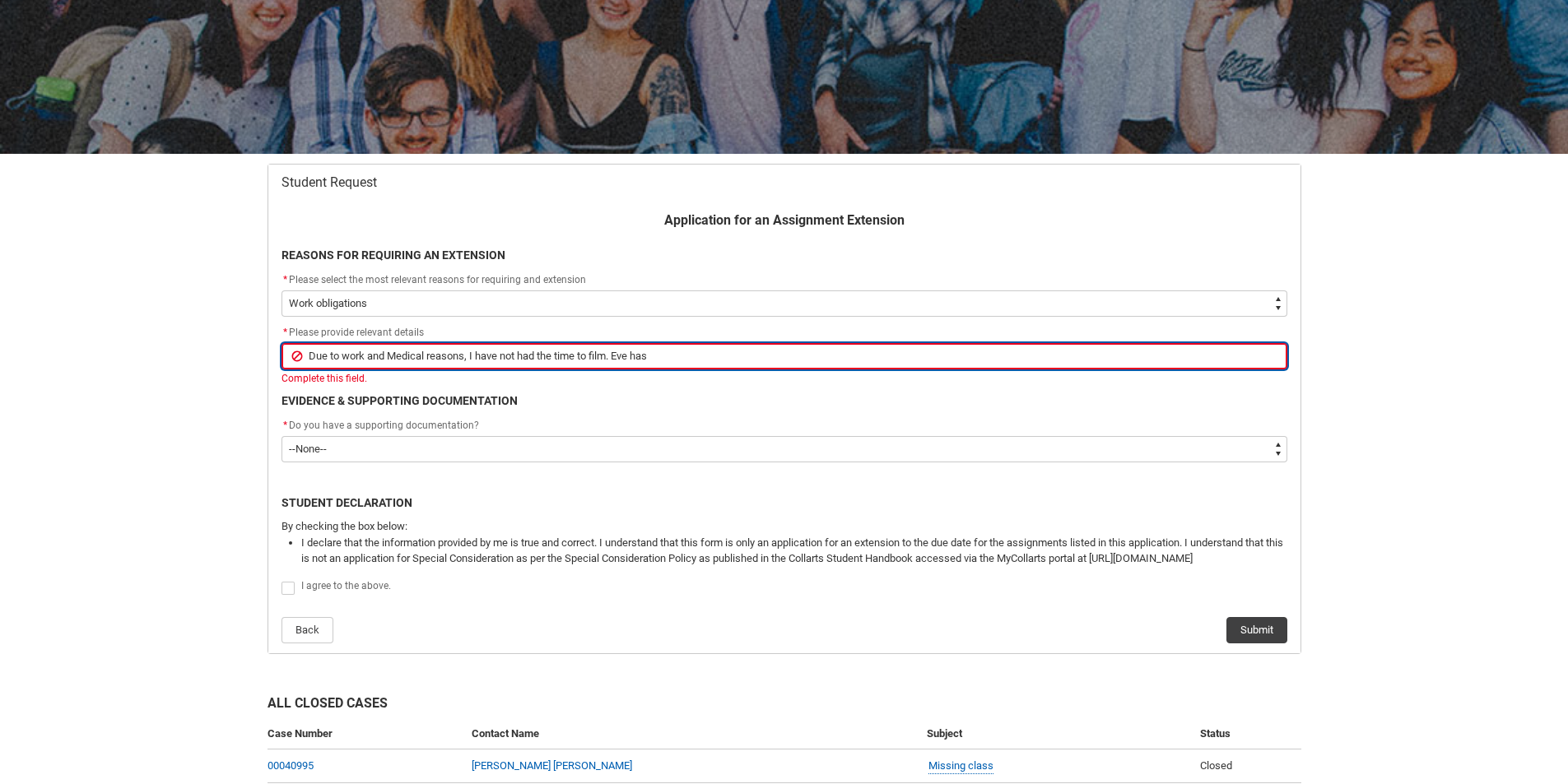
type input "Due to work and Medical reasons, I have not had the time to film. Eve has o"
type lightning-primitive-input-simple "Due to work and Medical reasons, I have not had the time to film. Eve has ok"
type input "Due to work and Medical reasons, I have not had the time to film. Eve has ok"
type lightning-primitive-input-simple "Due to work and Medical reasons, I have not had the time to film. [PERSON_NAME]…"
type input "Due to work and Medical reasons, I have not had the time to film. [PERSON_NAME]…"
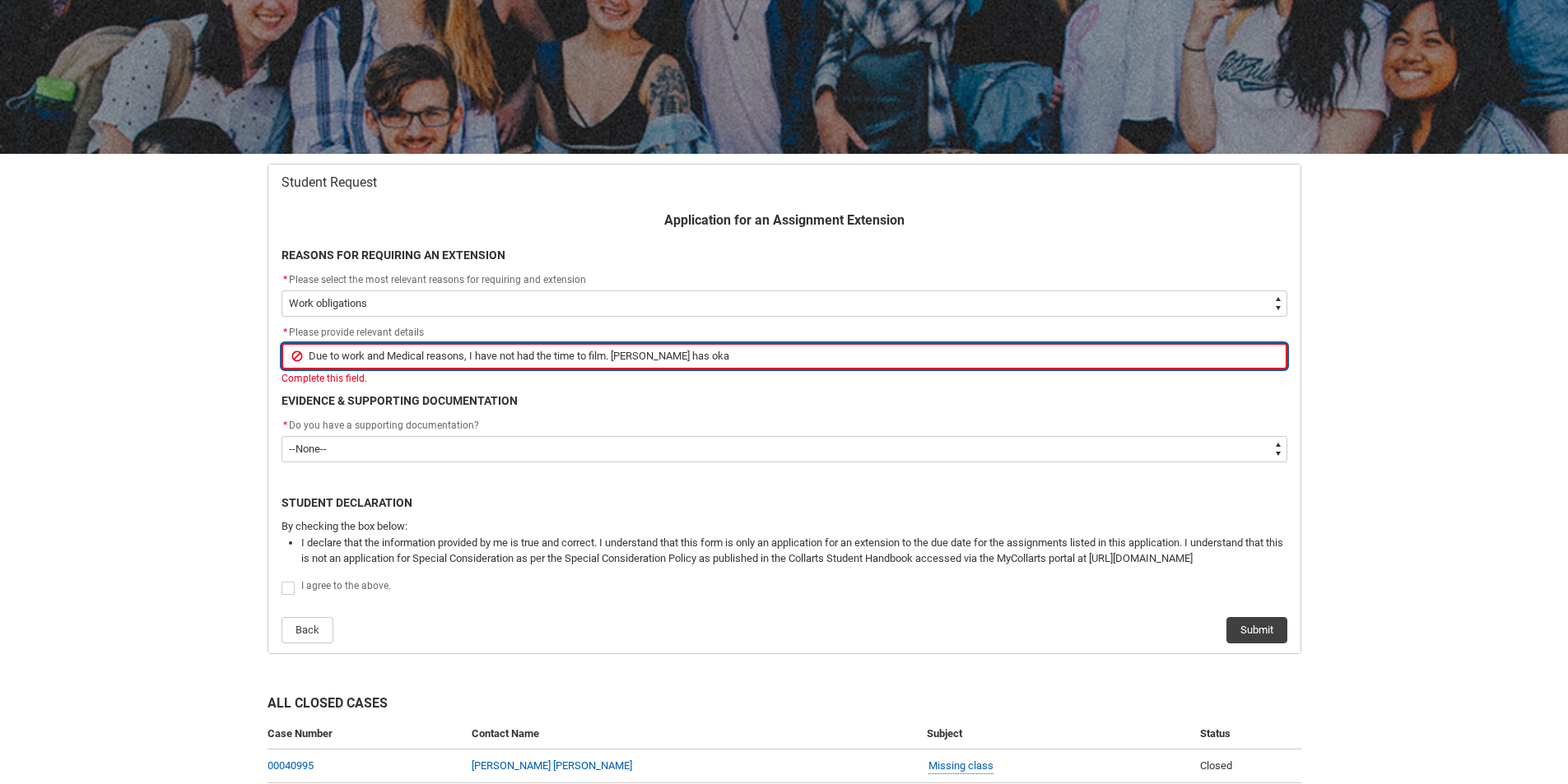
type lightning-primitive-input-simple "Due to work and Medical reasons, I have not had the time to film. [PERSON_NAME]…"
type input "Due to work and Medical reasons, I have not had the time to film. [PERSON_NAME]…"
type lightning-primitive-input-simple "Due to work and Medical reasons, I have not had the time to film. Eve has okaye"
type input "Due to work and Medical reasons, I have not had the time to film. Eve has okaye"
type lightning-primitive-input-simple "Due to work and Medical reasons, I have not had the time to film. Eve has okayed"
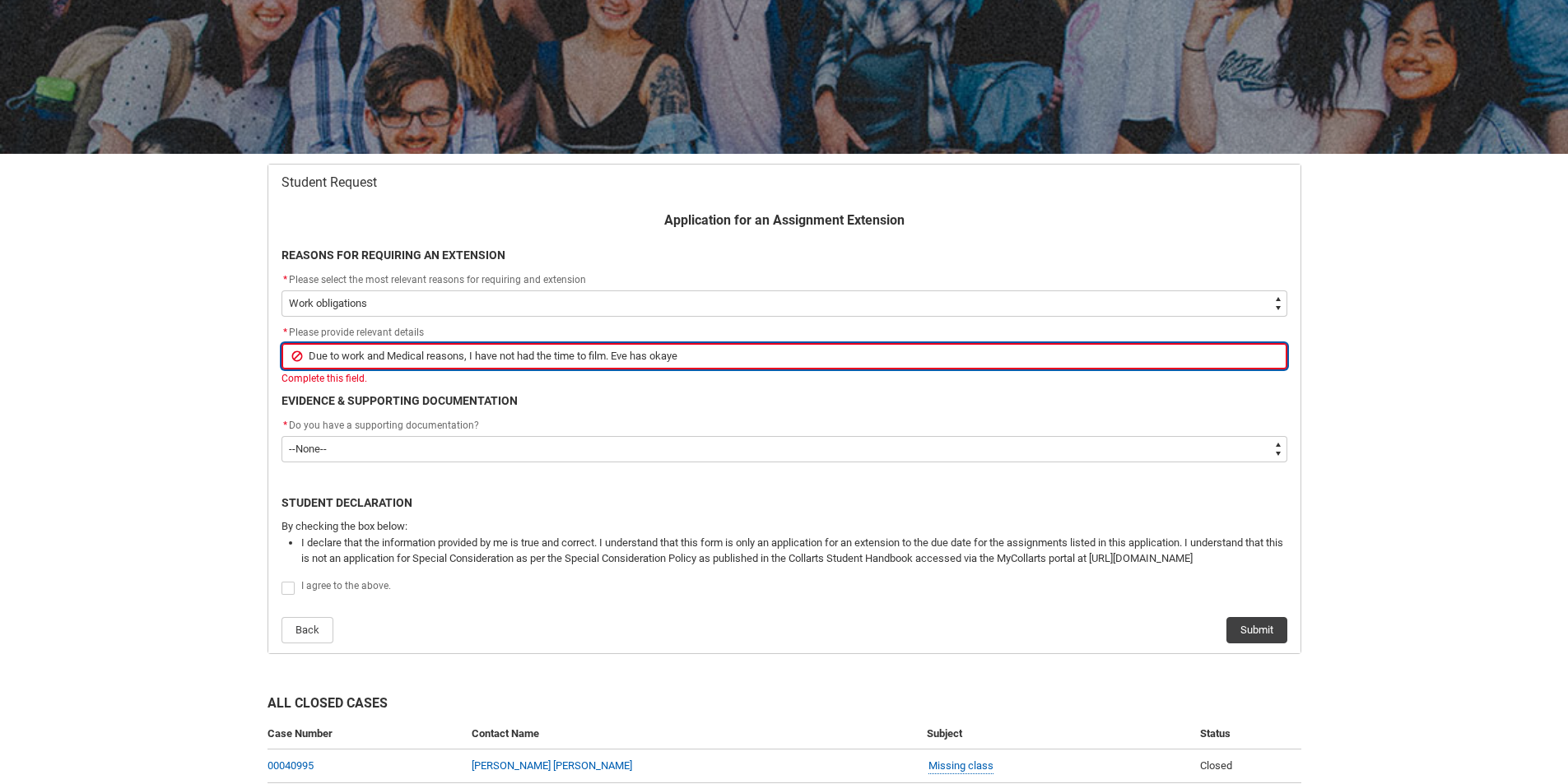
type input "Due to work and Medical reasons, I have not had the time to film. Eve has okayed"
type lightning-primitive-input-simple "Due to work and Medical reasons, I have not had the time to film. [PERSON_NAME]…"
type input "Due to work and Medical reasons, I have not had the time to film. [PERSON_NAME]…"
type lightning-primitive-input-simple "Due to work and Medical reasons, I have not had the time to film. [PERSON_NAME]…"
type input "Due to work and Medical reasons, I have not had the time to film. [PERSON_NAME]…"
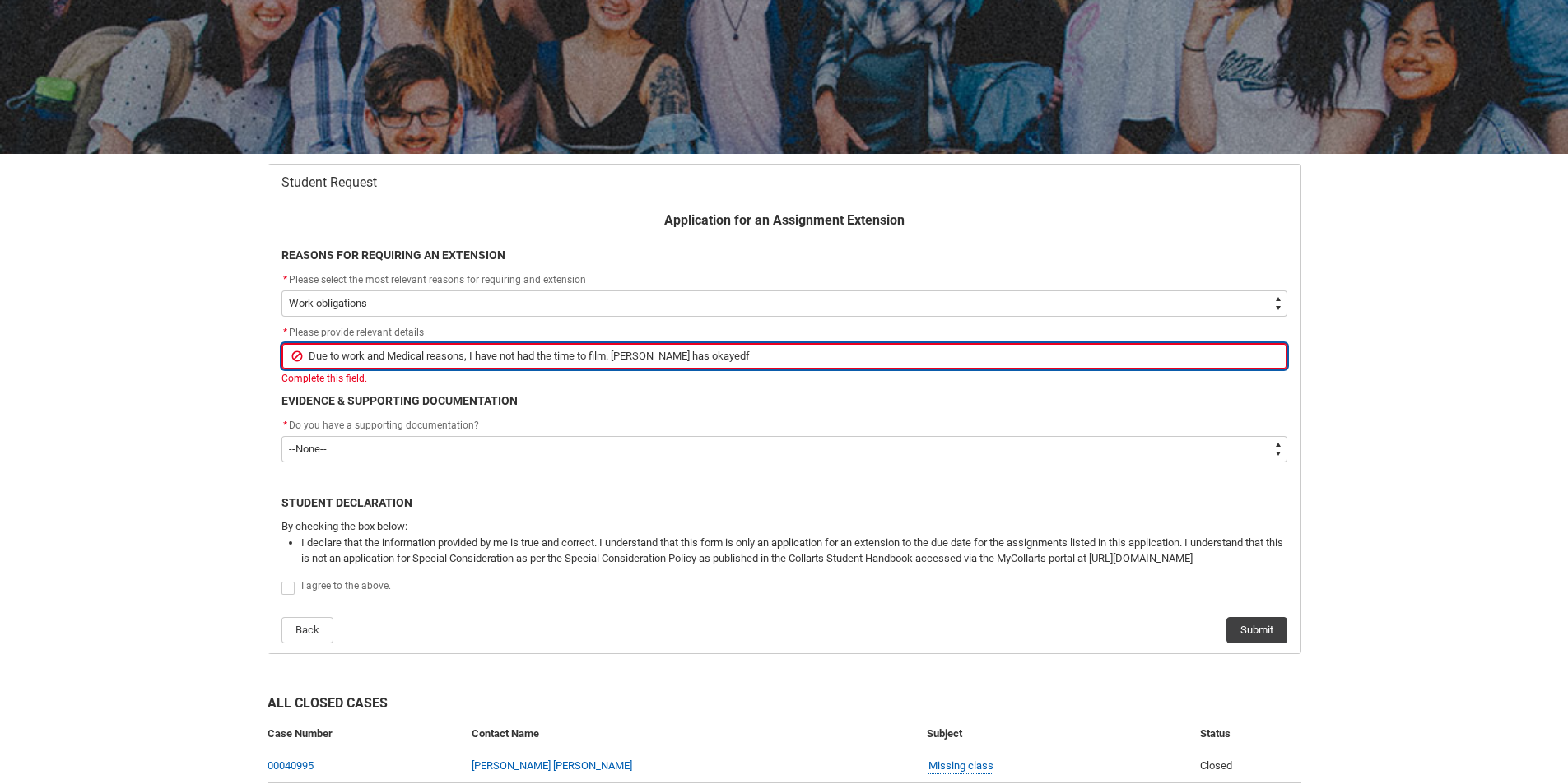
type lightning-primitive-input-simple "Due to work and Medical reasons, I have not had the time to film. [PERSON_NAME]…"
type input "Due to work and Medical reasons, I have not had the time to film. [PERSON_NAME]…"
type lightning-primitive-input-simple "Due to work and Medical reasons, I have not had the time to film. Eve has okayed"
type input "Due to work and Medical reasons, I have not had the time to film. Eve has okayed"
type lightning-primitive-input-simple "Due to work and Medical reasons, I have not had the time to film. Eve has okaye"
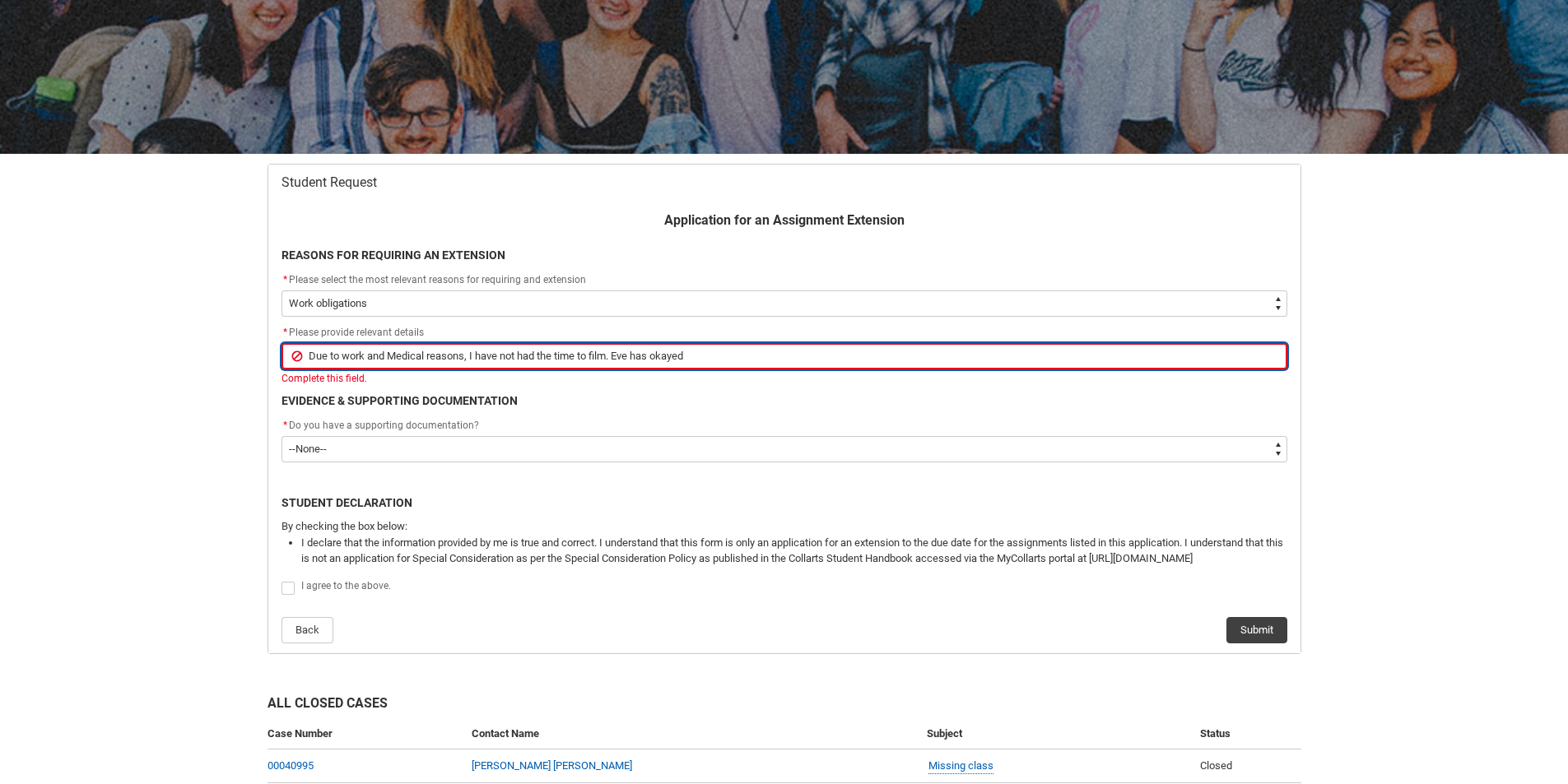
type input "Due to work and Medical reasons, I have not had the time to film. Eve has okaye"
type lightning-primitive-input-simple "Due to work and Medical reasons, I have not had the time to film. [PERSON_NAME]…"
type input "Due to work and Medical reasons, I have not had the time to film. [PERSON_NAME]…"
type lightning-primitive-input-simple "Due to work and Medical reasons, I have not had the time to film. [PERSON_NAME]…"
type input "Due to work and Medical reasons, I have not had the time to film. [PERSON_NAME]…"
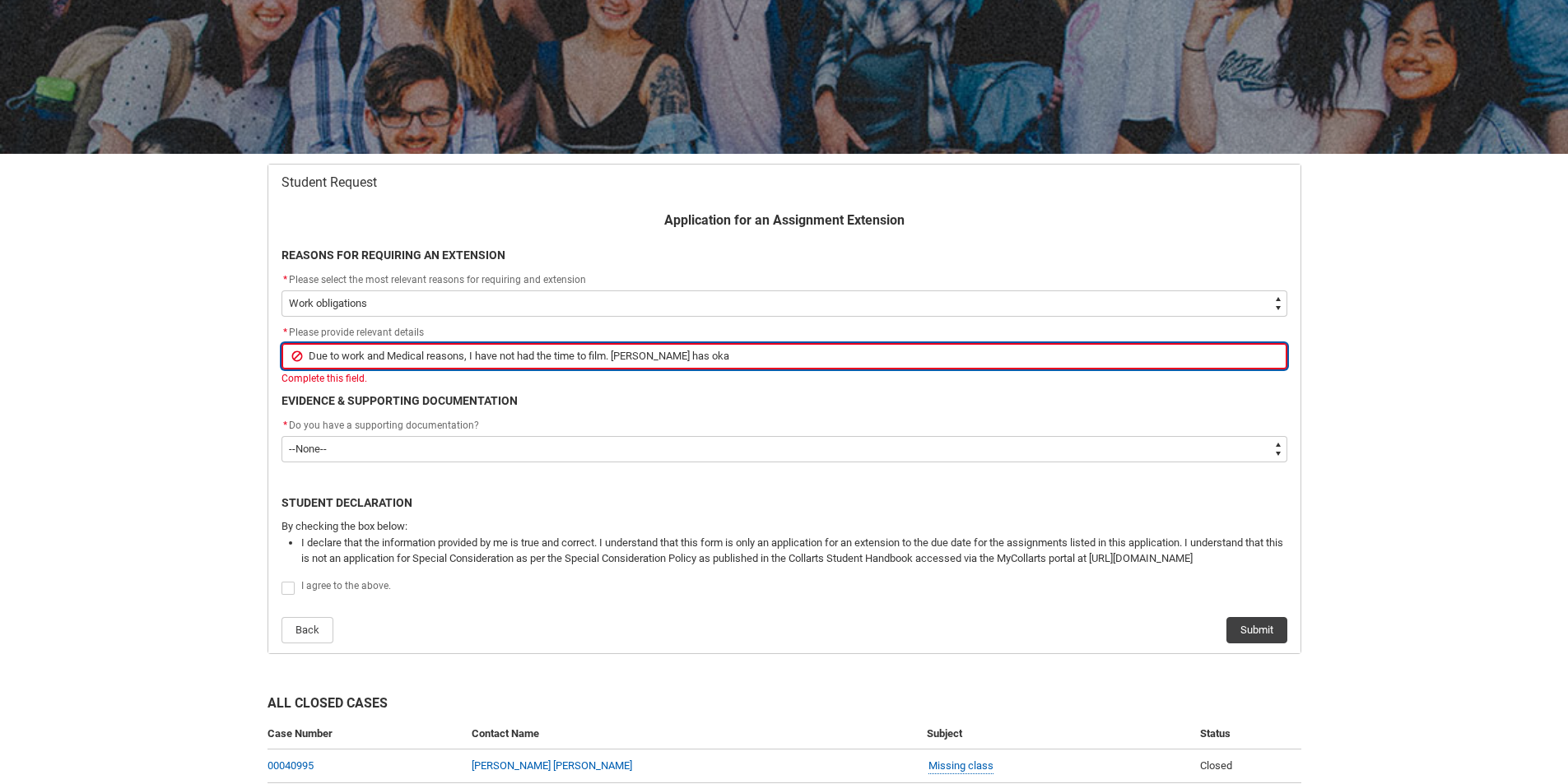
type lightning-primitive-input-simple "Due to work and Medical reasons, I have not had the time to film. Eve has ok"
type input "Due to work and Medical reasons, I have not had the time to film. Eve has ok"
type lightning-primitive-input-simple "Due to work and Medical reasons, I have not had the time to film. Eve has o"
type input "Due to work and Medical reasons, I have not had the time to film. Eve has o"
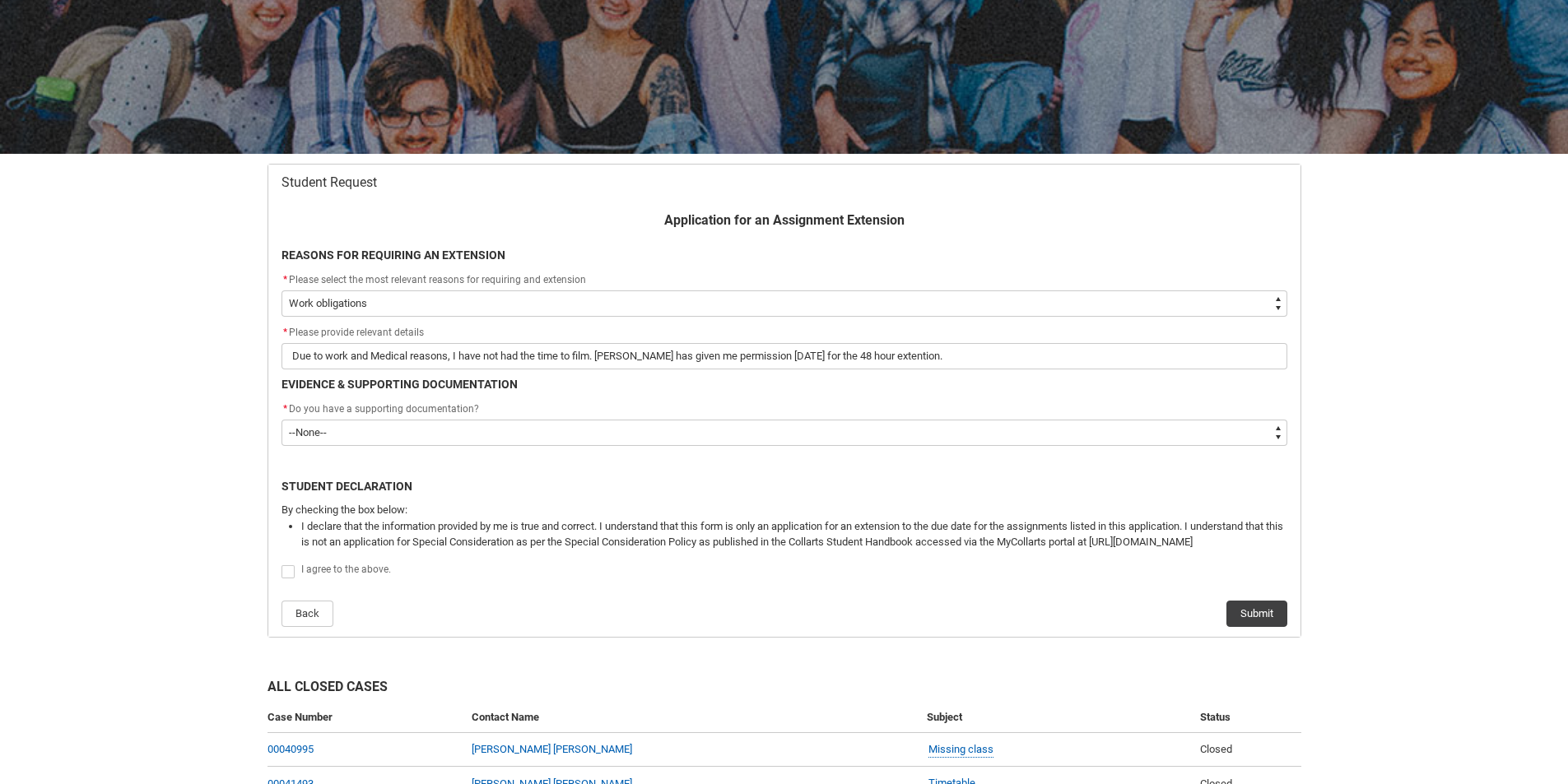
click at [690, 417] on div "* Do you have a supporting documentation?" at bounding box center [784, 410] width 1006 height 20
click at [681, 448] on flowruntime-screen-field "* Do you have a supporting documentation? * --None-- Yes No" at bounding box center [784, 427] width 1026 height 53
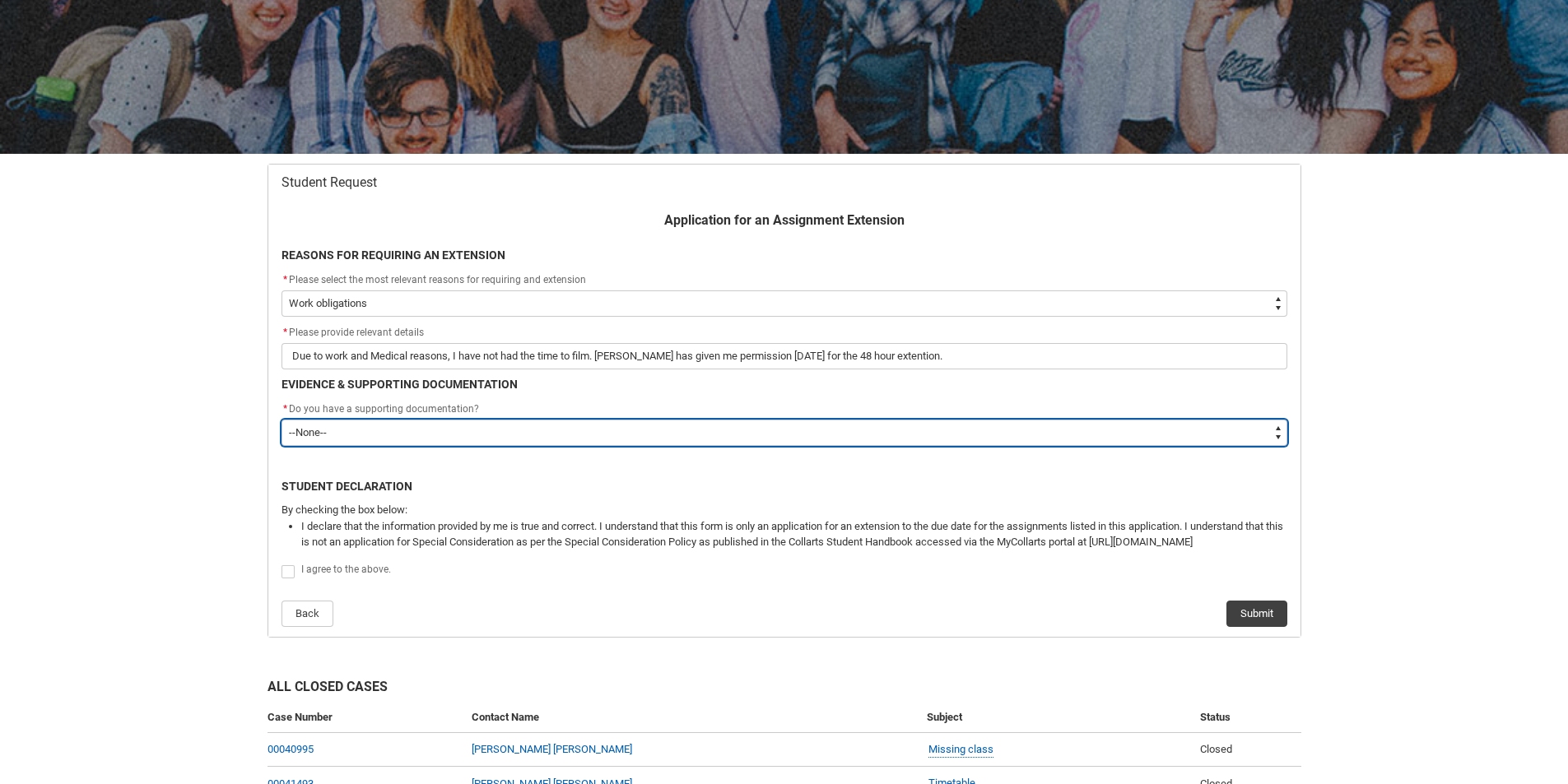
click at [680, 434] on select "--None-- Yes No" at bounding box center [784, 432] width 1006 height 26
click at [282, 419] on select "--None-- Yes No" at bounding box center [784, 432] width 1006 height 26
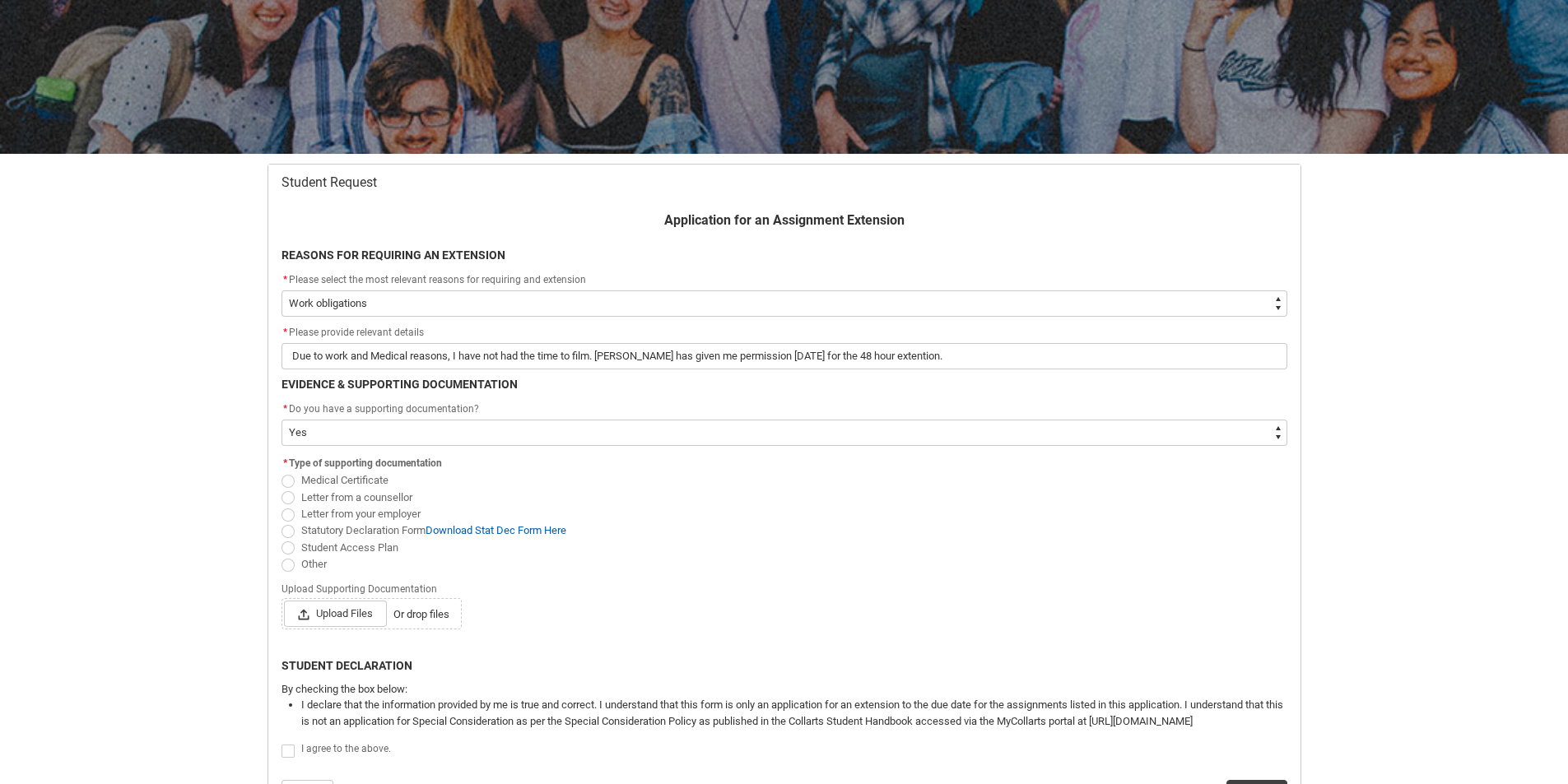
click at [286, 565] on span "Redu_Student_Request flow" at bounding box center [288, 565] width 13 height 13
click at [282, 555] on input "Other" at bounding box center [281, 555] width 1 height 1
click at [349, 626] on span "Upload Files" at bounding box center [335, 614] width 103 height 26
click at [284, 601] on input "Upload Files Or drop files" at bounding box center [283, 600] width 1 height 1
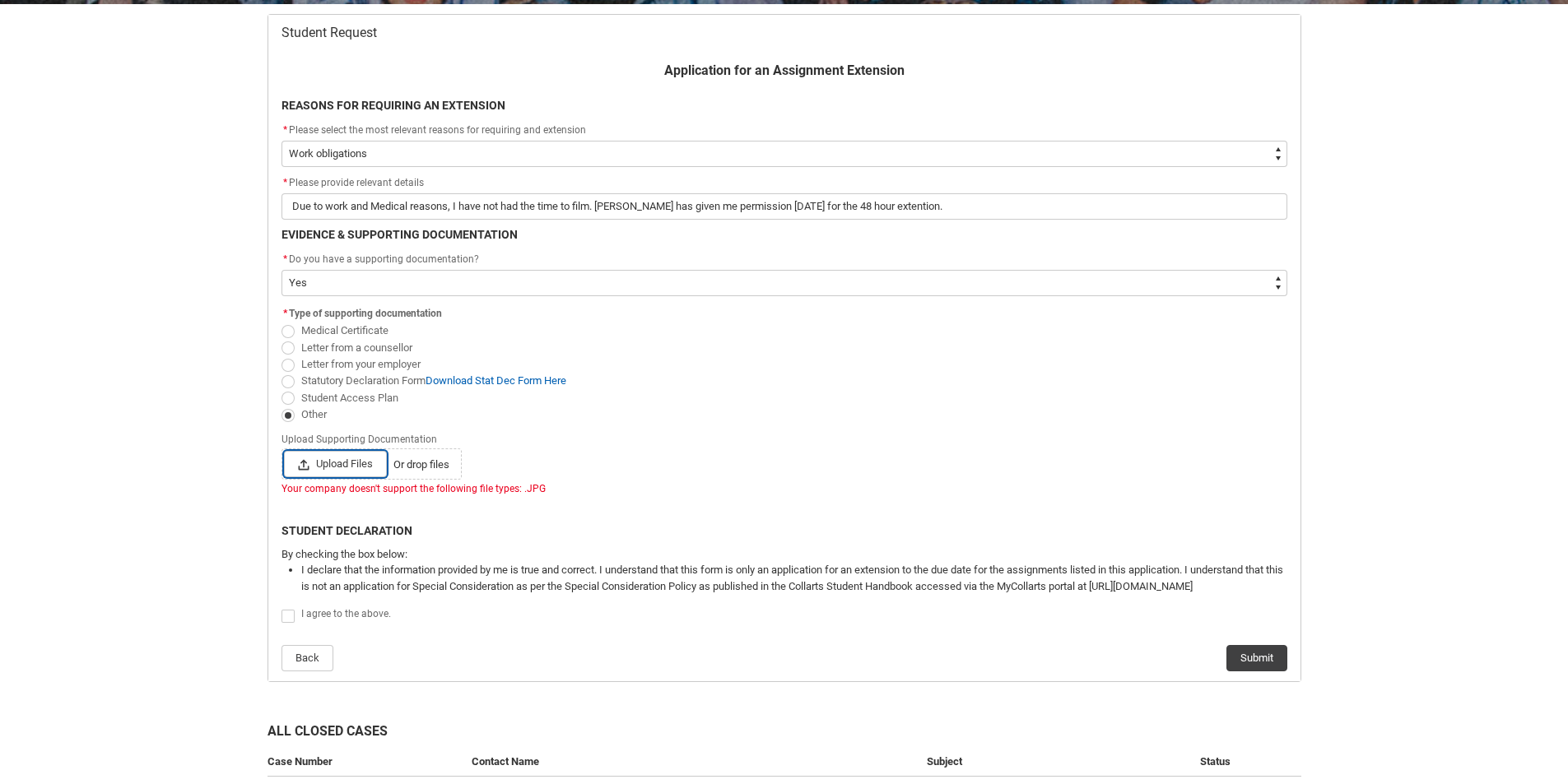
scroll to position [422, 0]
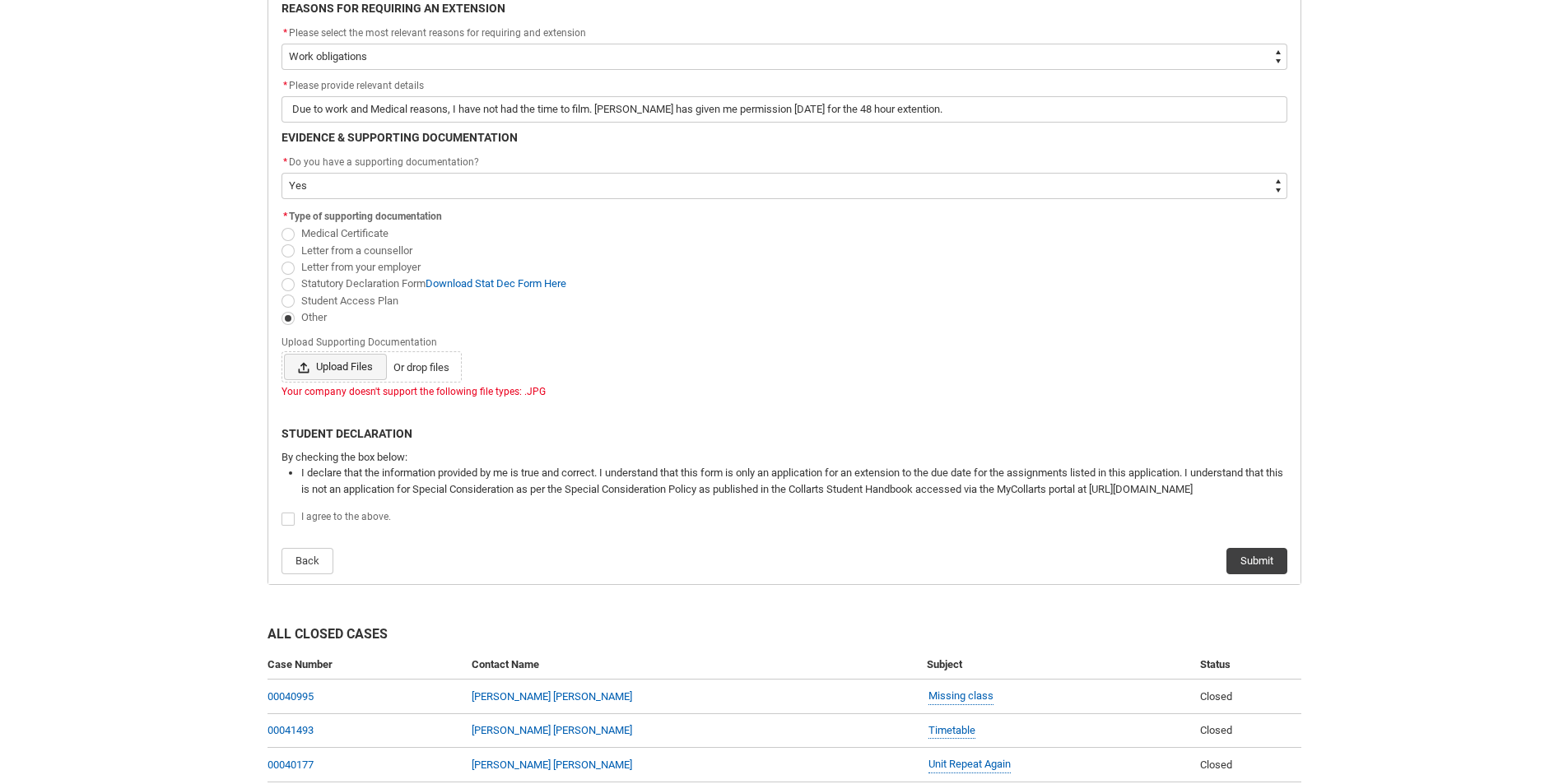
click at [348, 378] on span "Upload Files" at bounding box center [335, 367] width 103 height 26
click at [284, 354] on input "Upload Files Or drop files" at bounding box center [283, 353] width 1 height 1
click at [325, 379] on span "Upload Files" at bounding box center [335, 367] width 103 height 26
click at [284, 354] on input "Upload Files Or drop files" at bounding box center [283, 353] width 1 height 1
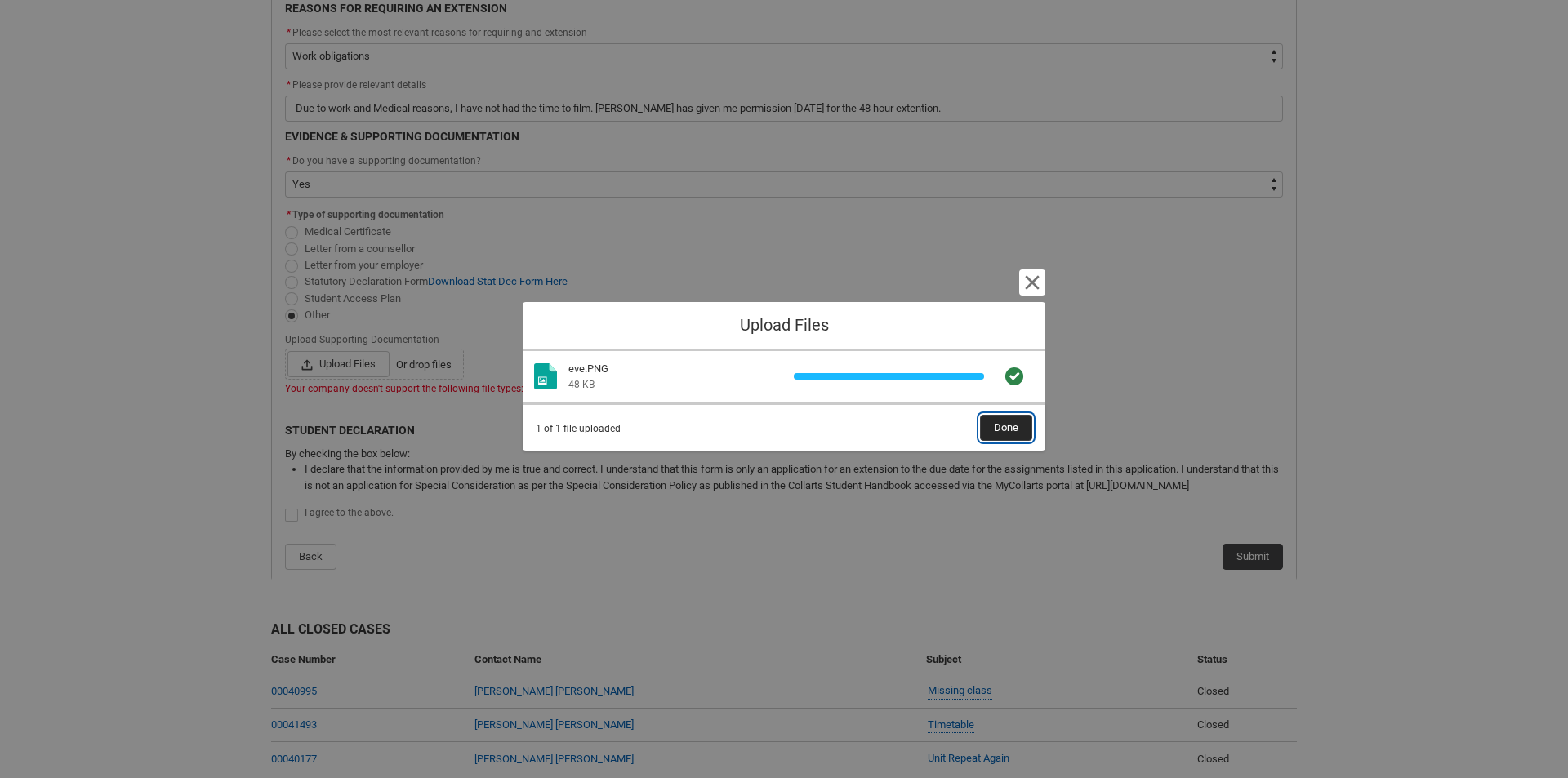
click at [1010, 437] on span "Done" at bounding box center [1006, 427] width 25 height 25
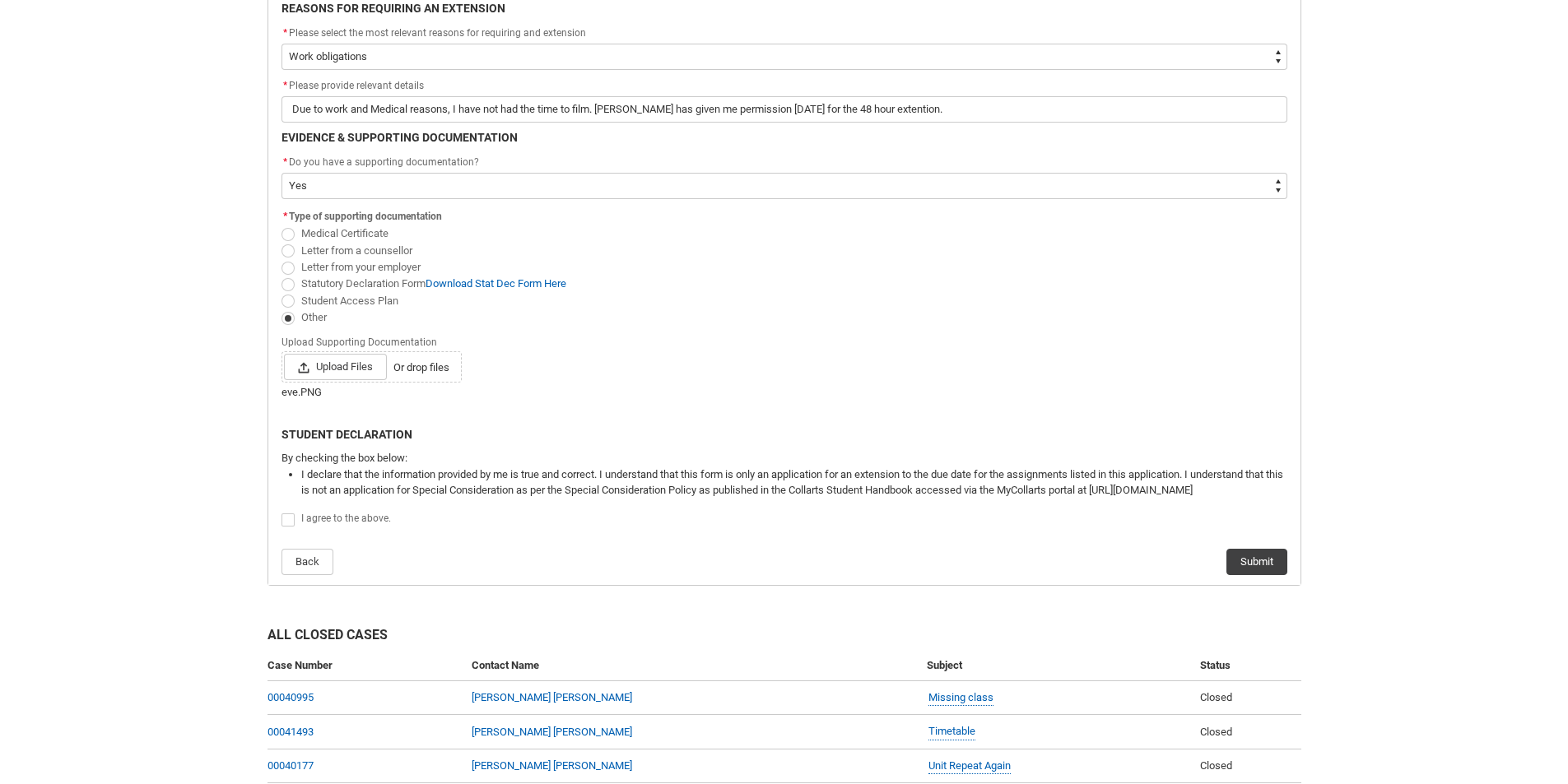
click at [290, 519] on span "Redu_Student_Request flow" at bounding box center [288, 520] width 13 height 13
click at [282, 512] on input "Redu_Student_Request flow" at bounding box center [281, 511] width 1 height 1
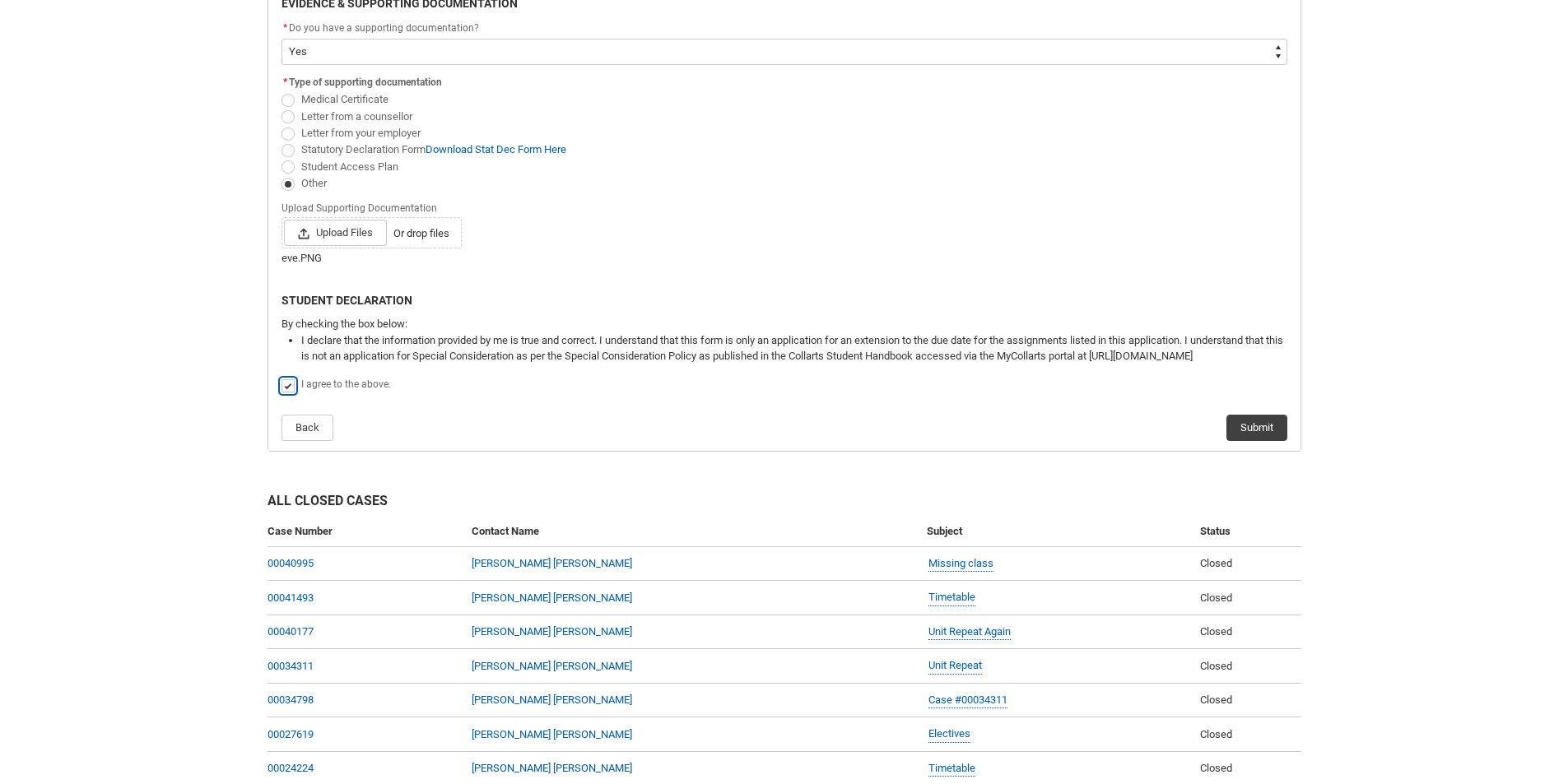
scroll to position [587, 0]
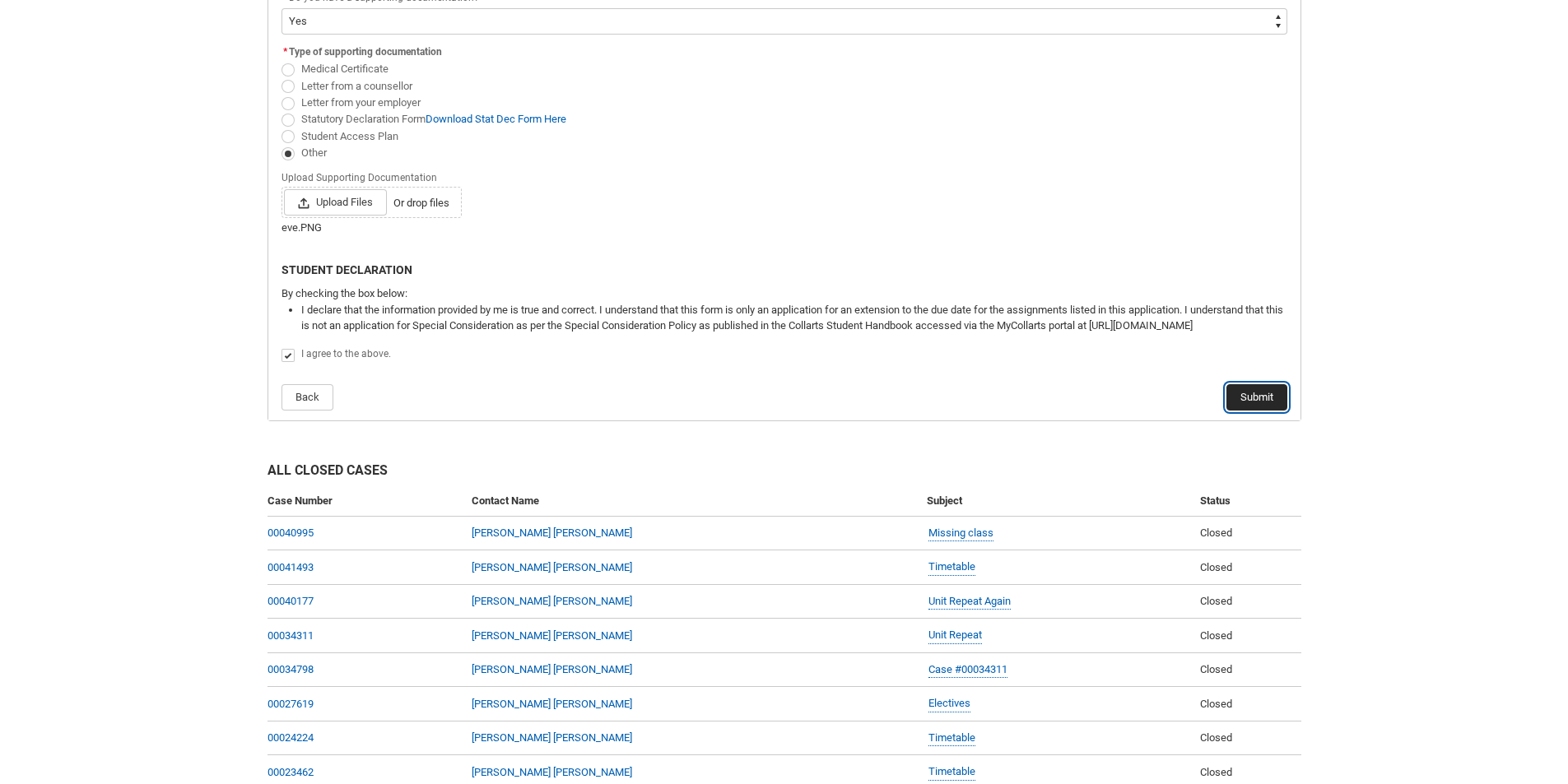
click at [1248, 396] on button "Submit" at bounding box center [1257, 398] width 61 height 26
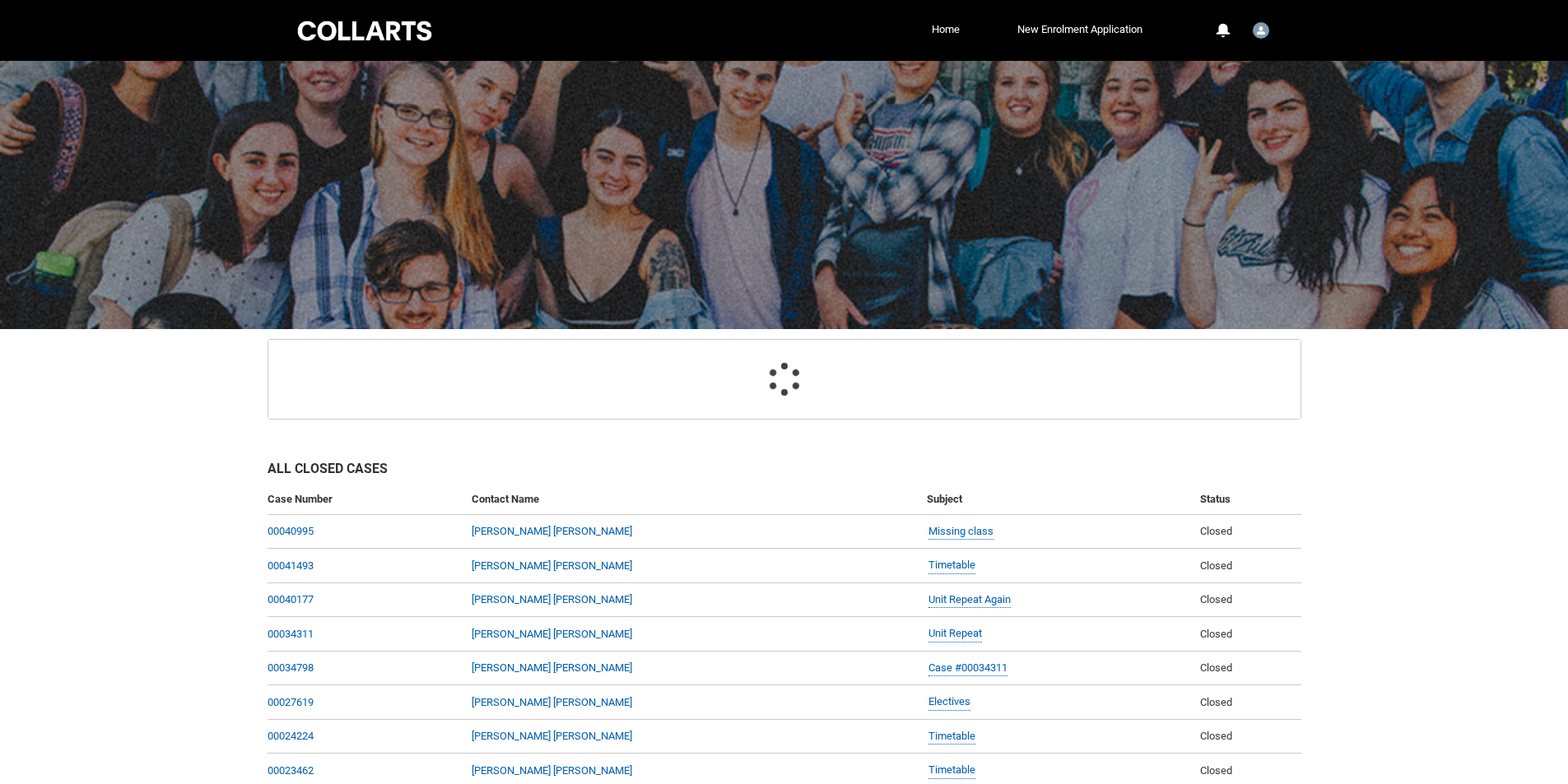
scroll to position [175, 0]
